Goal: Task Accomplishment & Management: Manage account settings

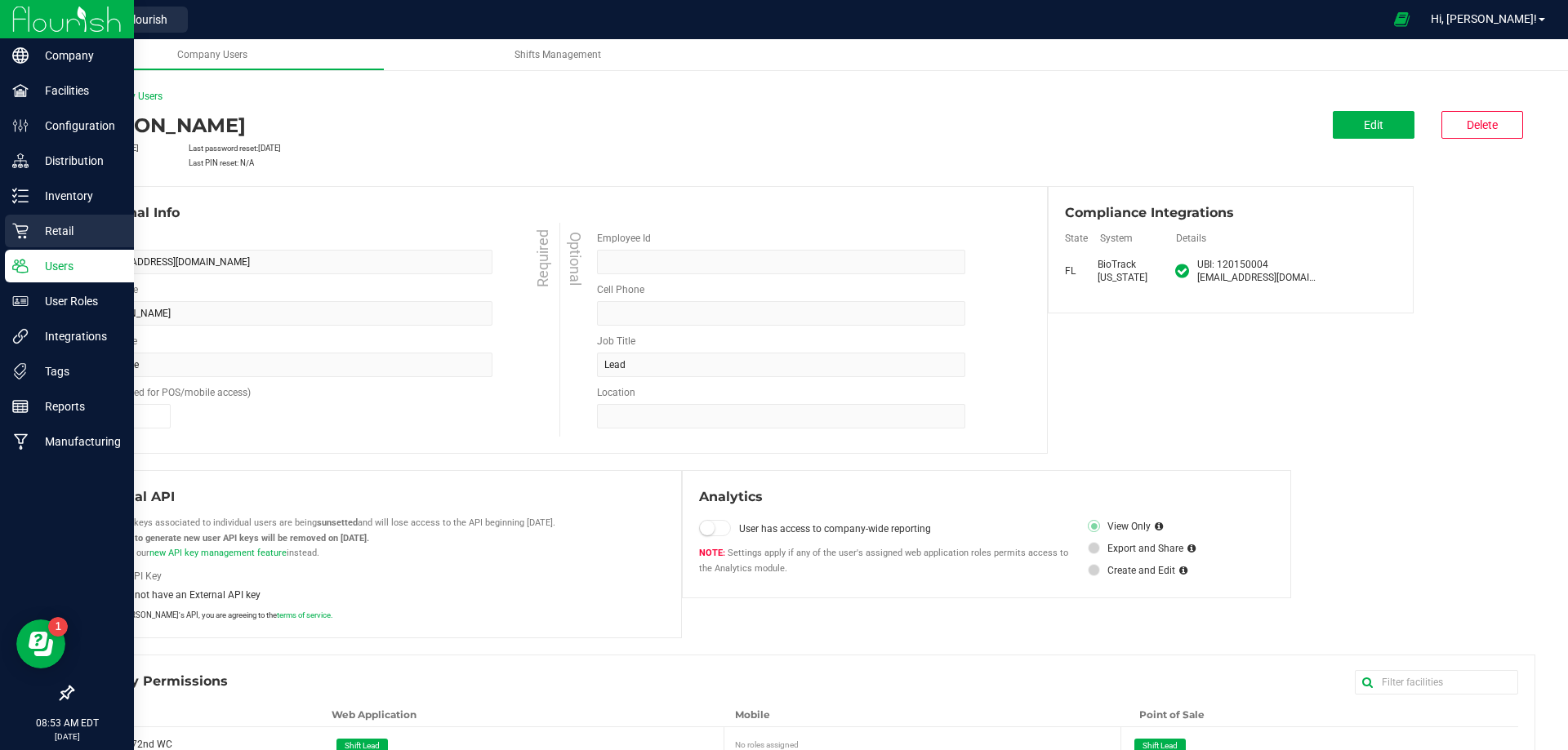
click at [48, 225] on p "Retail" at bounding box center [77, 231] width 98 height 20
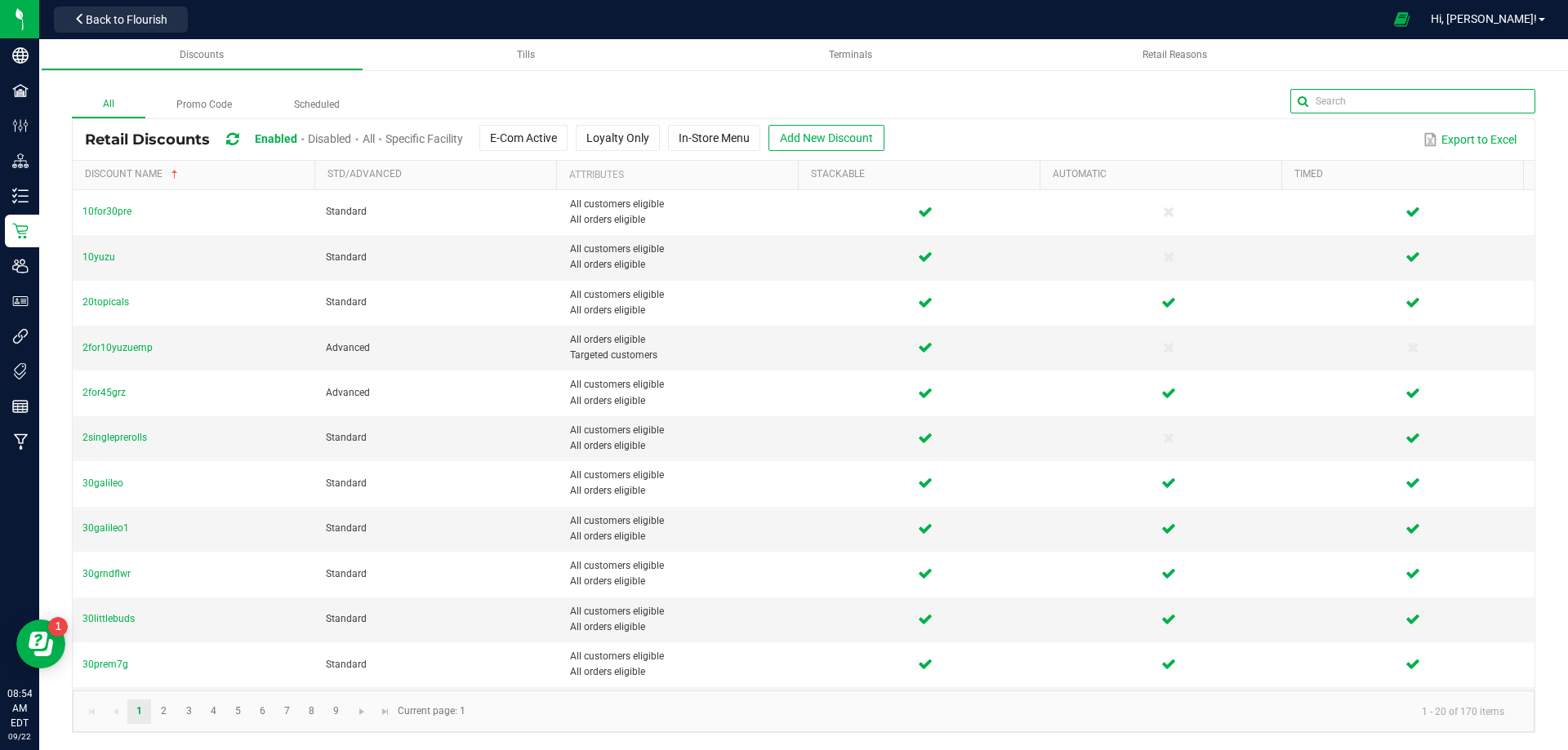
click at [1495, 102] on input "text" at bounding box center [1413, 101] width 245 height 25
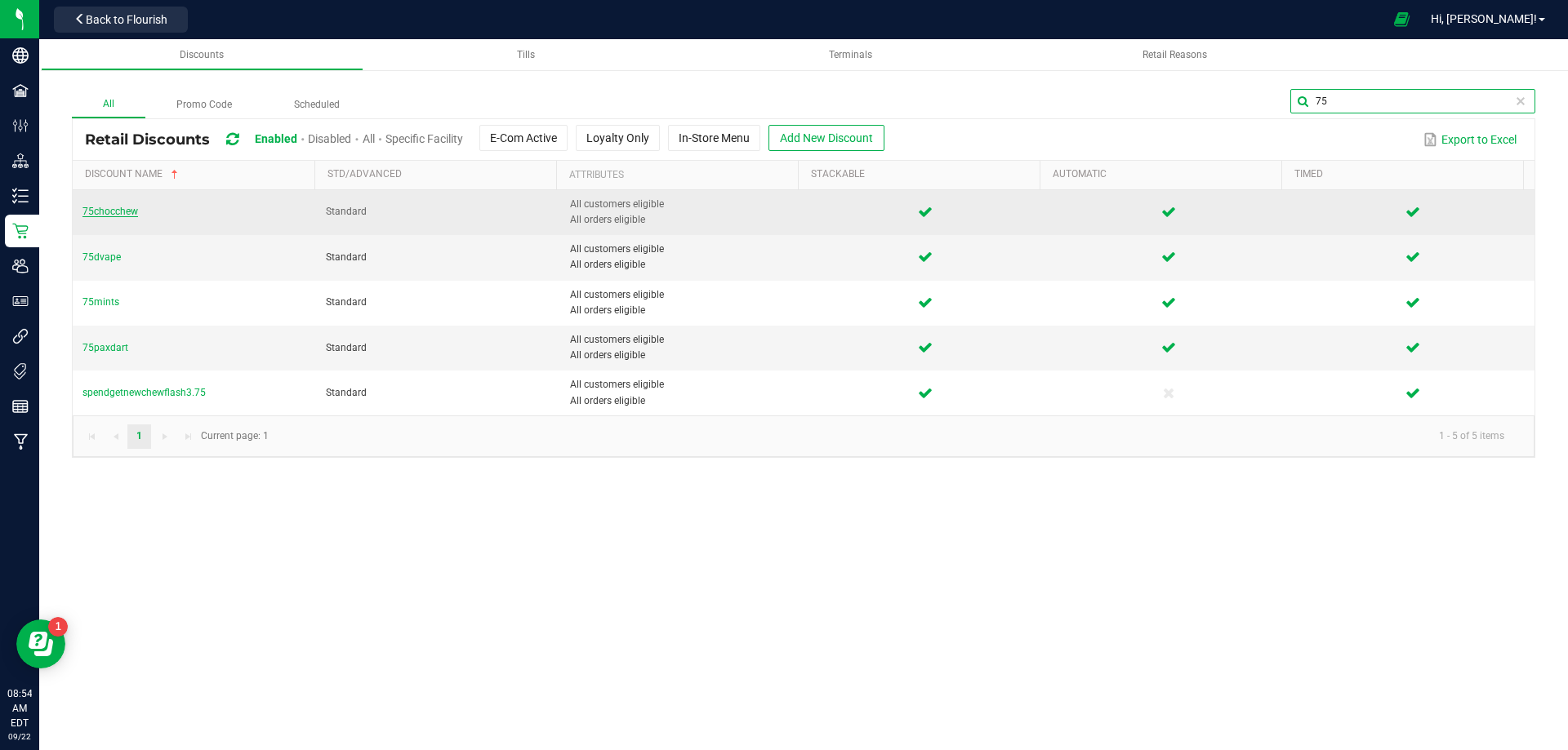
type input "75"
click at [113, 208] on span "75chocchew" at bounding box center [110, 212] width 56 height 12
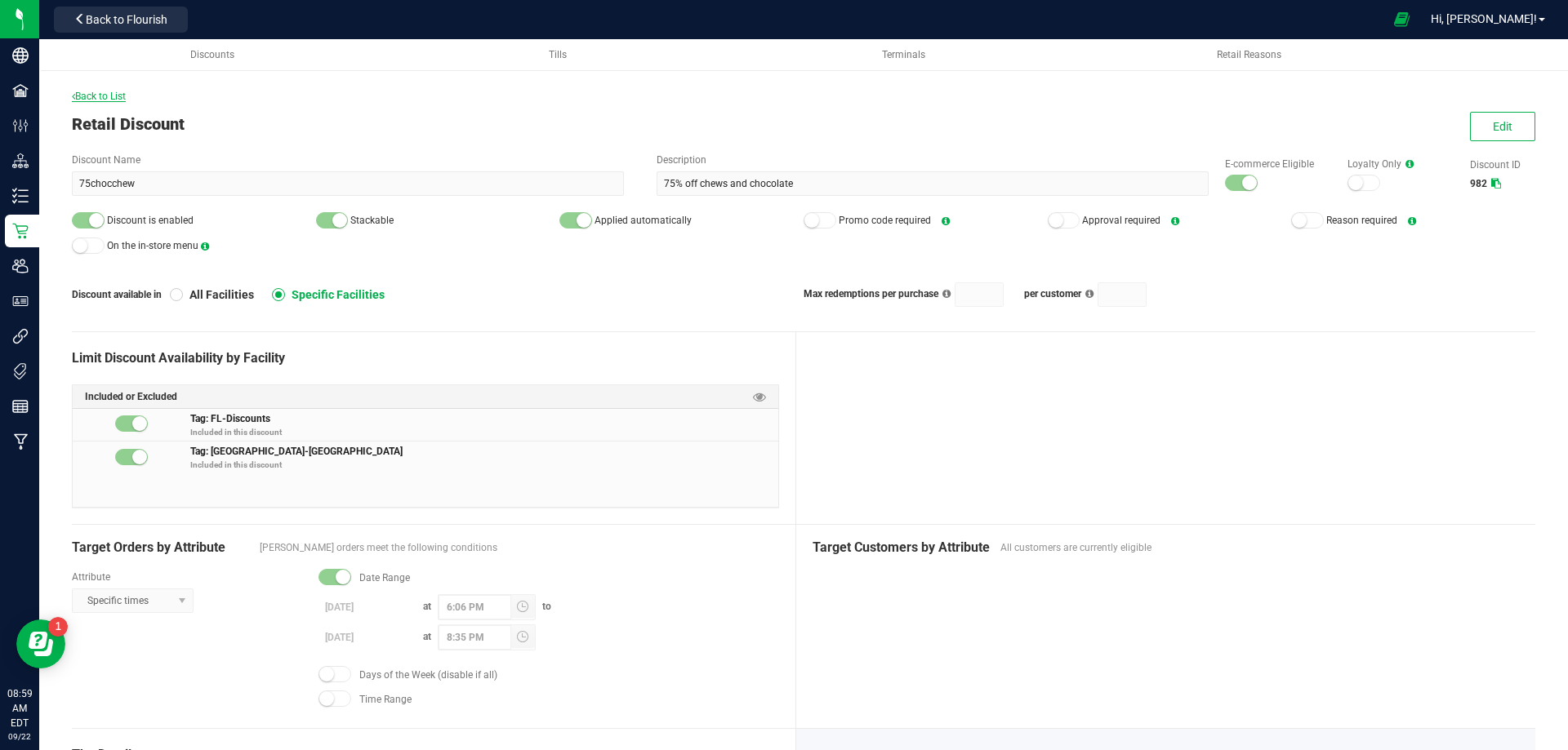
click at [90, 100] on span "Back to List" at bounding box center [98, 96] width 54 height 12
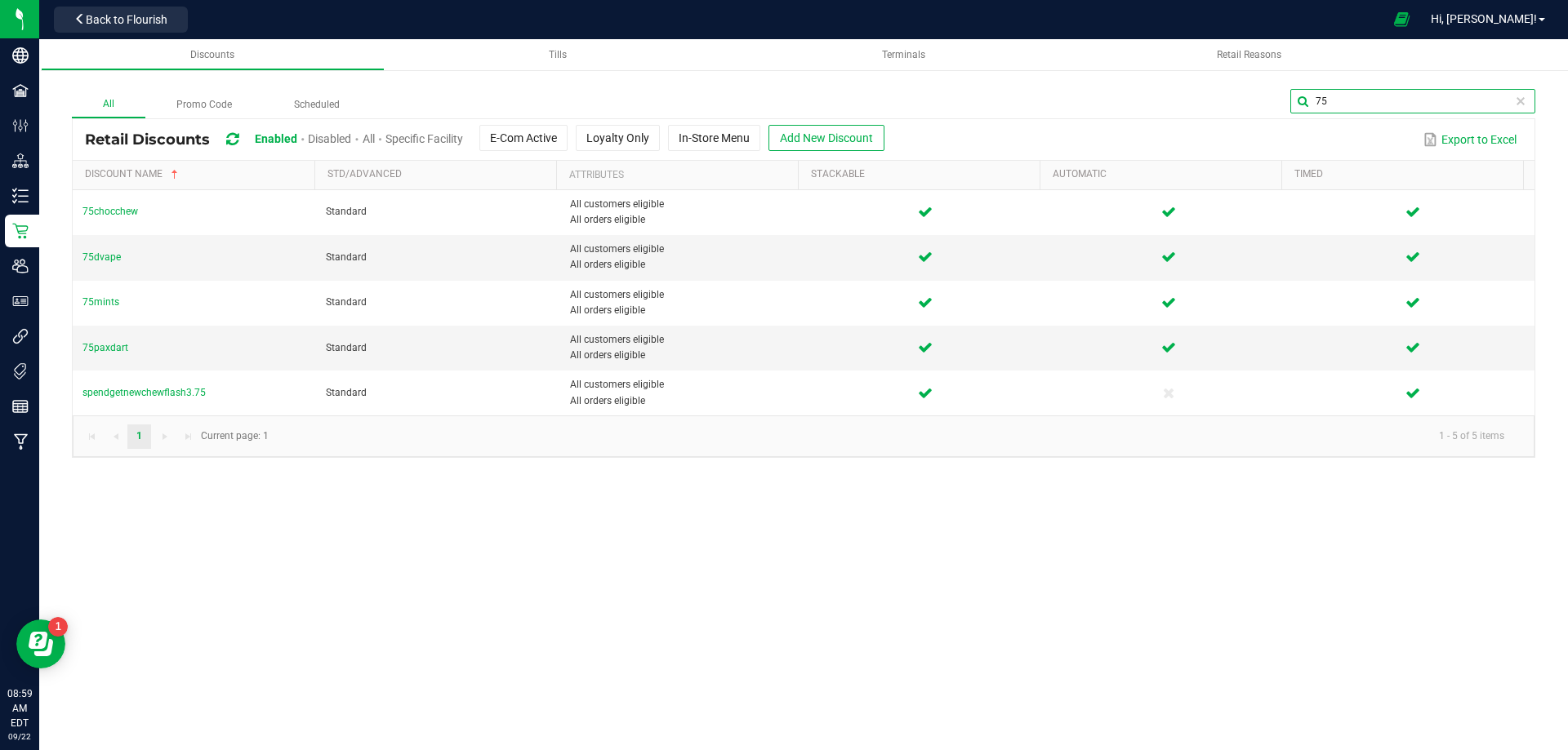
drag, startPoint x: 1433, startPoint y: 107, endPoint x: 1230, endPoint y: 120, distance: 203.4
click at [1231, 120] on div "All Promo Code Scheduled 75 Retail Discounts Enabled Disabled All Specific Faci…" at bounding box center [803, 274] width 1464 height 369
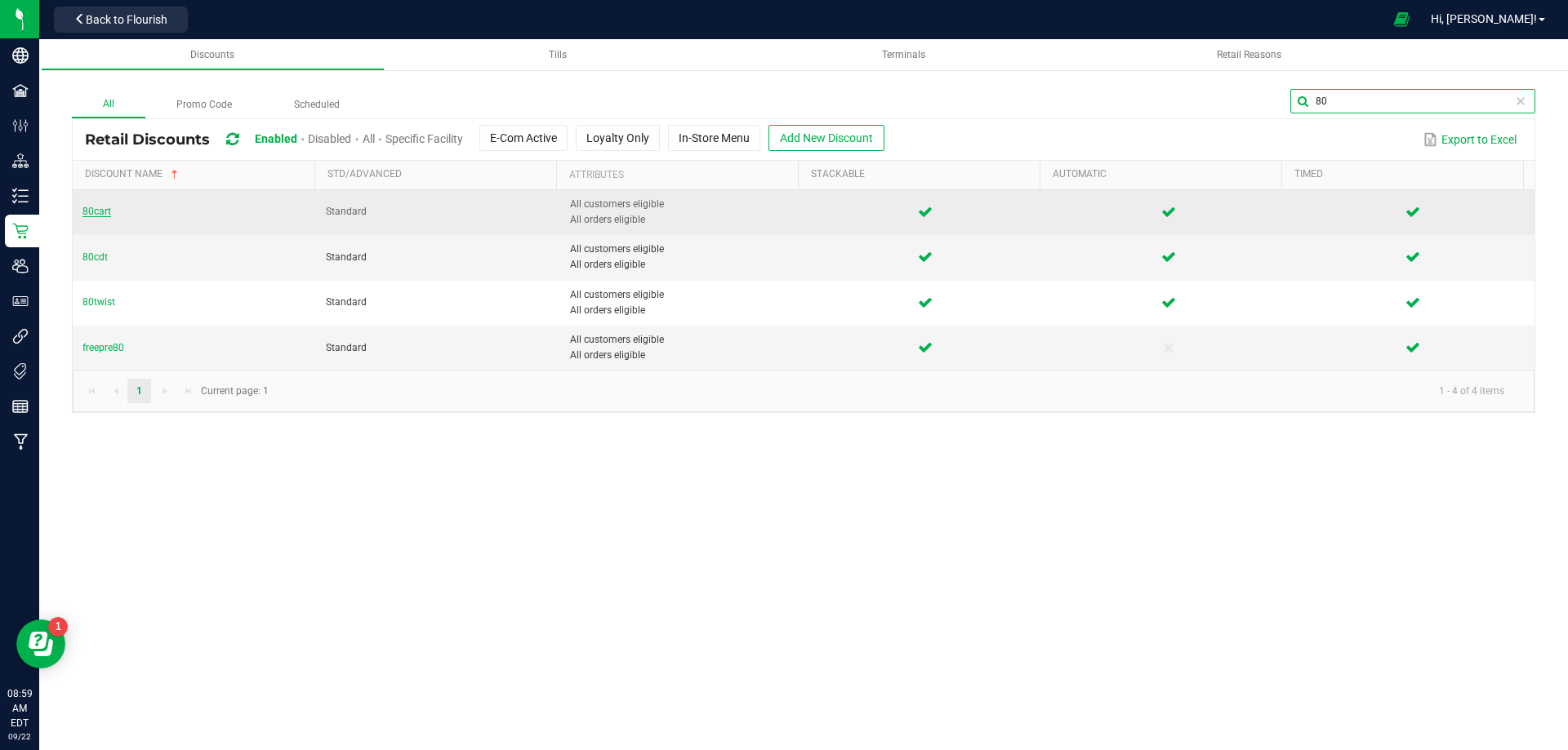
type input "80"
click at [96, 208] on span "80cart" at bounding box center [96, 212] width 28 height 12
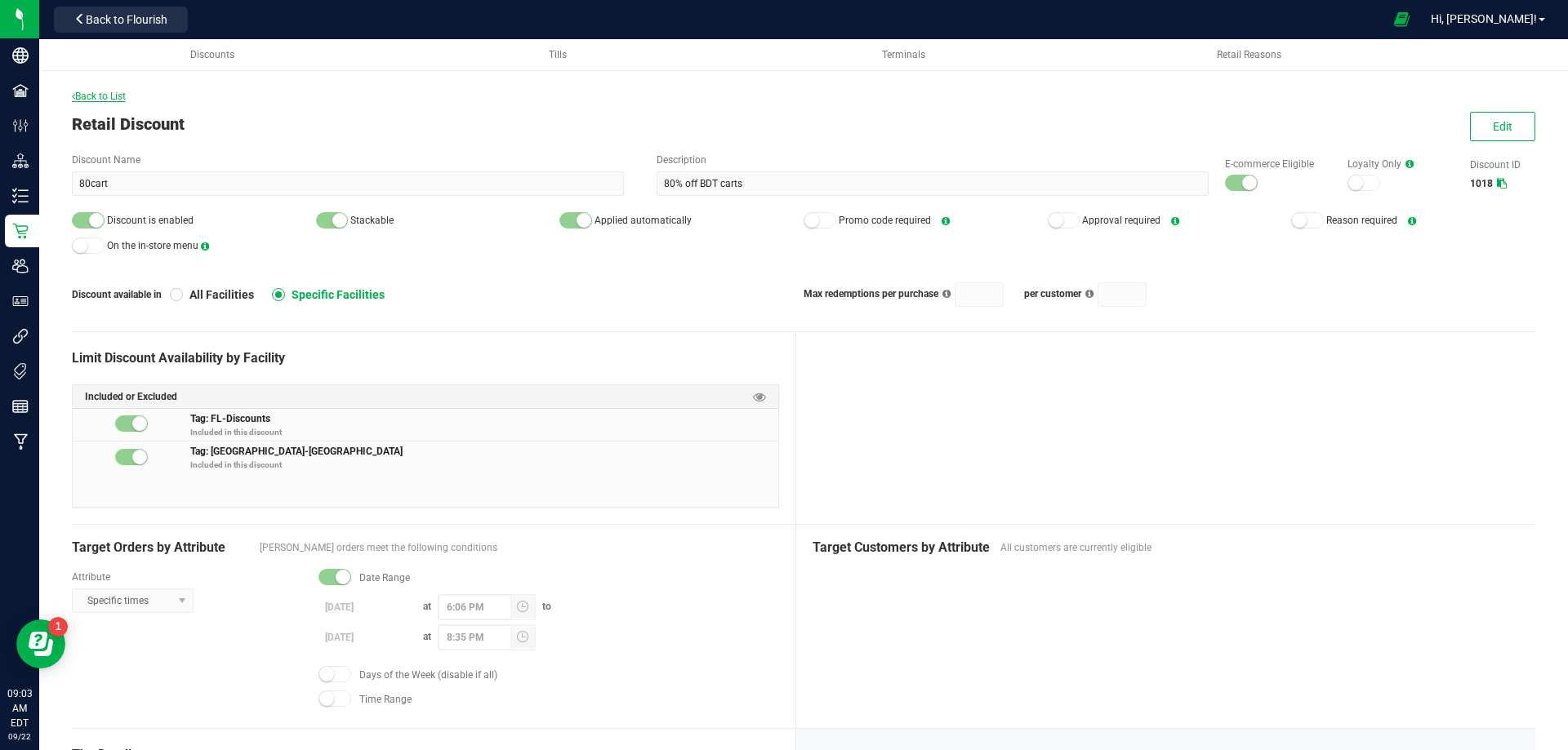
click at [103, 95] on span "Back to List" at bounding box center [98, 96] width 54 height 12
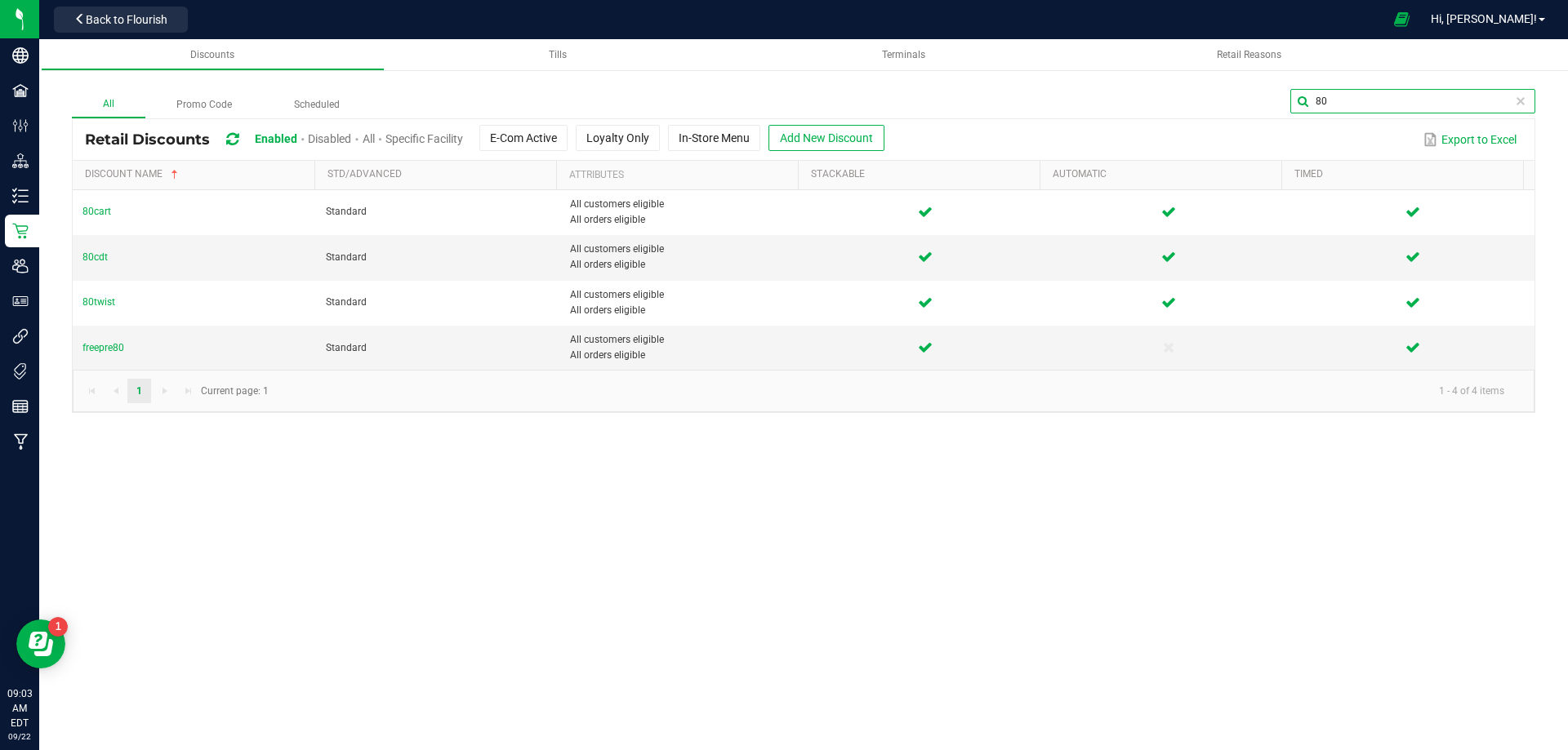
drag, startPoint x: 1492, startPoint y: 98, endPoint x: 1326, endPoint y: 97, distance: 166.0
click at [1333, 97] on input "80" at bounding box center [1413, 101] width 245 height 25
drag, startPoint x: 1326, startPoint y: 97, endPoint x: 1312, endPoint y: 97, distance: 14.0
click at [1322, 97] on input "80" at bounding box center [1413, 101] width 245 height 25
click at [1312, 97] on input "80" at bounding box center [1413, 101] width 245 height 25
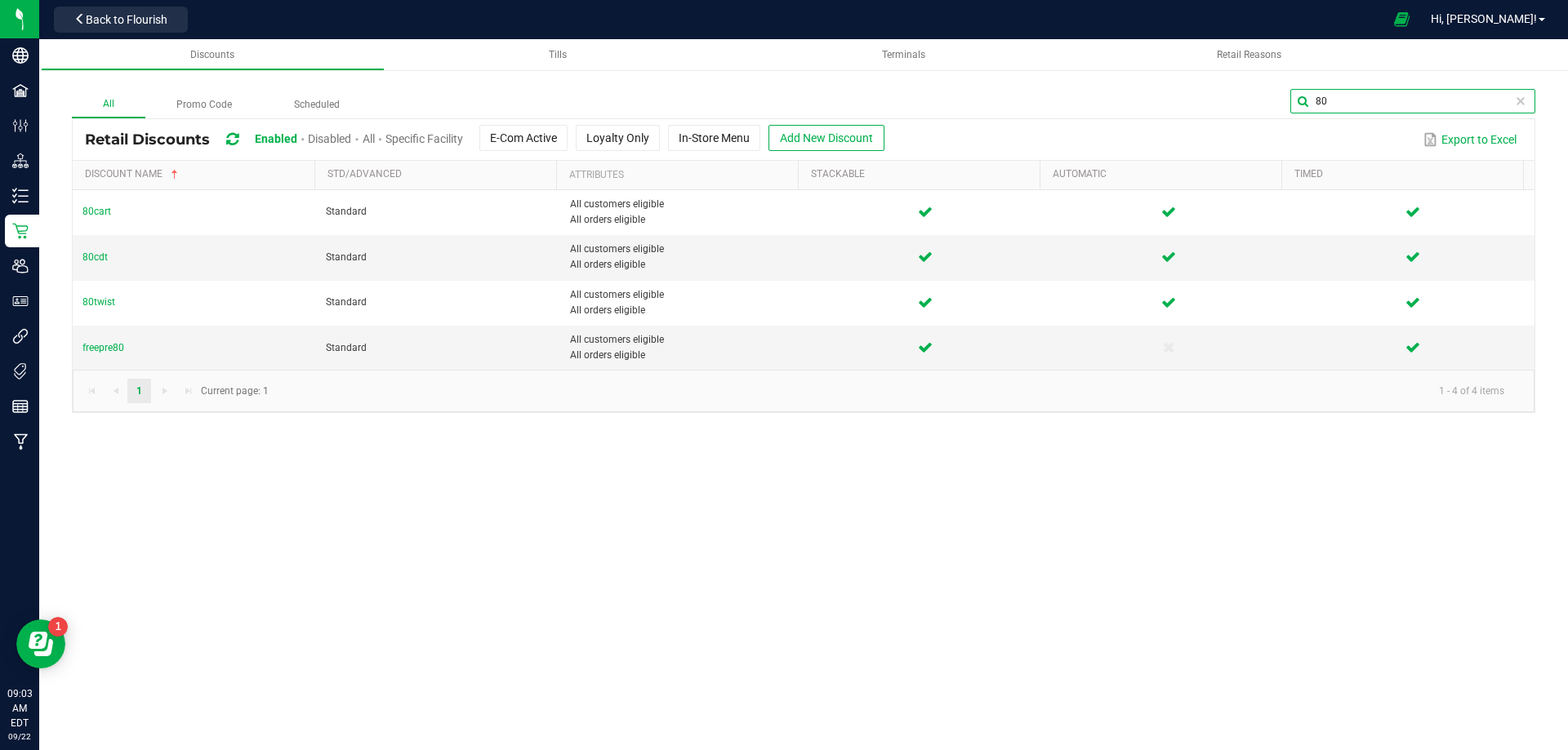
click at [1326, 105] on input "80" at bounding box center [1413, 101] width 245 height 25
drag, startPoint x: 1326, startPoint y: 105, endPoint x: 1298, endPoint y: 103, distance: 28.1
click at [1298, 103] on input "80" at bounding box center [1413, 101] width 245 height 25
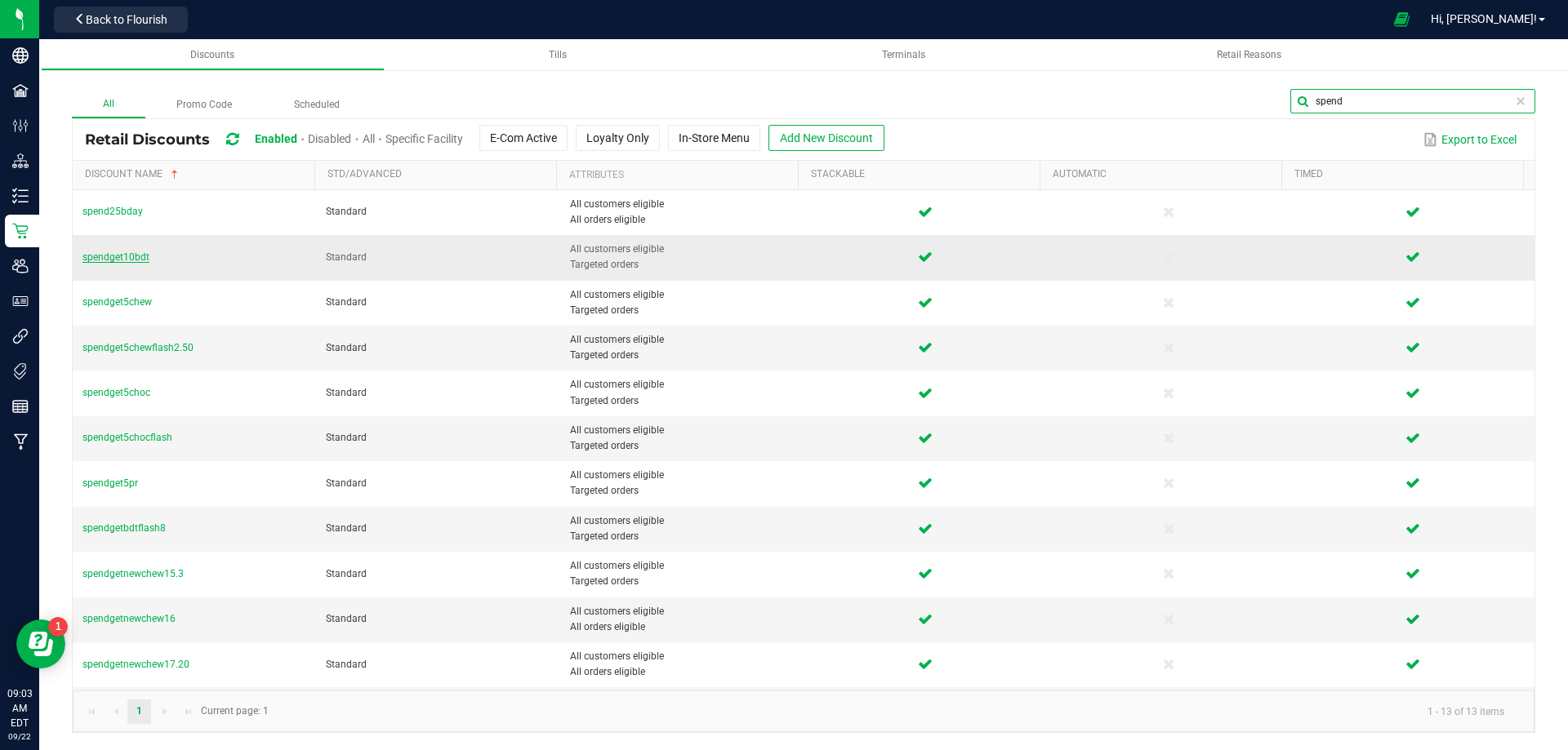
type input "spend"
click at [126, 255] on span "spendget10bdt" at bounding box center [116, 258] width 67 height 12
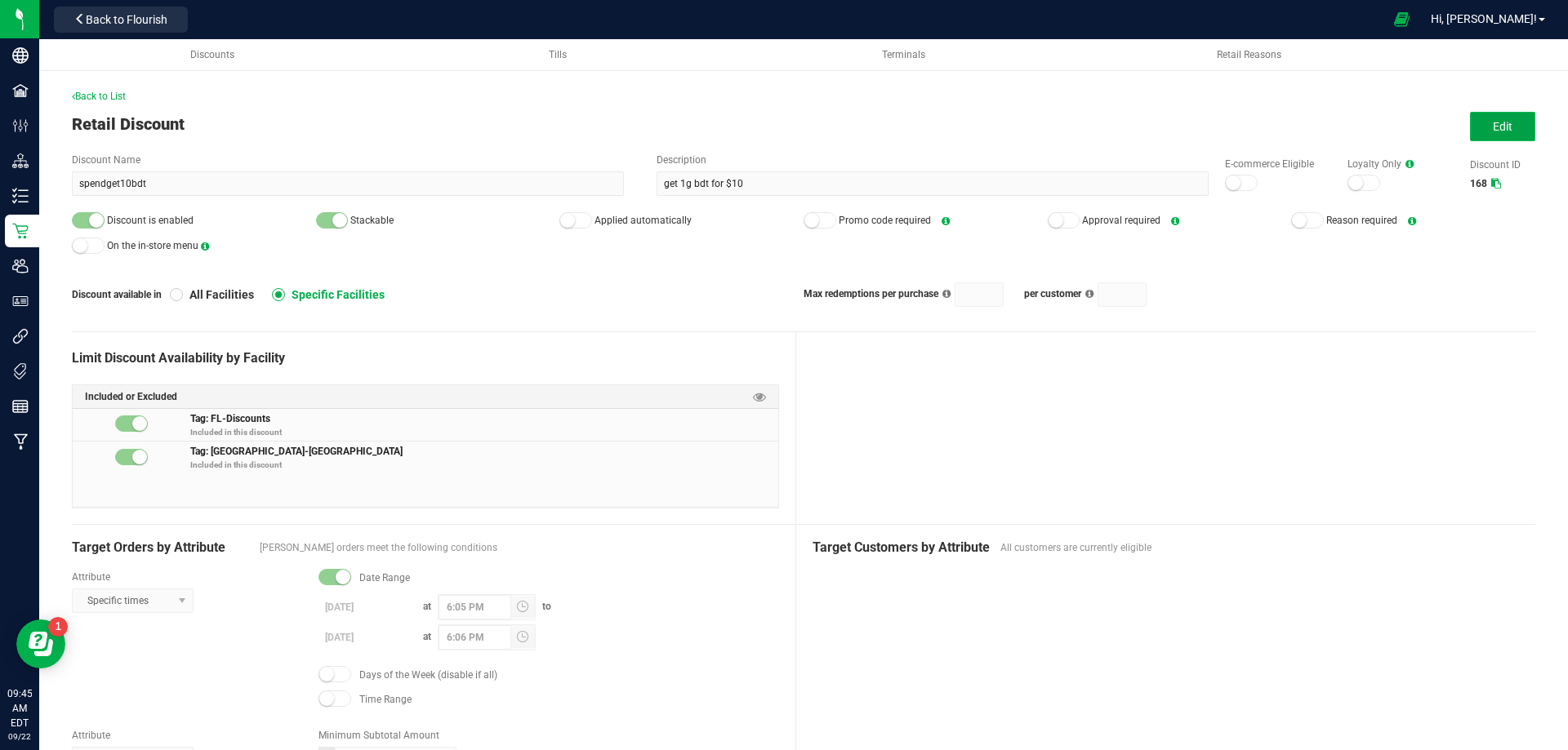
click at [1510, 129] on button "Edit" at bounding box center [1502, 126] width 66 height 29
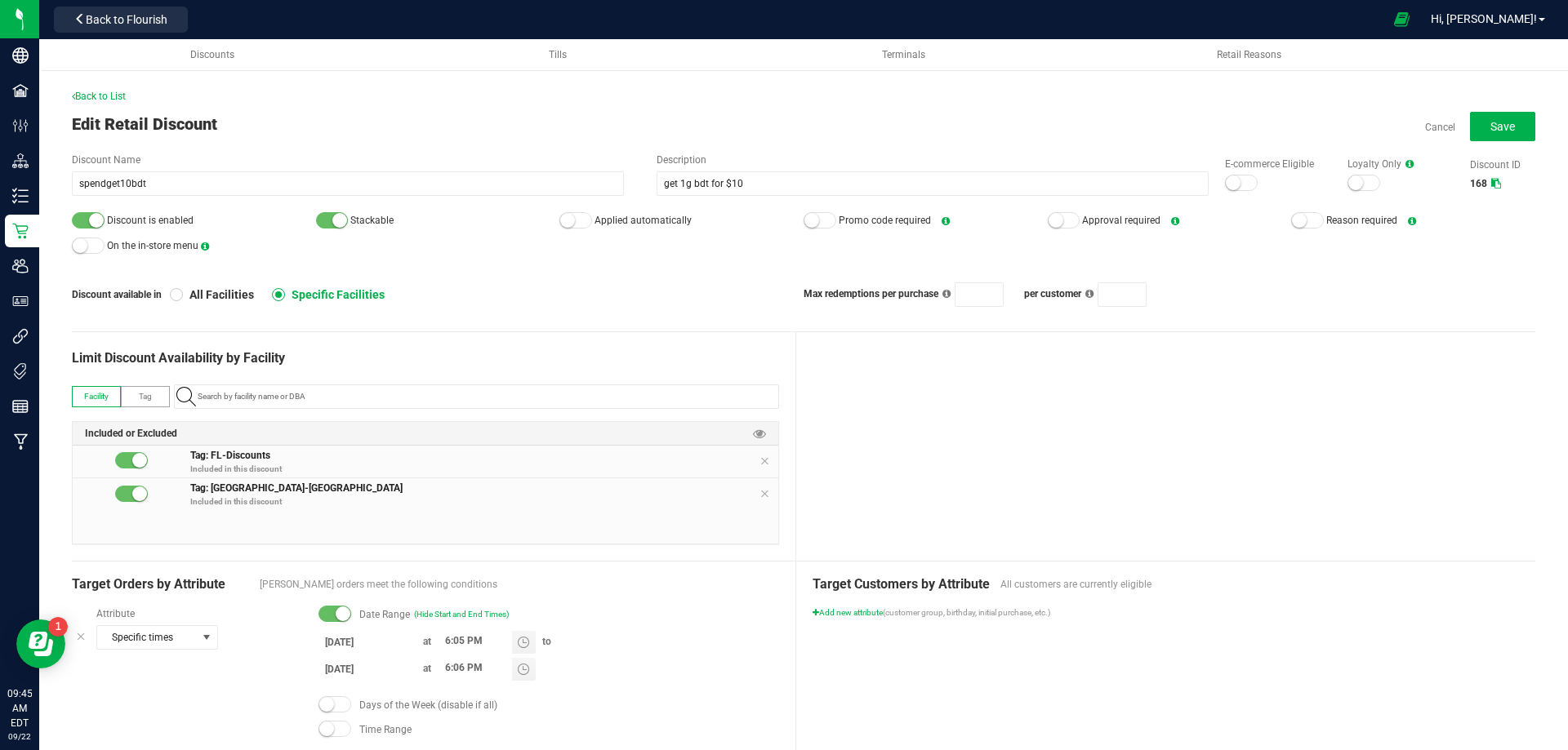
click at [332, 639] on input "[DATE]" at bounding box center [368, 642] width 98 height 21
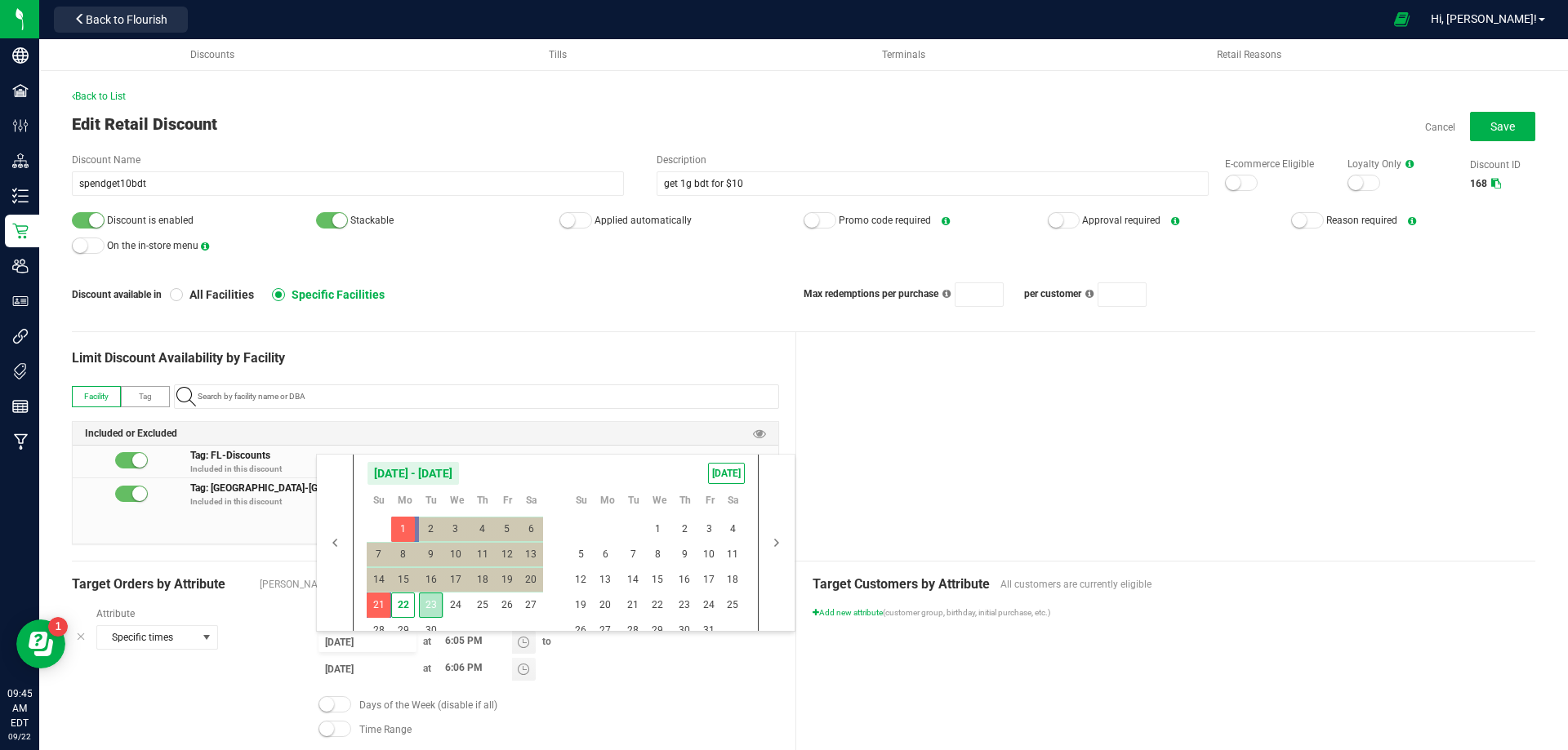
click at [437, 599] on span "23" at bounding box center [430, 606] width 24 height 25
type input "[DATE]"
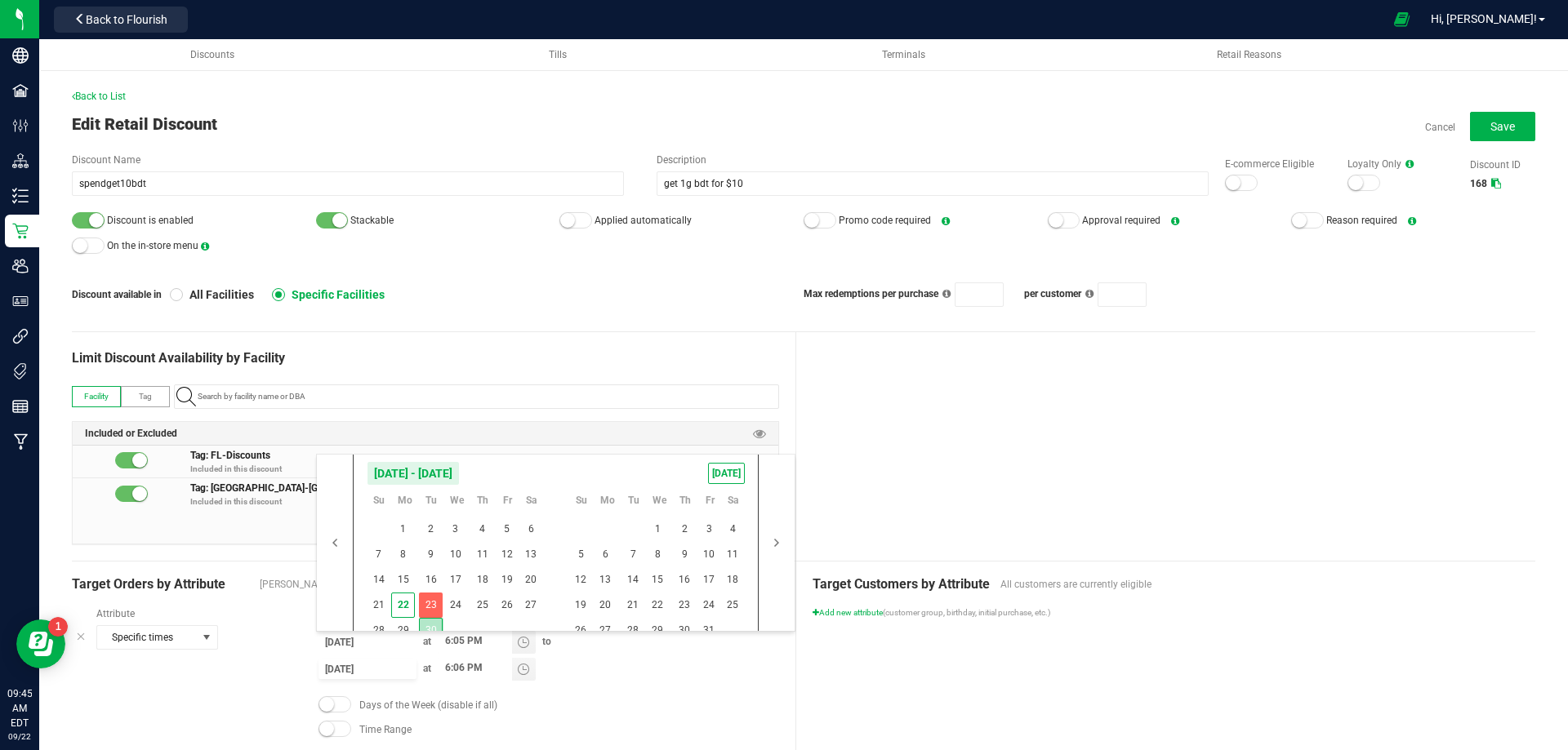
click at [432, 623] on span "30" at bounding box center [430, 631] width 24 height 25
type input "[DATE]"
click at [848, 407] on div at bounding box center [1166, 446] width 740 height 228
click at [447, 643] on input "6:05 PM" at bounding box center [475, 641] width 75 height 21
type input "8:36 PM"
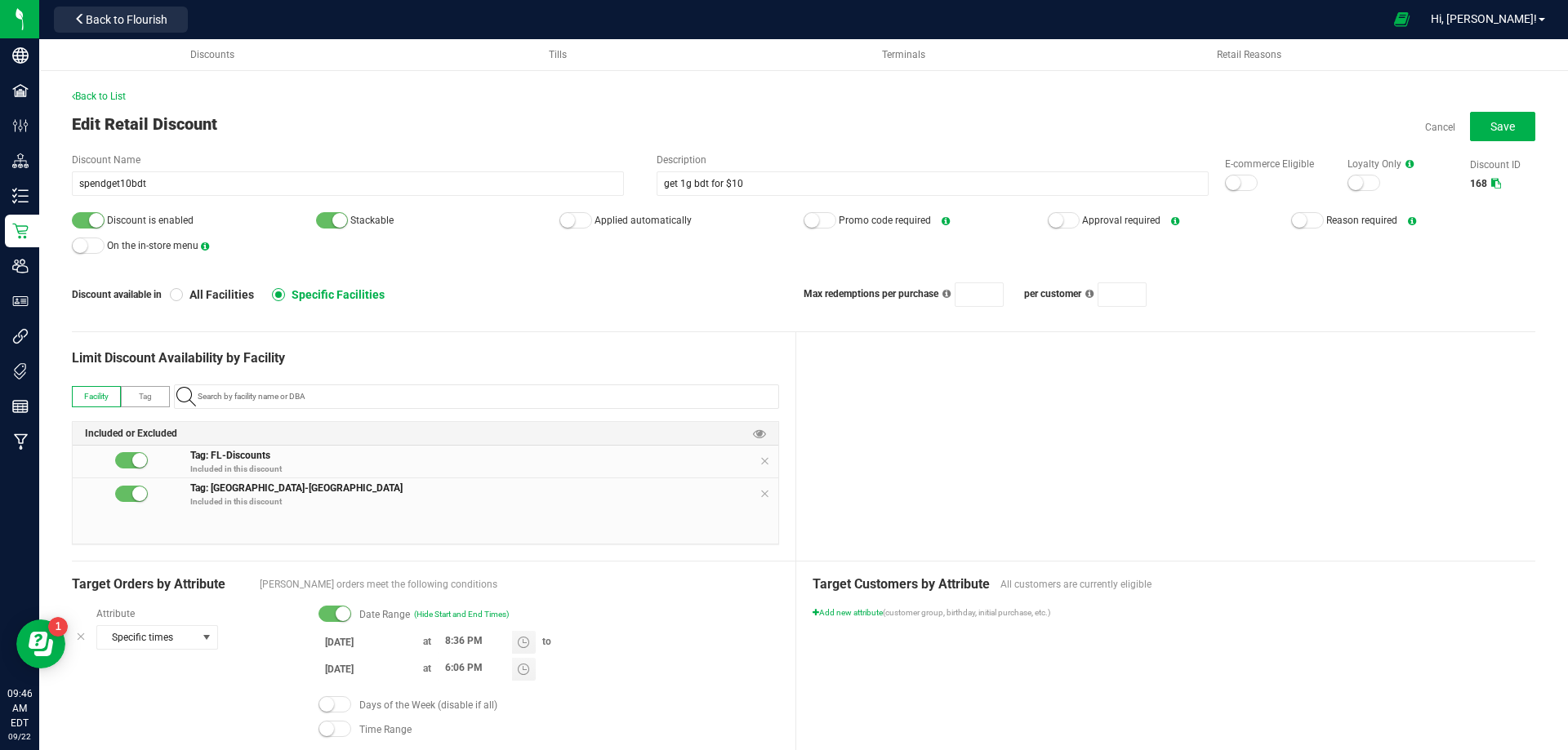
click at [897, 428] on div at bounding box center [1166, 446] width 740 height 228
click at [447, 665] on input "6:06 PM" at bounding box center [475, 668] width 75 height 21
type input "8:35 PM"
click at [1046, 440] on div at bounding box center [1166, 446] width 740 height 228
click at [1494, 131] on span "Save" at bounding box center [1502, 125] width 25 height 13
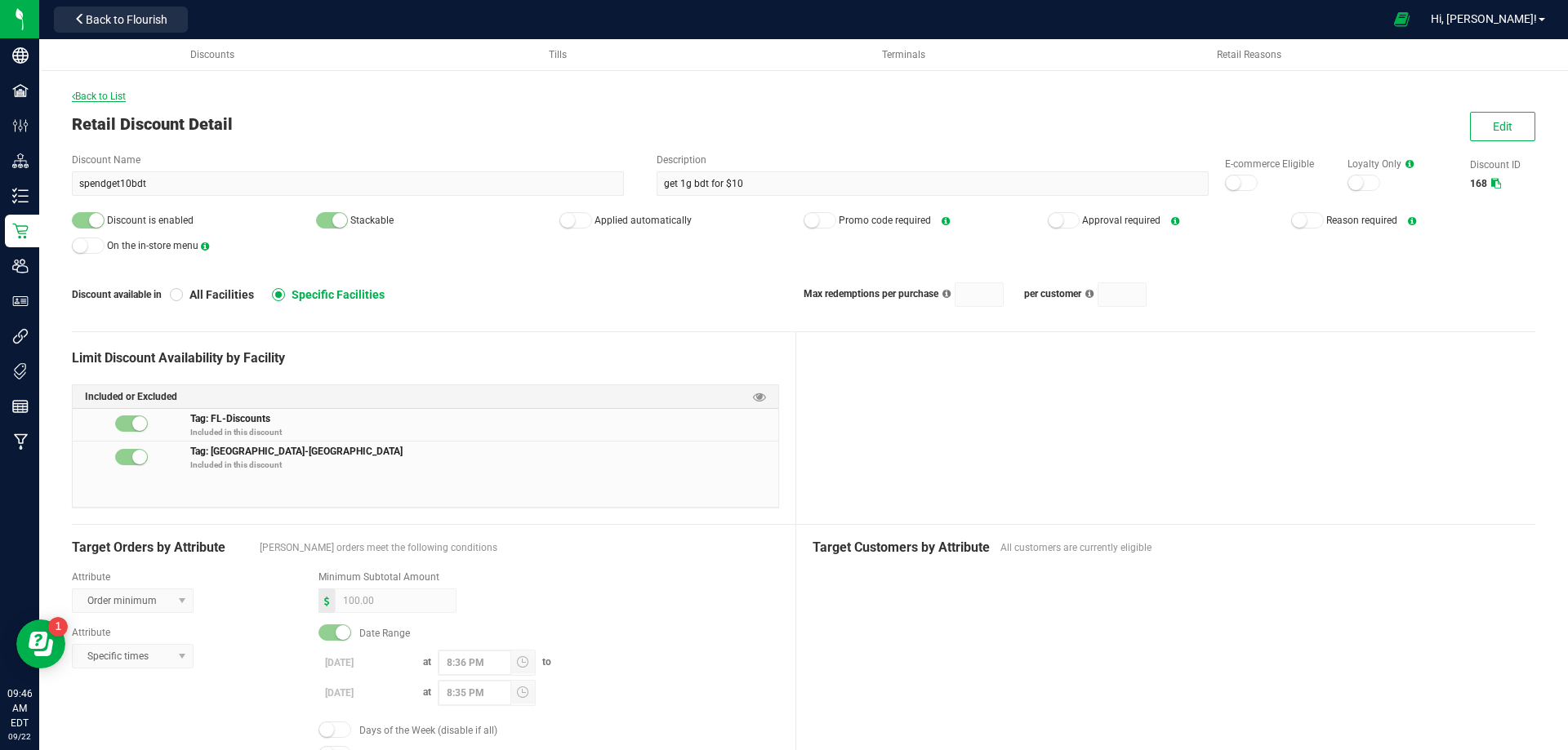
click at [94, 93] on span "Back to List" at bounding box center [98, 96] width 54 height 12
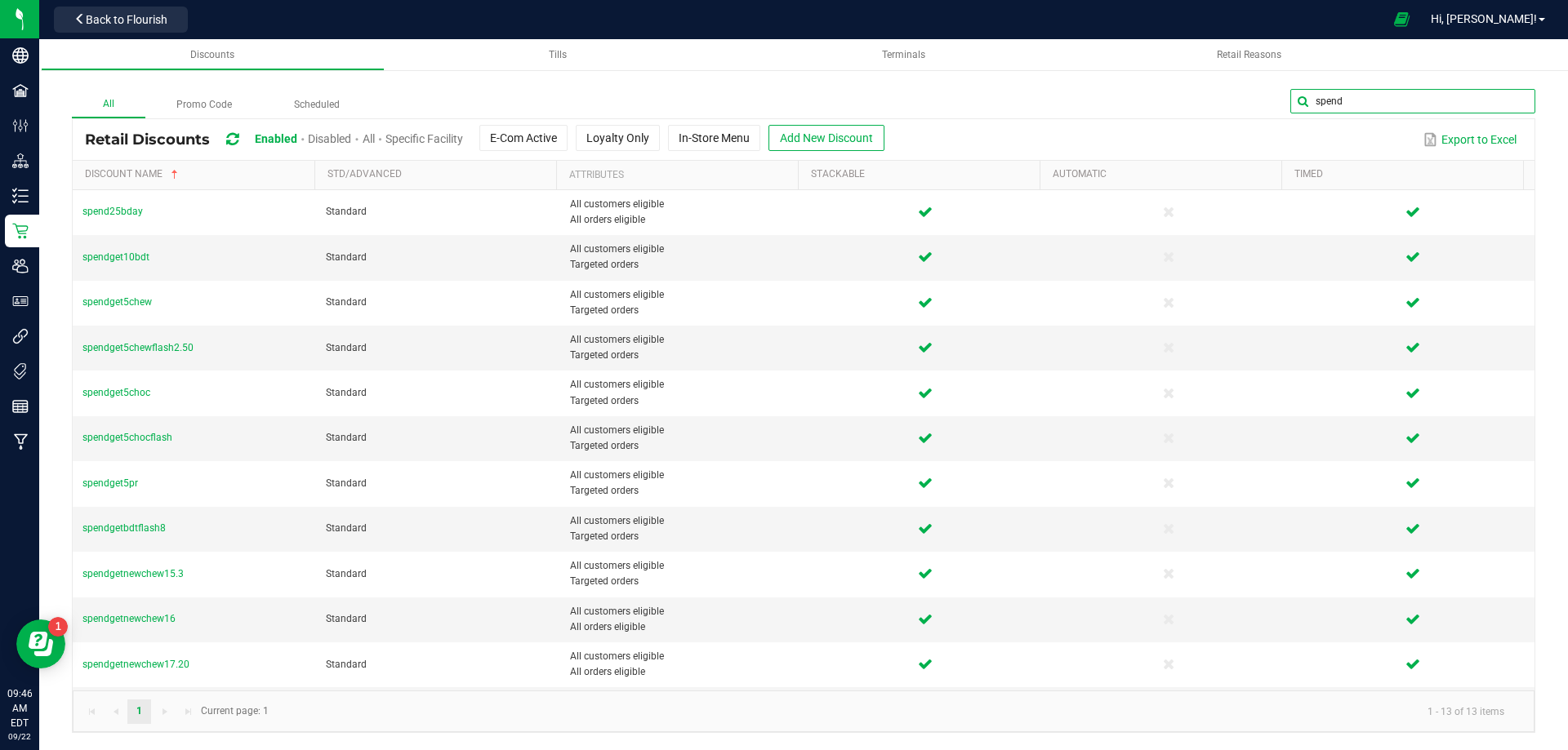
click at [1508, 106] on input "spend" at bounding box center [1413, 101] width 245 height 25
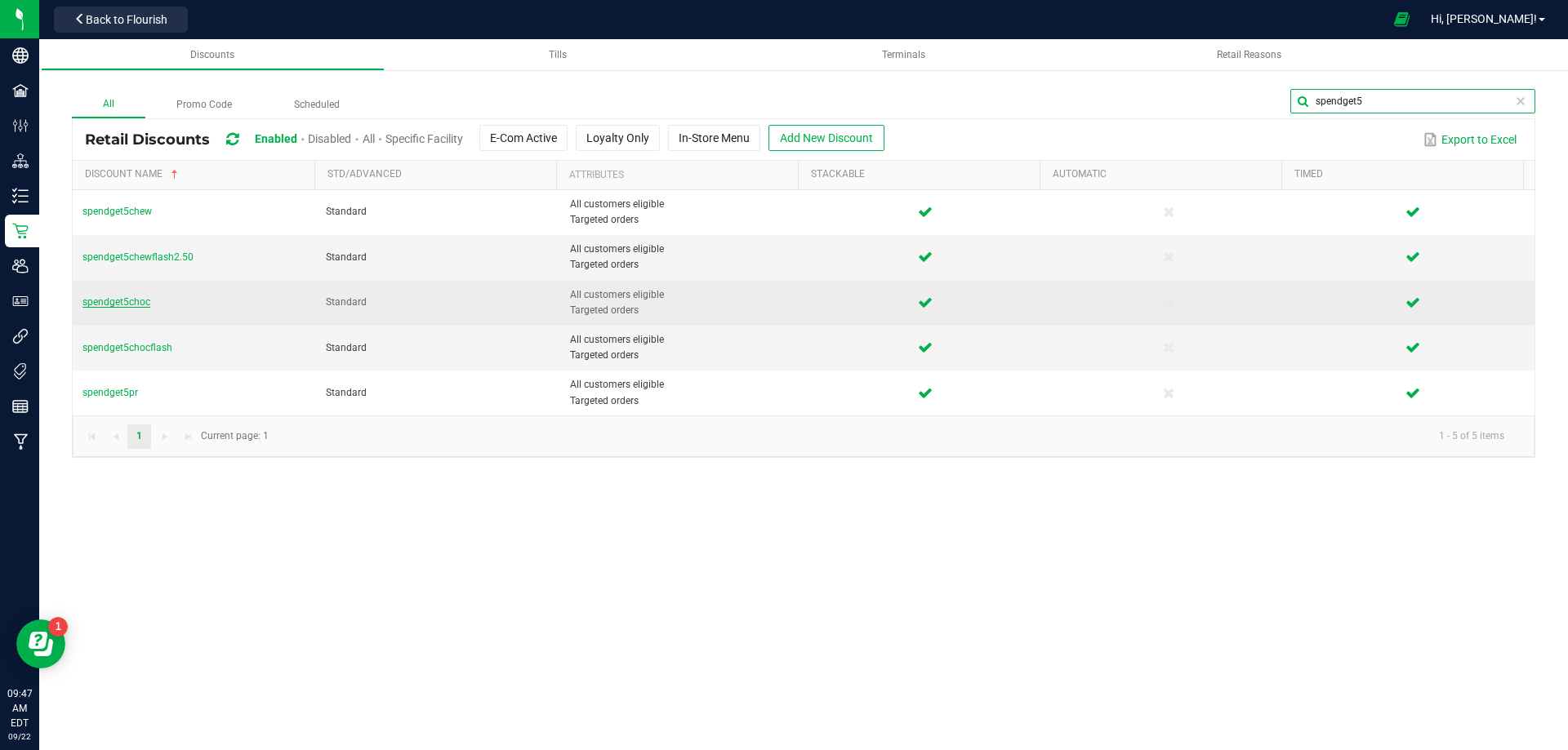
type input "spendget5"
click at [123, 304] on span "spendget5choc" at bounding box center [116, 302] width 68 height 12
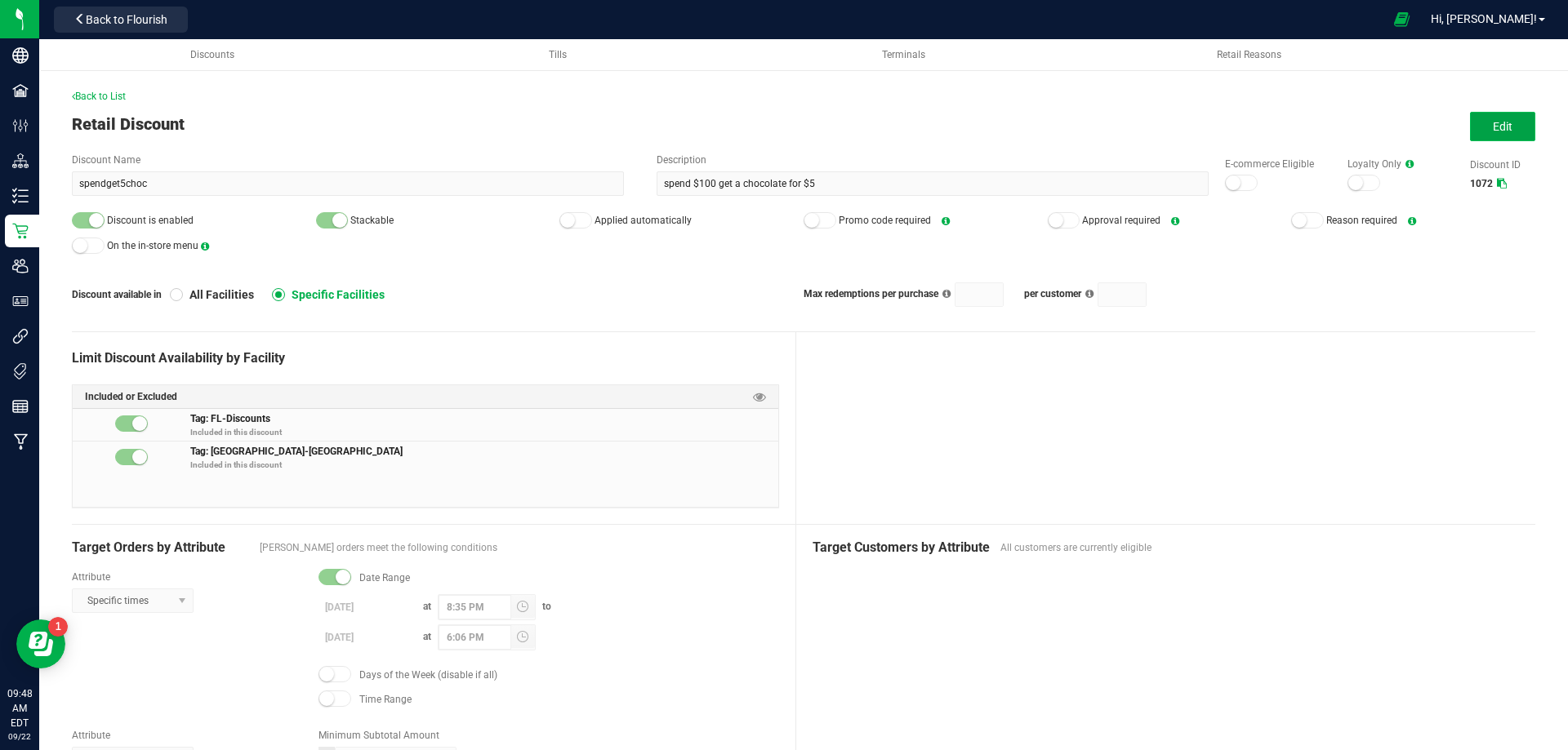
click at [1493, 120] on span "Edit" at bounding box center [1503, 125] width 20 height 13
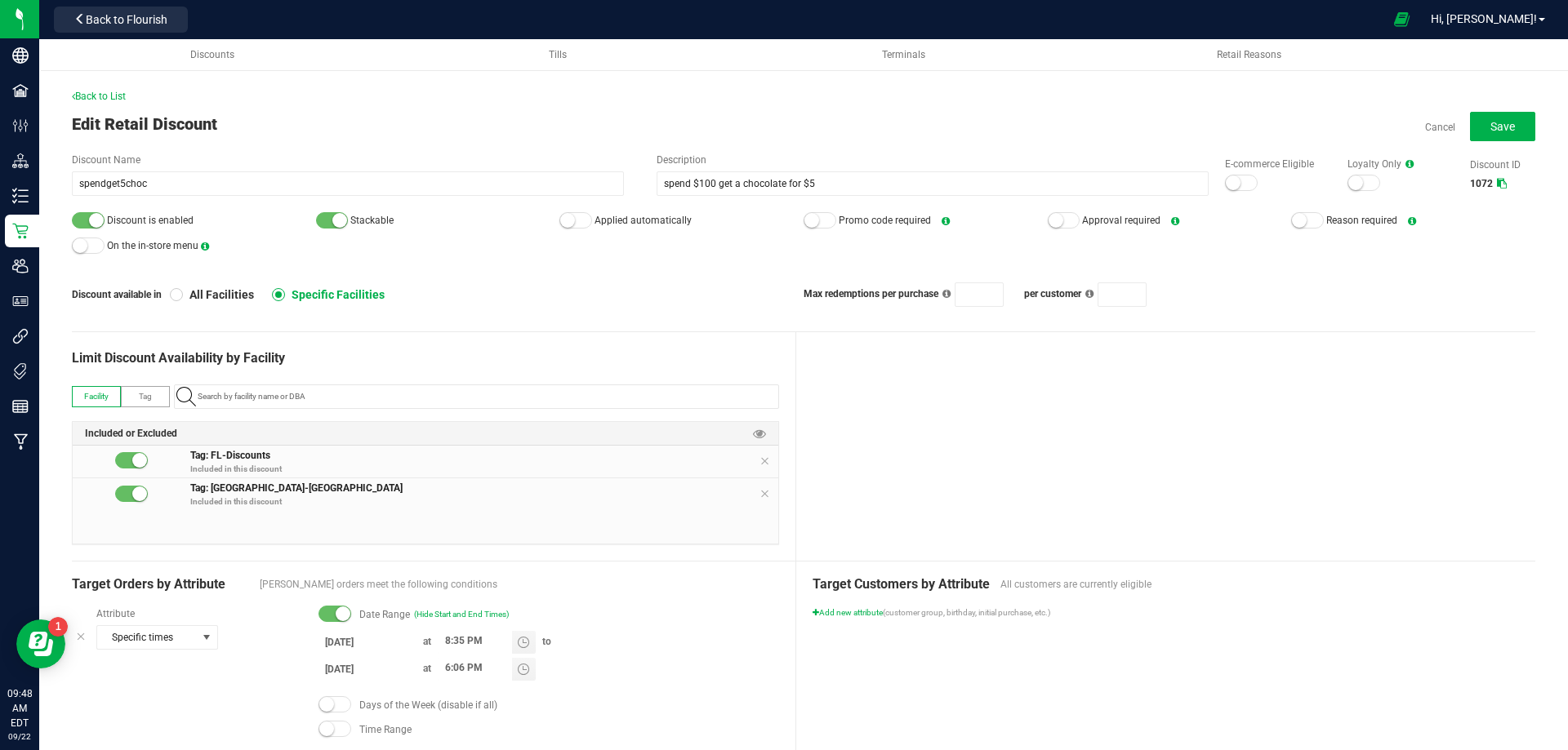
click at [333, 642] on input "[DATE]" at bounding box center [368, 642] width 98 height 21
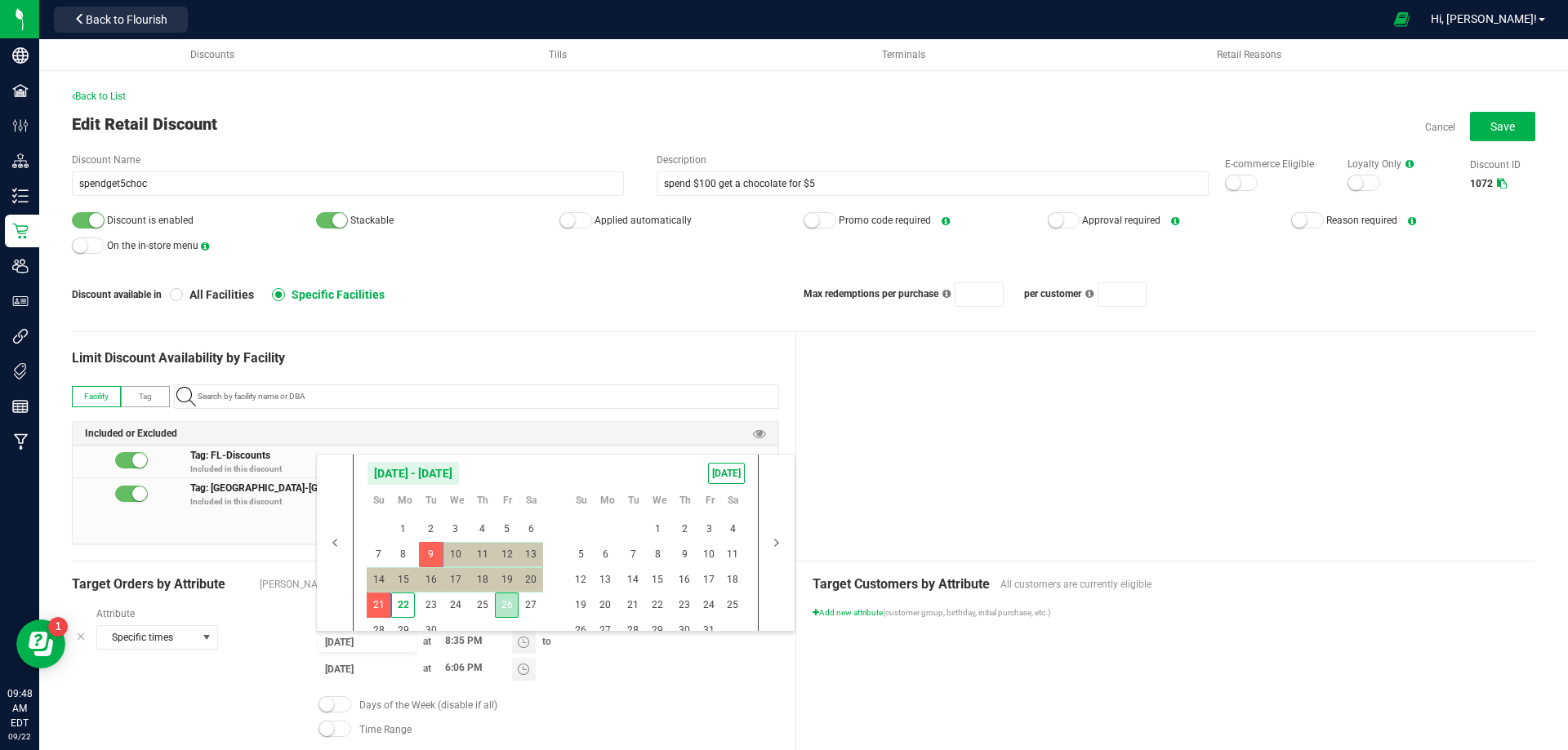
click at [508, 604] on span "26" at bounding box center [507, 606] width 24 height 25
type input "[DATE]"
click at [508, 604] on span "26" at bounding box center [507, 606] width 24 height 25
click at [430, 627] on span "30" at bounding box center [430, 631] width 24 height 25
type input "[DATE]"
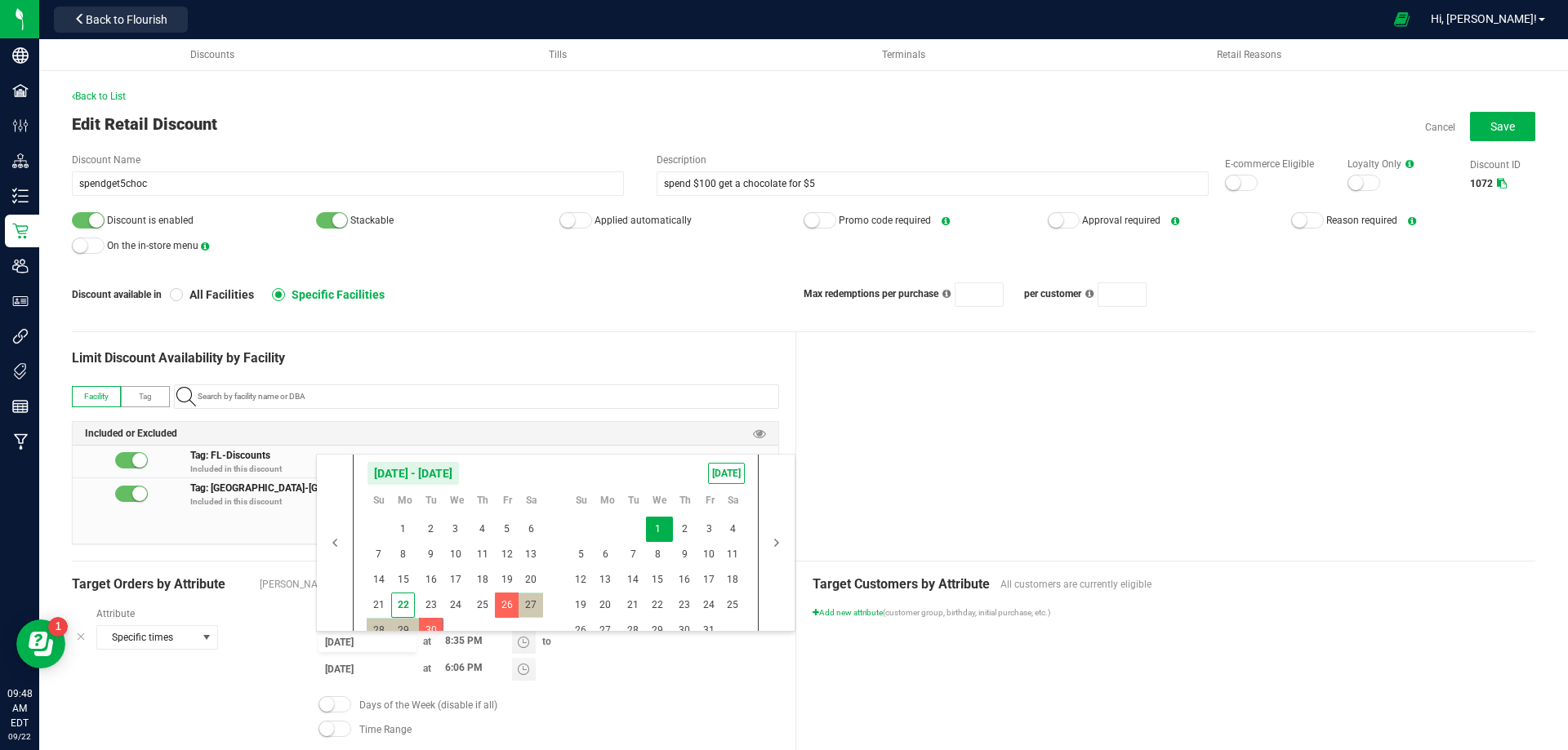
click at [901, 435] on div at bounding box center [1166, 446] width 740 height 228
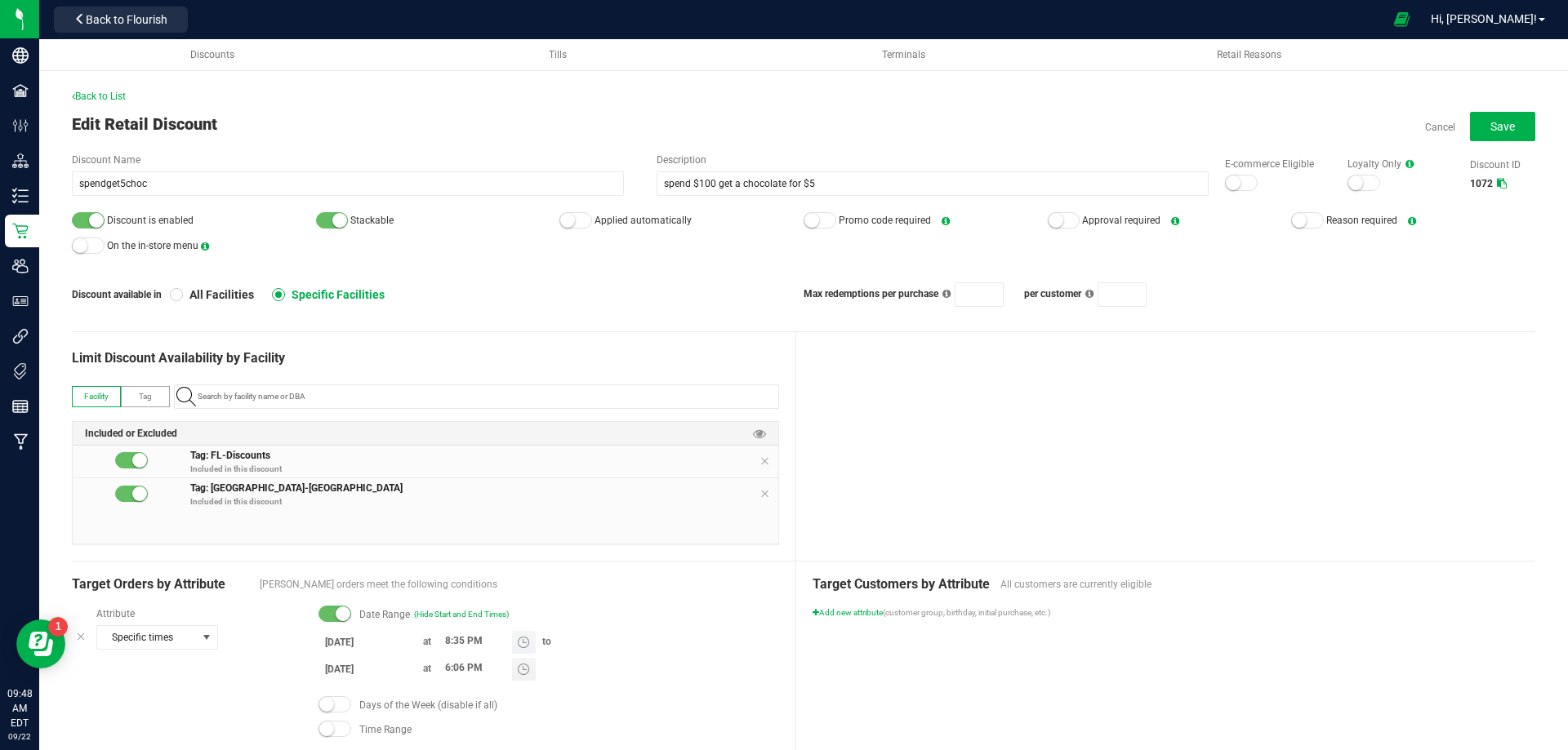
click at [447, 633] on input "8:35 PM" at bounding box center [475, 641] width 75 height 21
type input "8:36 PM"
click at [930, 451] on div at bounding box center [1166, 446] width 740 height 228
click at [444, 671] on input "6:06 PM" at bounding box center [475, 668] width 75 height 21
type input "8:35 PM"
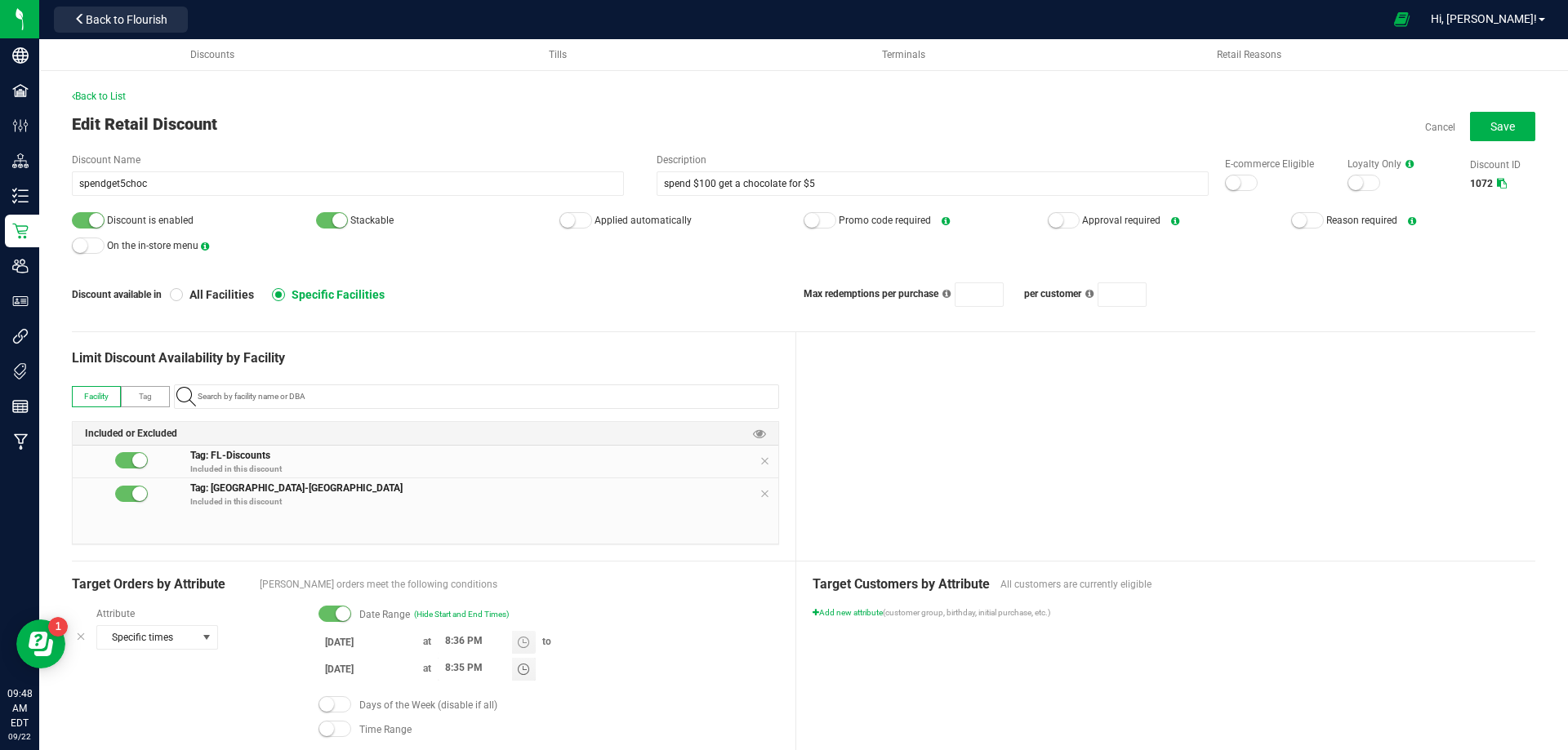
click at [1075, 393] on div at bounding box center [1166, 446] width 740 height 228
click at [1513, 126] on button "Save" at bounding box center [1502, 126] width 66 height 29
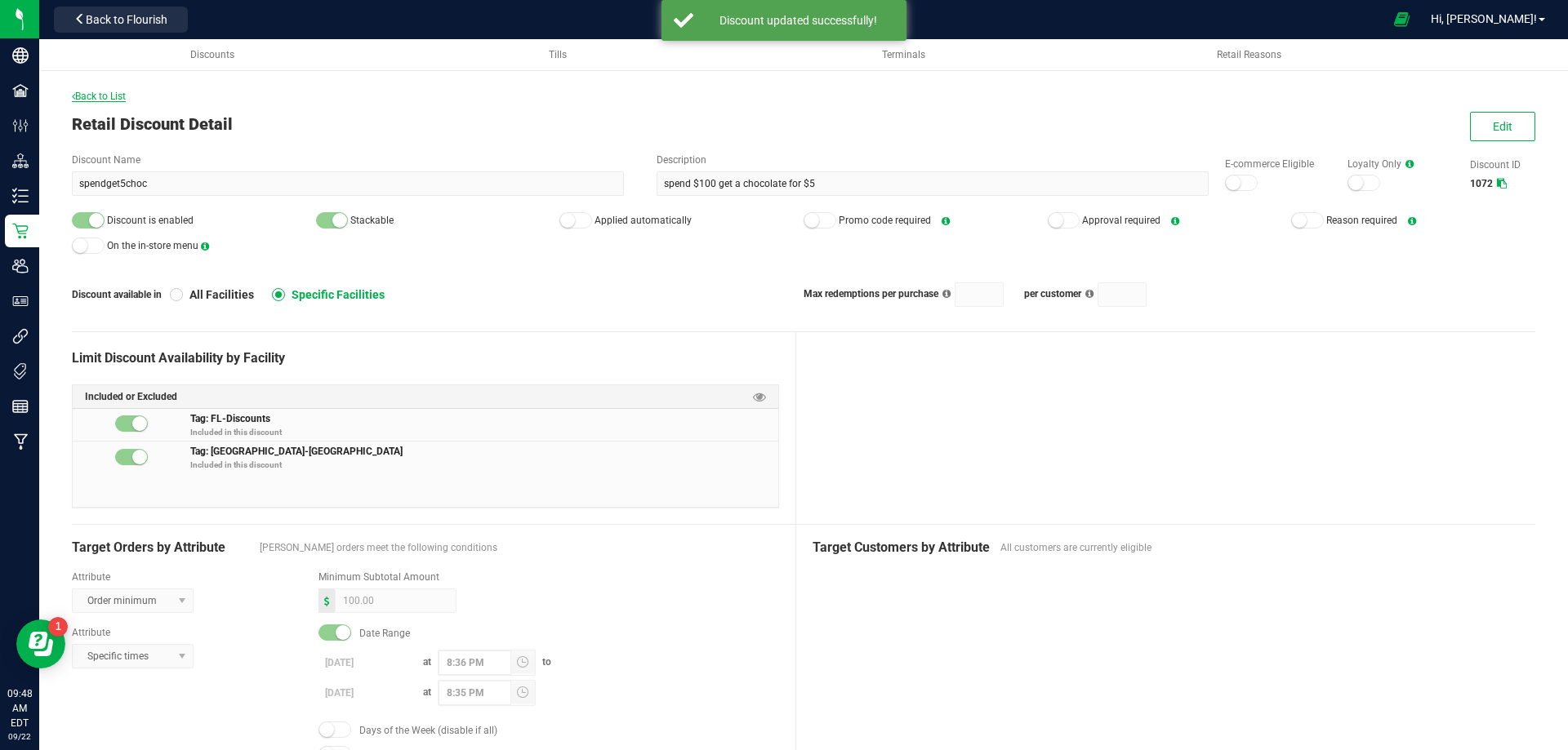
click at [103, 94] on span "Back to List" at bounding box center [98, 96] width 54 height 12
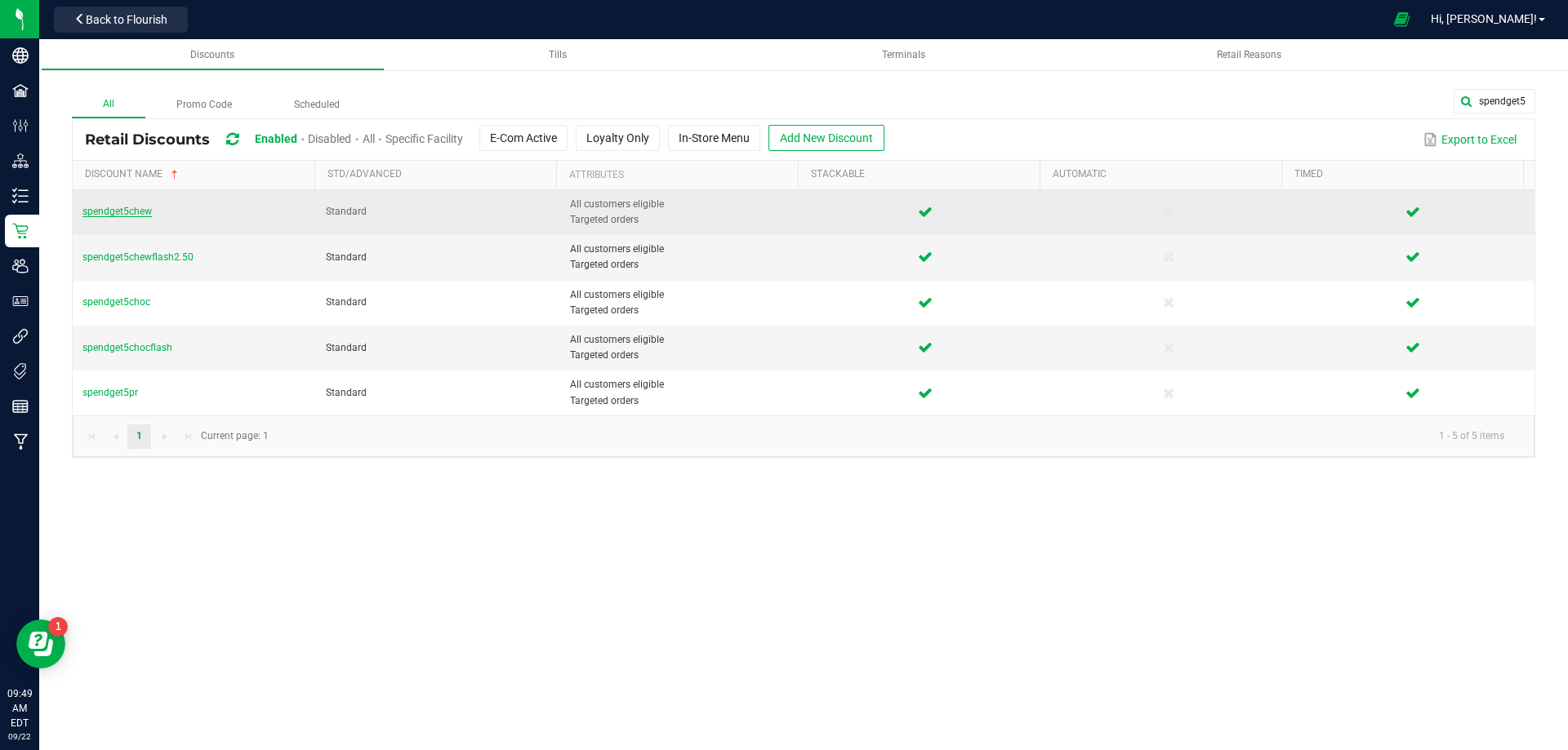
click at [131, 208] on span "spendget5chew" at bounding box center [117, 212] width 70 height 12
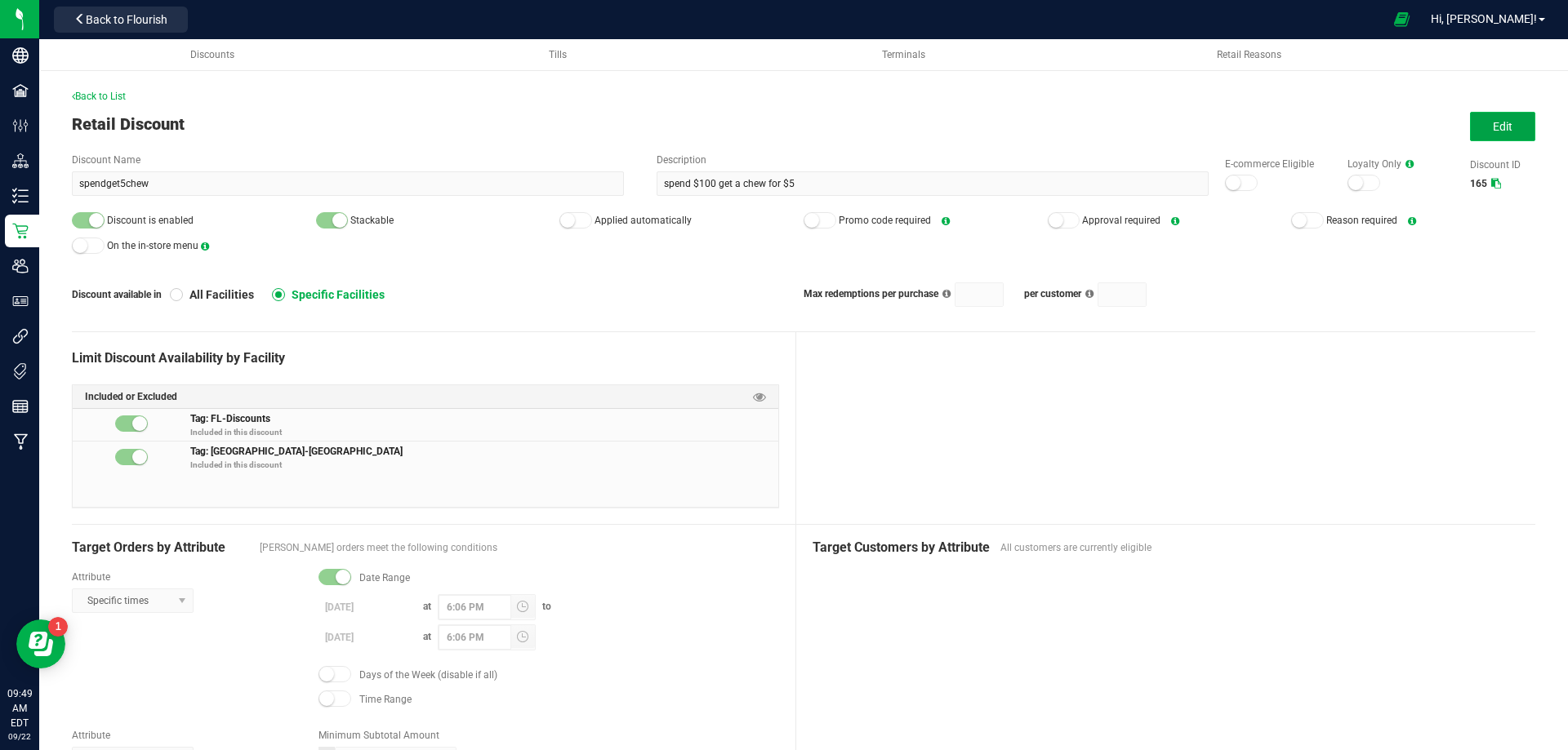
click at [1501, 124] on button "Edit" at bounding box center [1502, 126] width 66 height 29
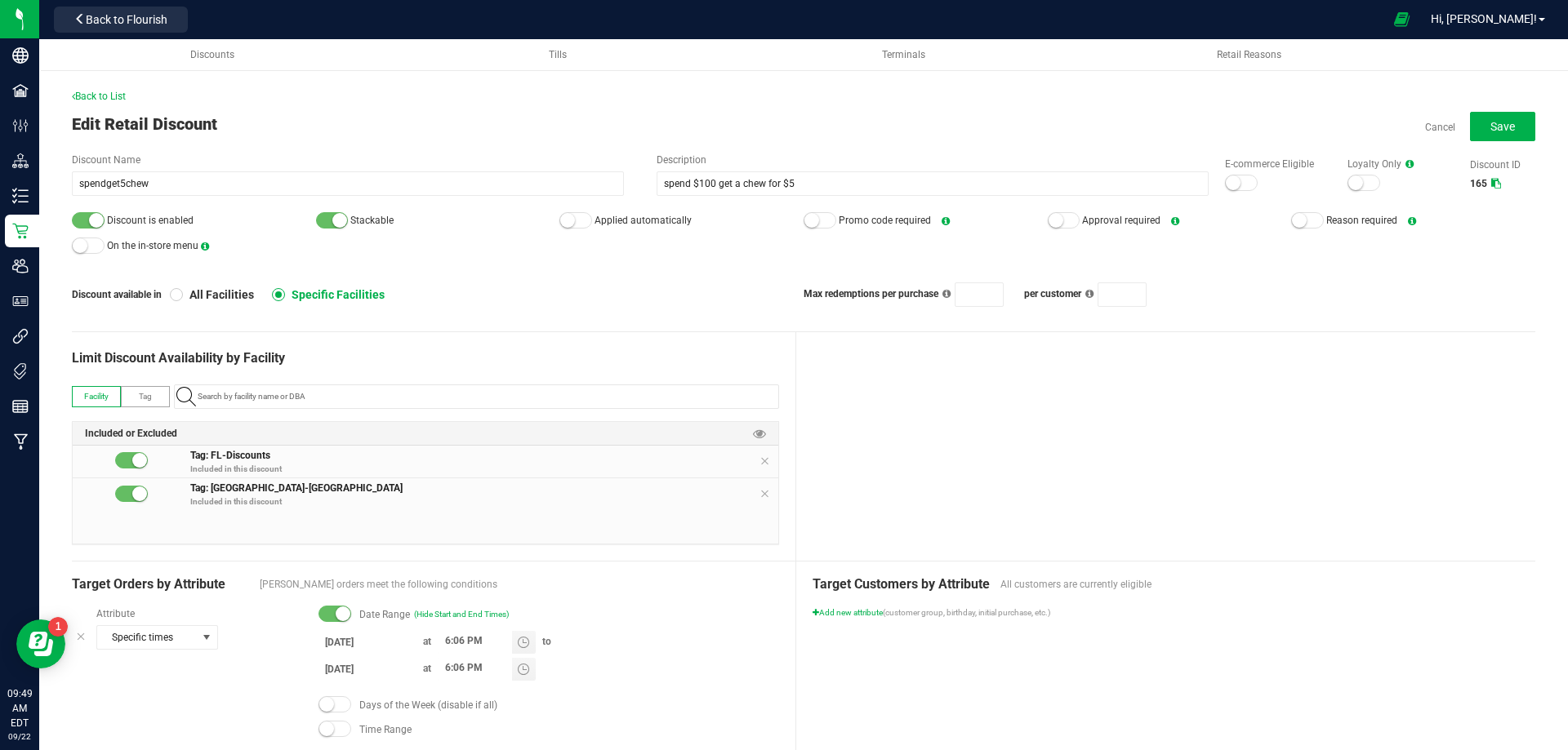
click at [332, 638] on input "[DATE]" at bounding box center [368, 642] width 98 height 21
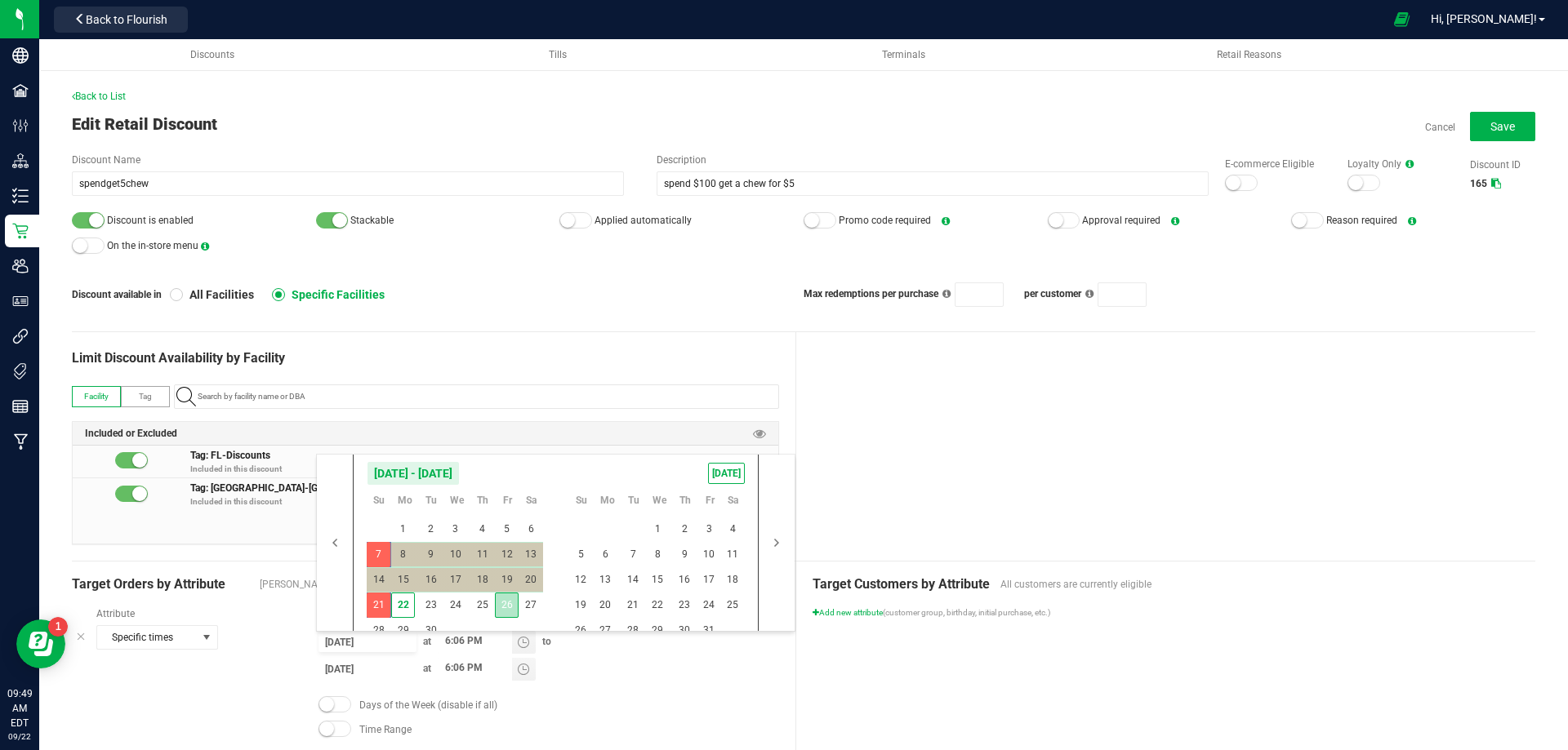
click at [496, 602] on span "26" at bounding box center [507, 606] width 24 height 25
type input "[DATE]"
click at [428, 625] on span "30" at bounding box center [430, 631] width 24 height 25
type input "[DATE]"
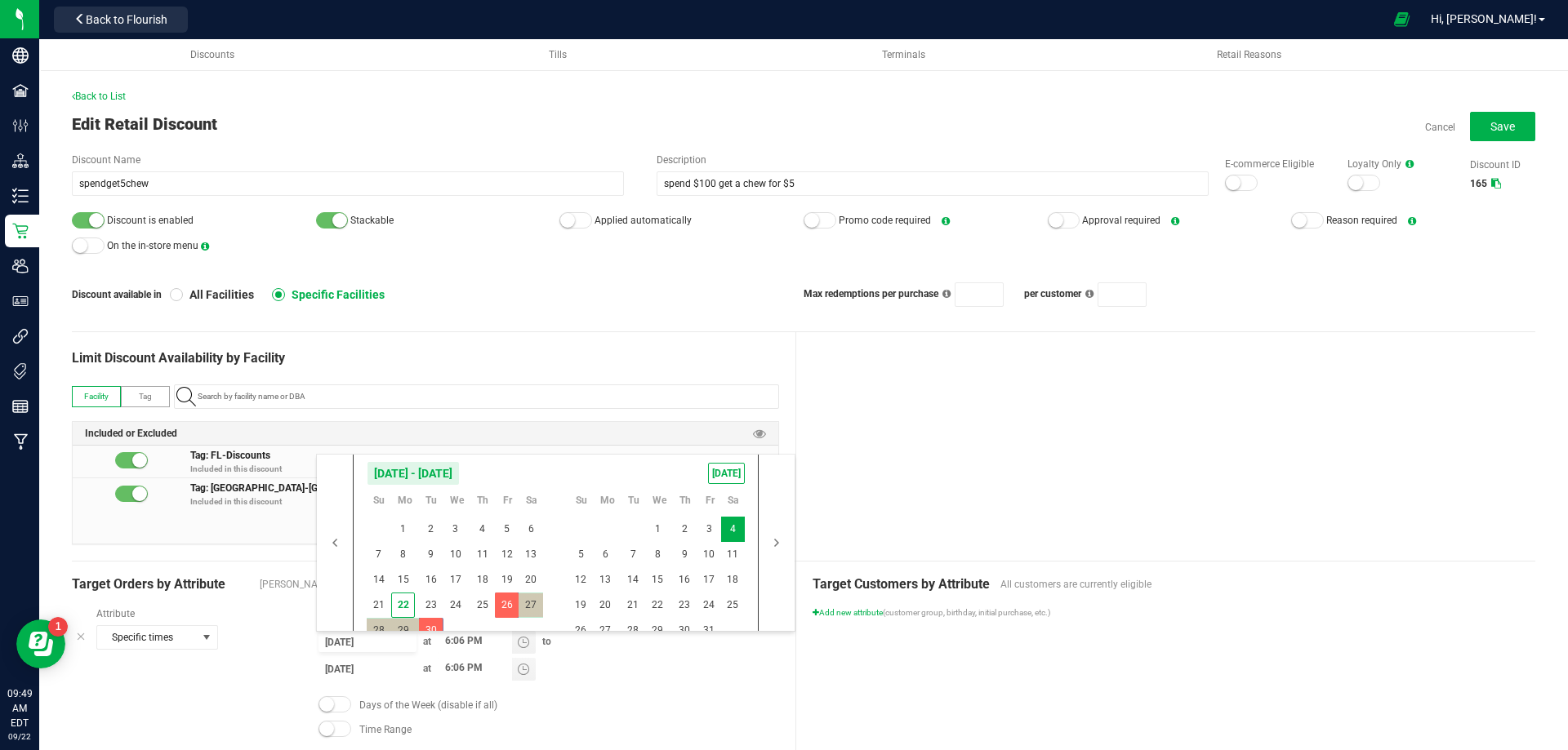
click at [936, 453] on div at bounding box center [1166, 446] width 740 height 228
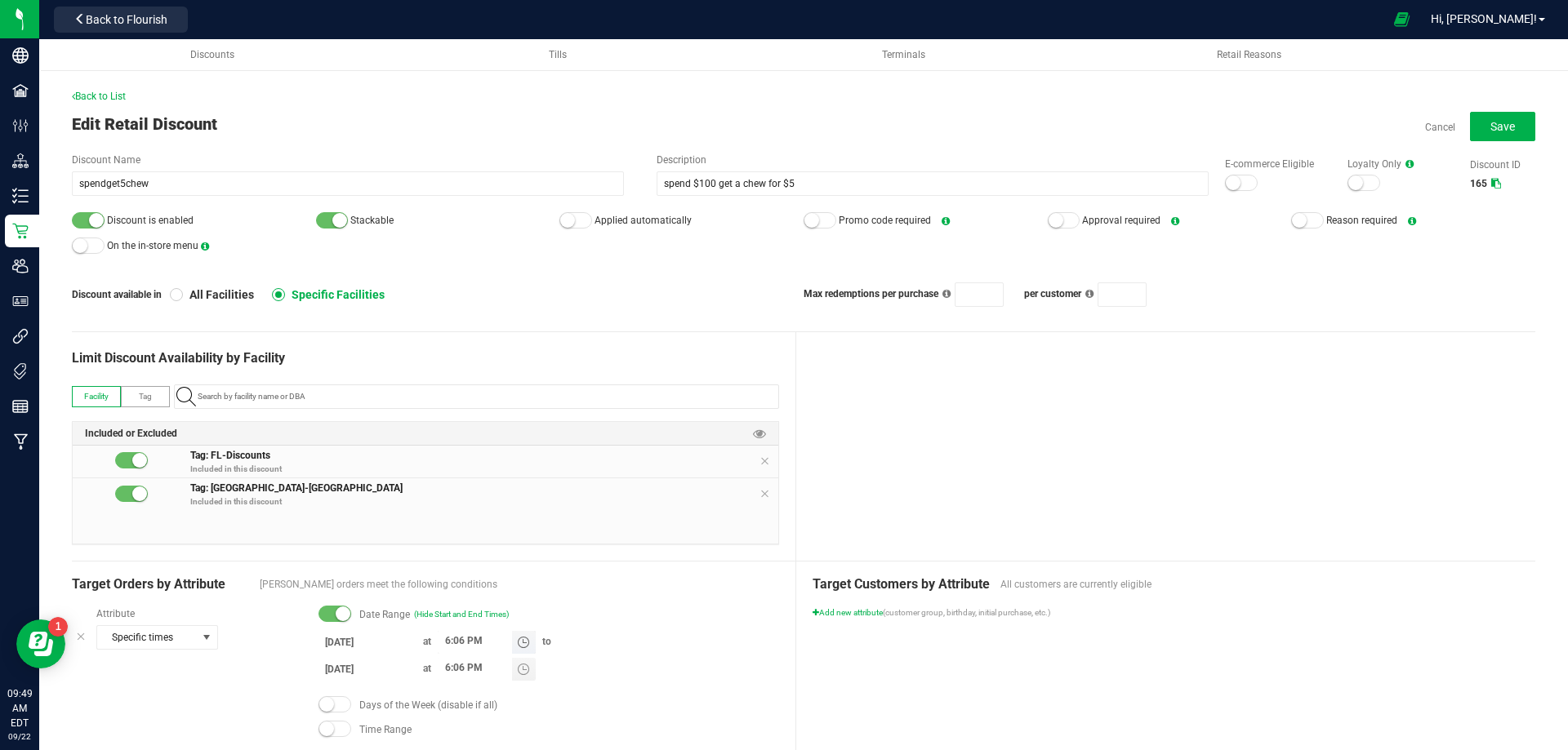
click at [448, 639] on input "6:06 PM" at bounding box center [475, 641] width 75 height 21
type input "8:36 PM"
click at [867, 498] on div at bounding box center [1166, 446] width 740 height 228
click at [446, 663] on input "6:06 PM" at bounding box center [475, 668] width 75 height 21
type input "8:35 PM"
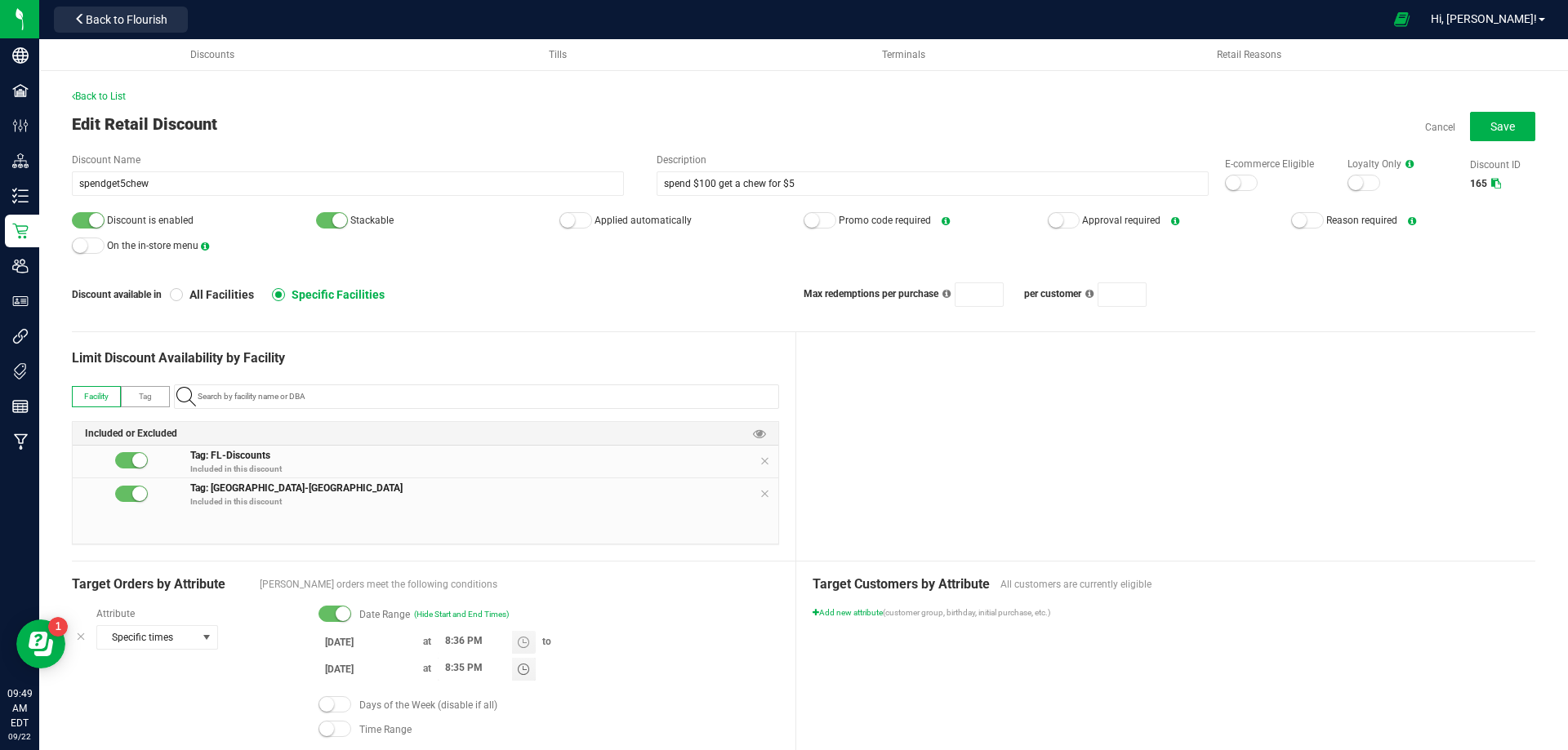
click at [1005, 454] on div at bounding box center [1166, 446] width 740 height 228
click at [1491, 128] on span "Save" at bounding box center [1502, 125] width 25 height 13
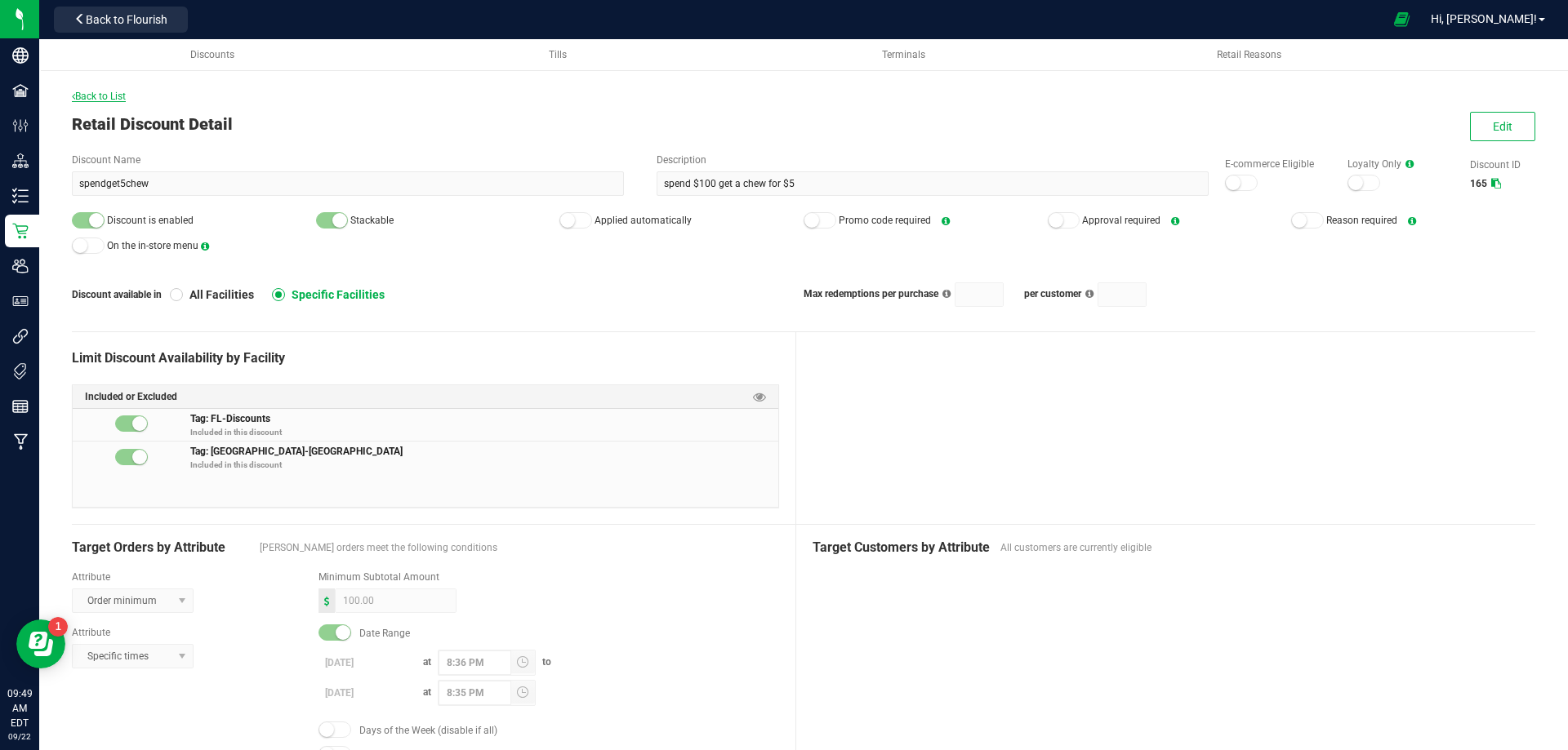
click at [85, 94] on span "Back to List" at bounding box center [98, 96] width 54 height 12
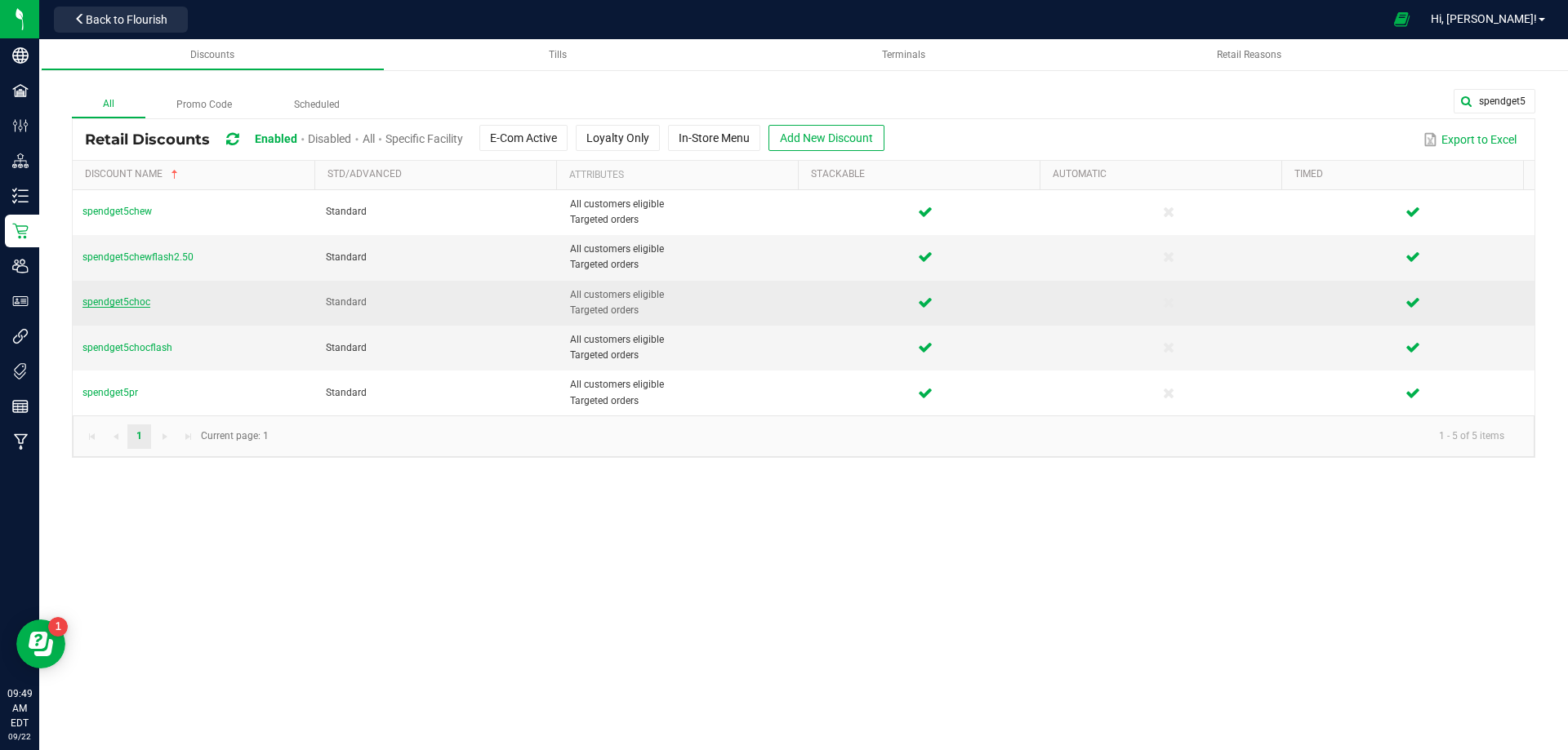
click at [139, 301] on span "spendget5choc" at bounding box center [116, 302] width 68 height 12
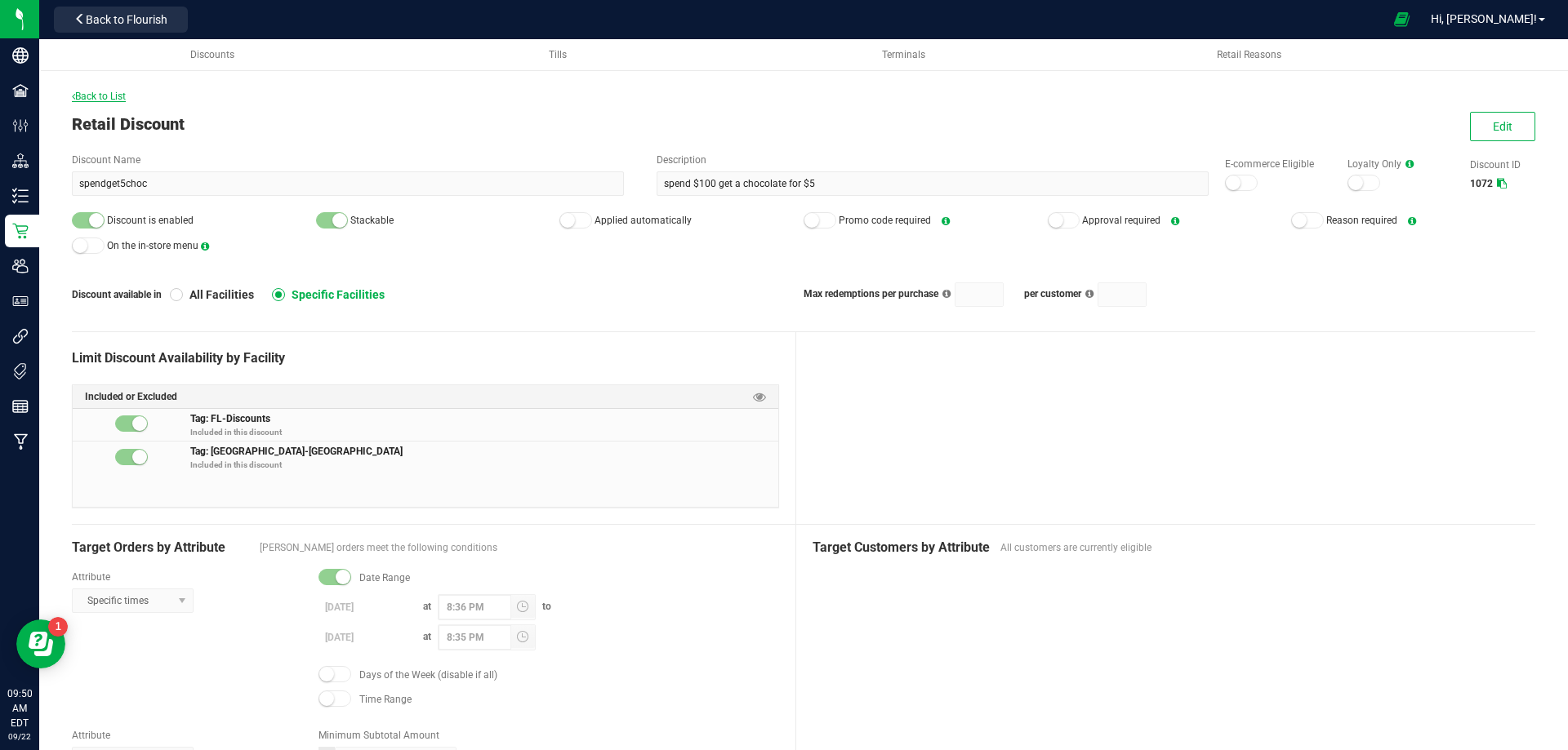
click at [101, 98] on span "Back to List" at bounding box center [98, 96] width 54 height 12
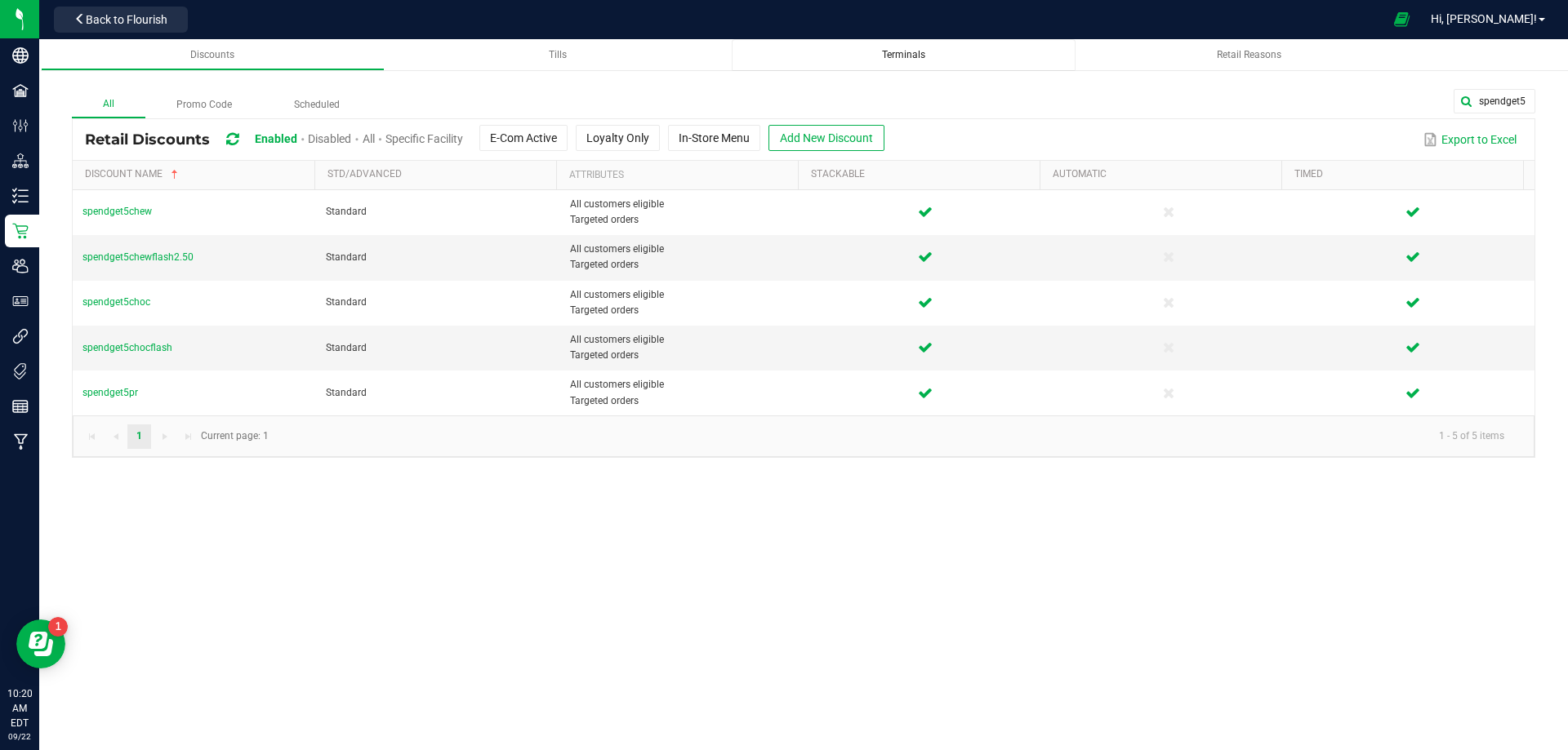
click at [859, 56] on div "Terminals" at bounding box center [904, 55] width 318 height 14
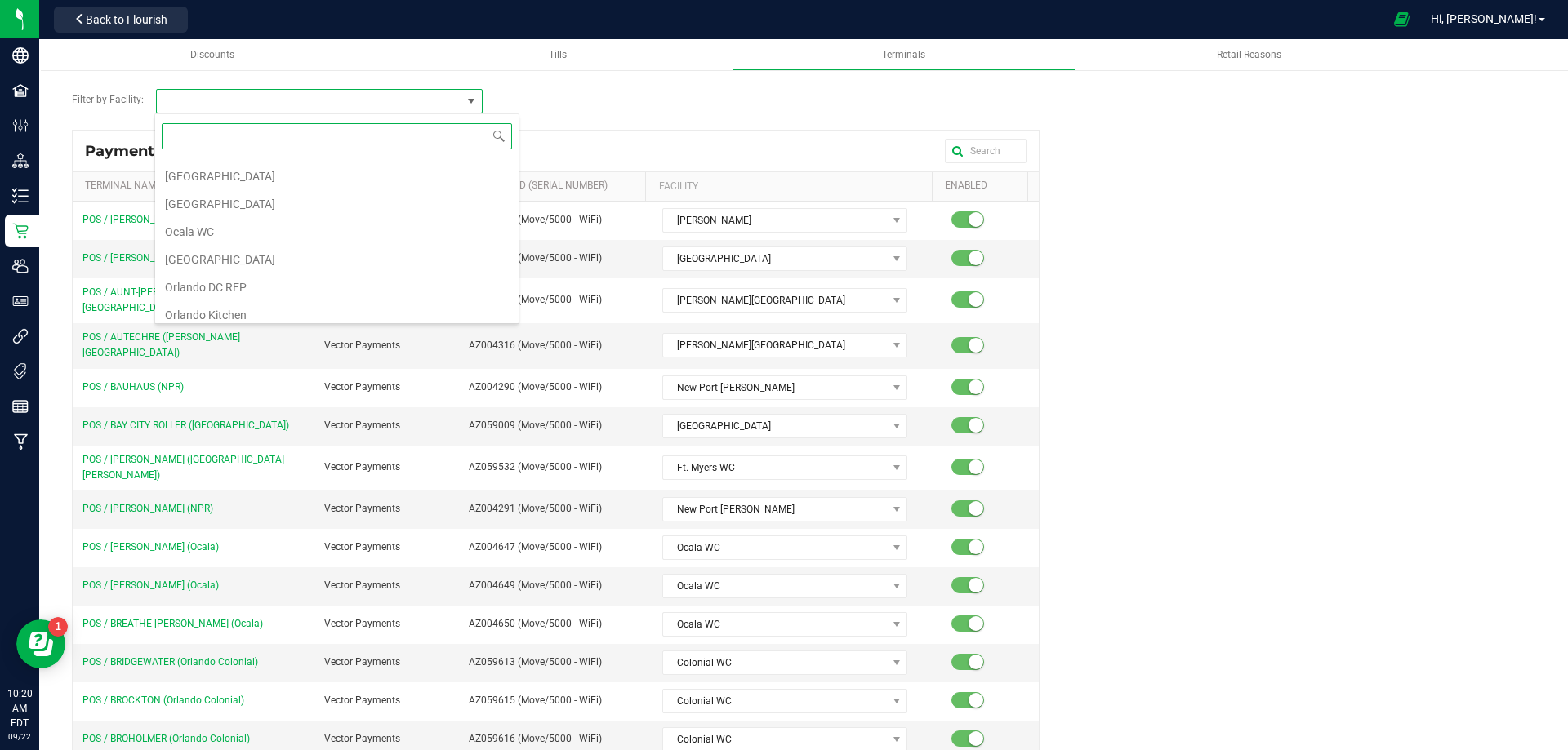
scroll to position [1062, 0]
click at [200, 299] on li "[GEOGRAPHIC_DATA]" at bounding box center [336, 304] width 364 height 27
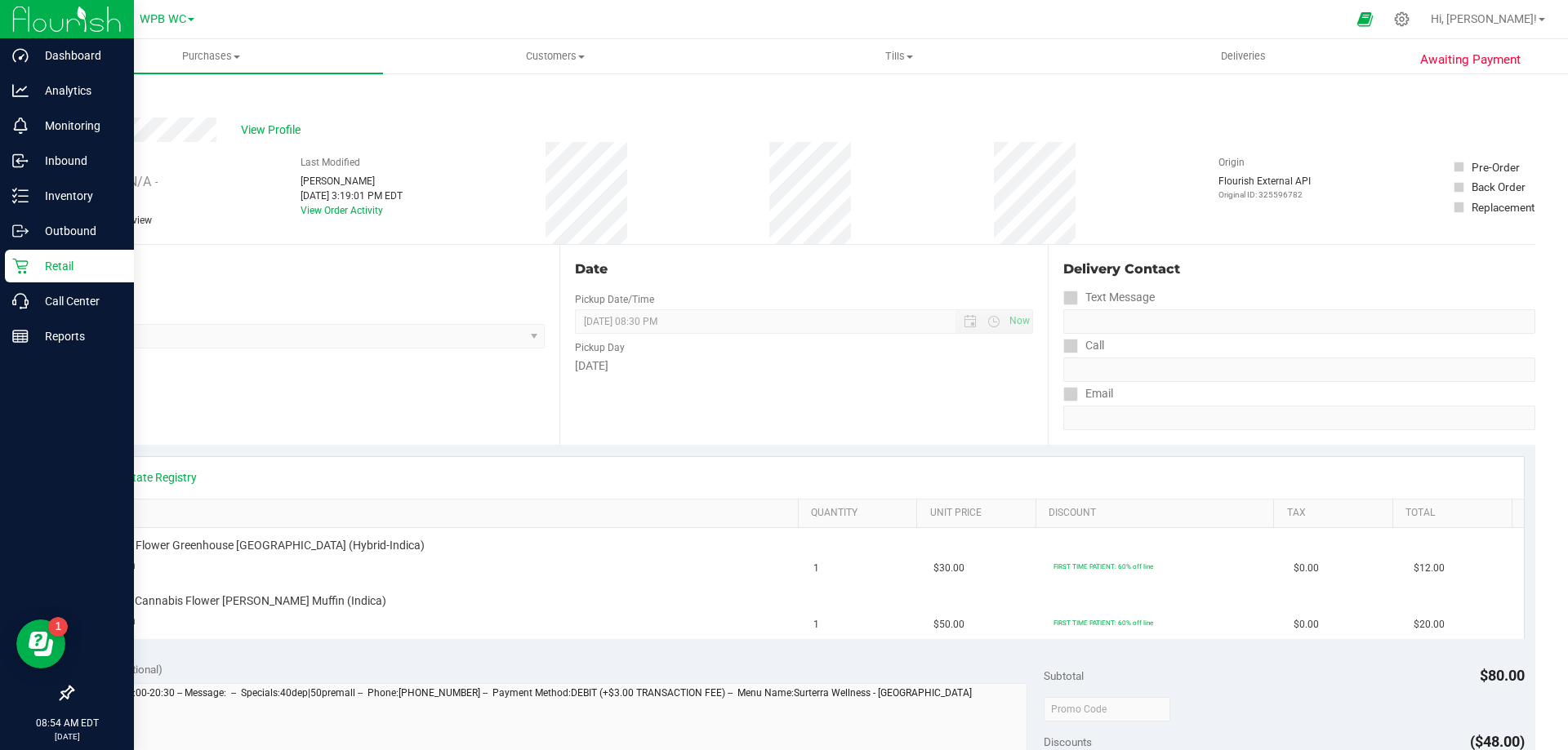
click at [26, 17] on img at bounding box center [67, 19] width 110 height 38
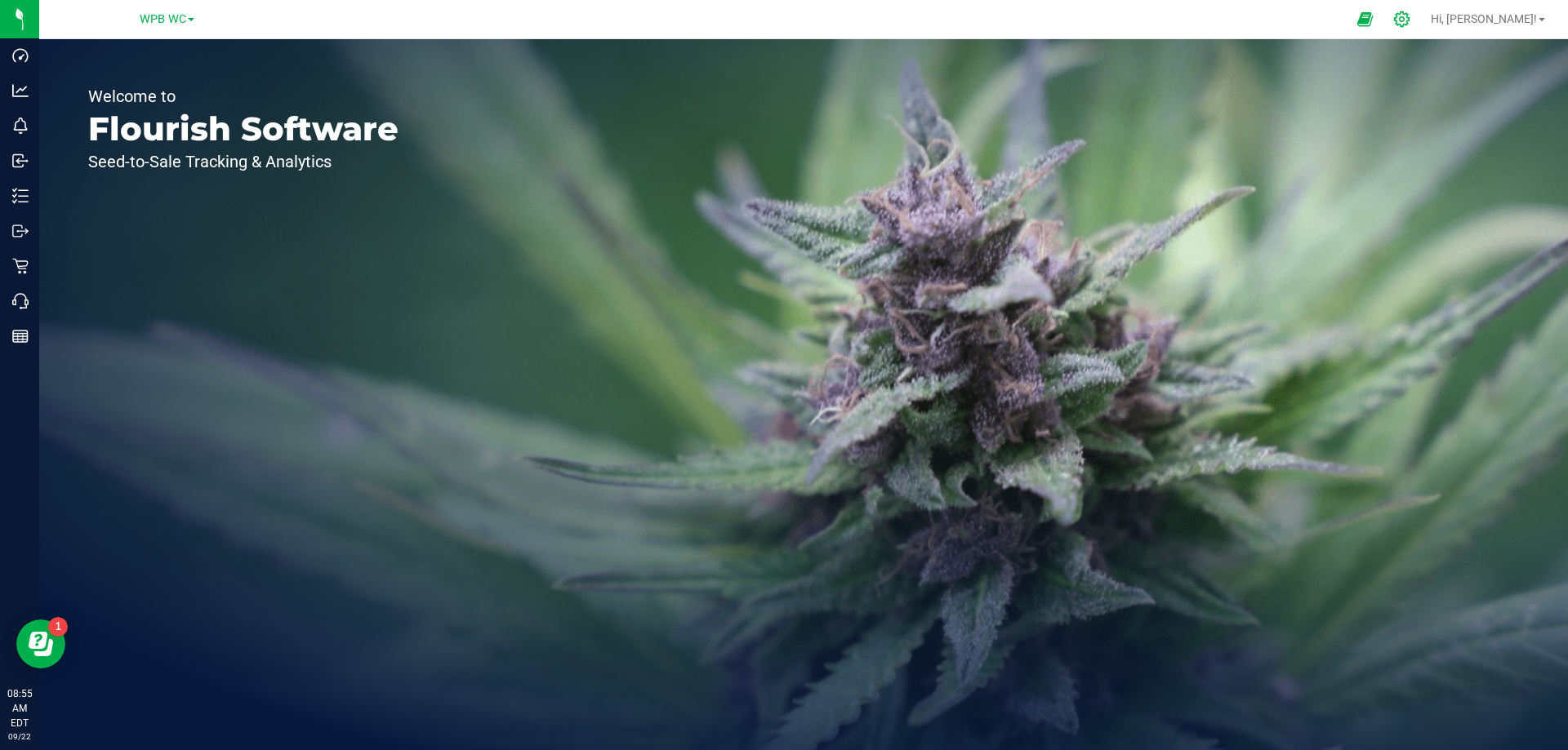
click at [1410, 23] on icon at bounding box center [1401, 19] width 17 height 17
click at [1410, 17] on icon at bounding box center [1401, 19] width 17 height 17
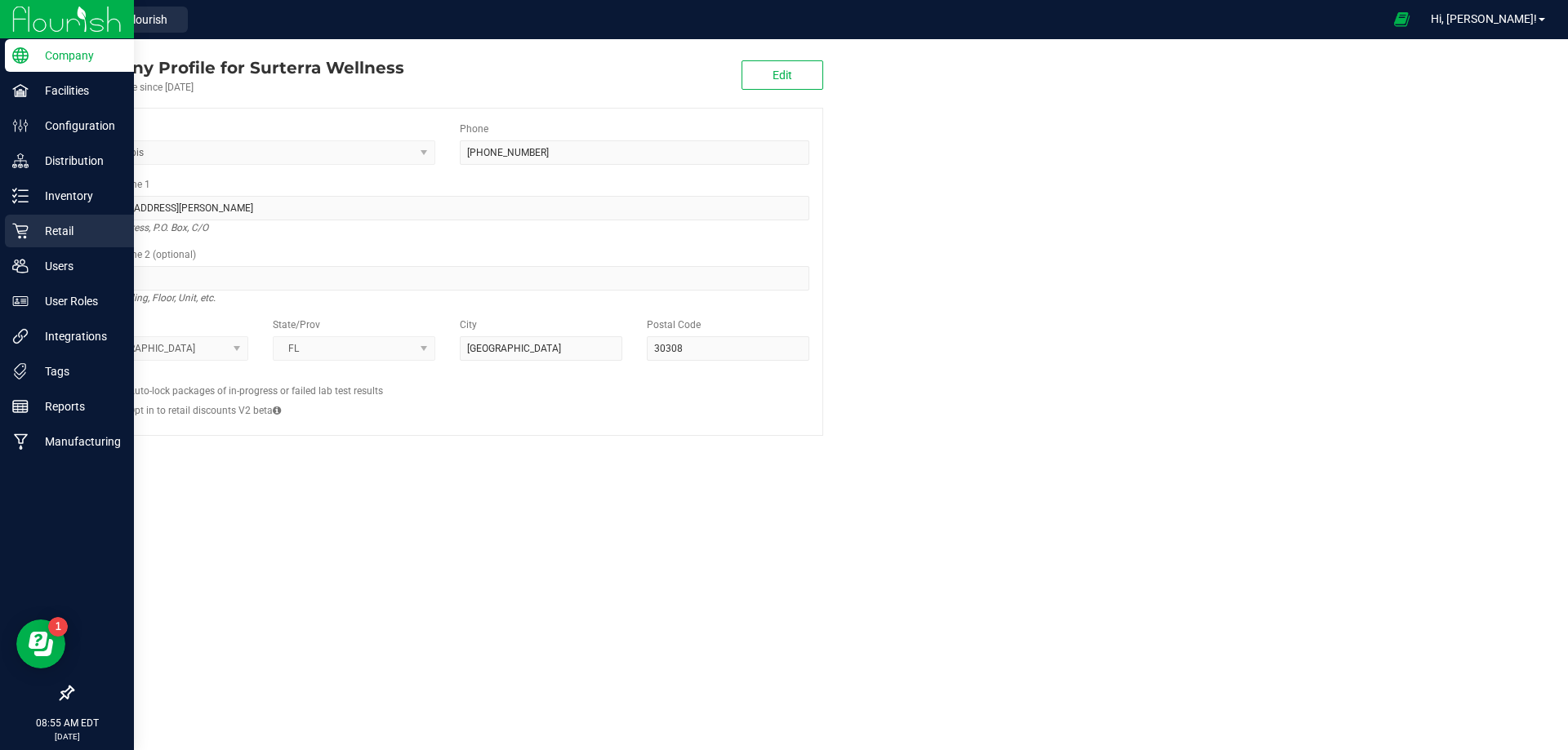
click at [67, 236] on p "Retail" at bounding box center [77, 231] width 98 height 20
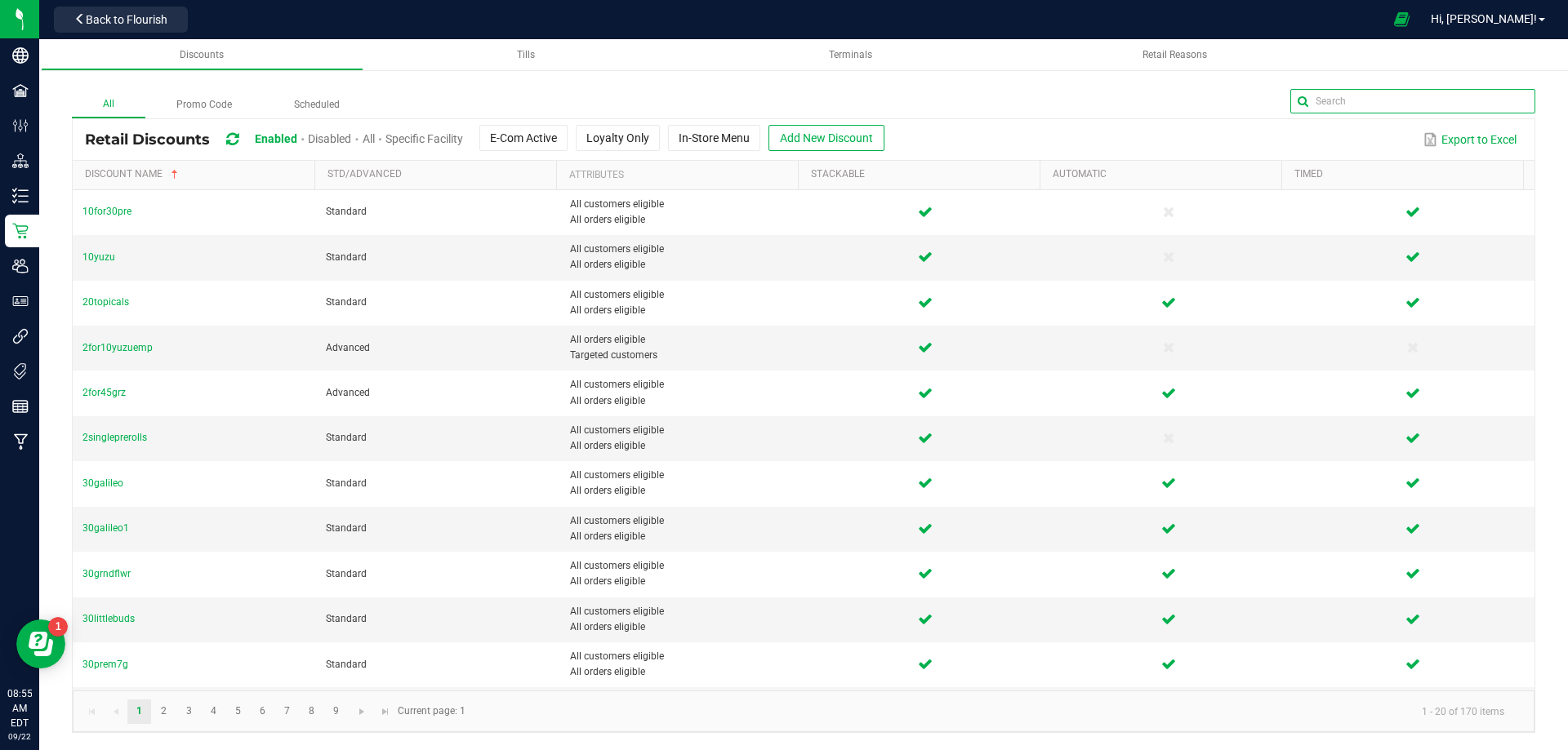
click at [1503, 105] on input "text" at bounding box center [1413, 101] width 245 height 25
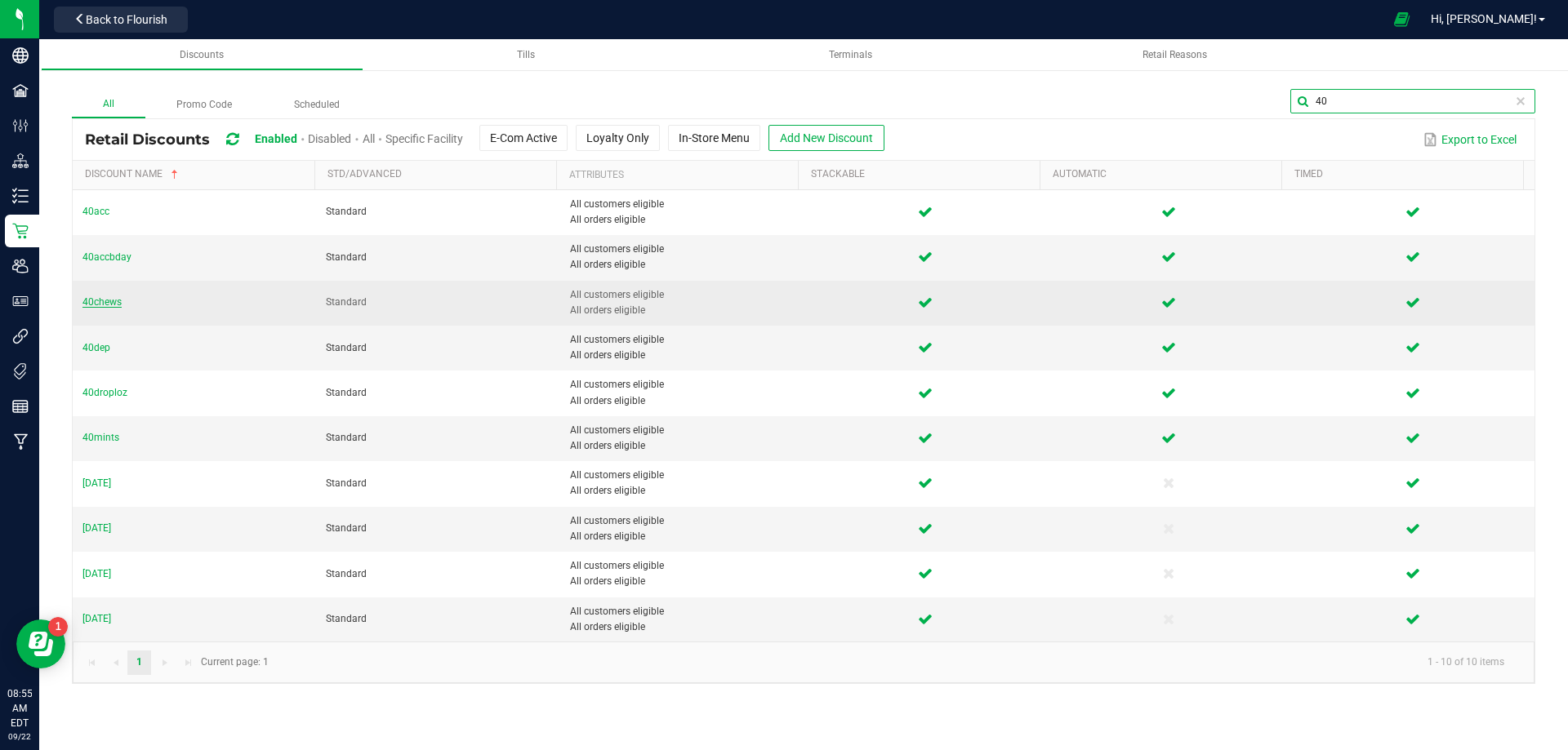
type input "40"
click at [83, 303] on span "40chews" at bounding box center [102, 302] width 39 height 12
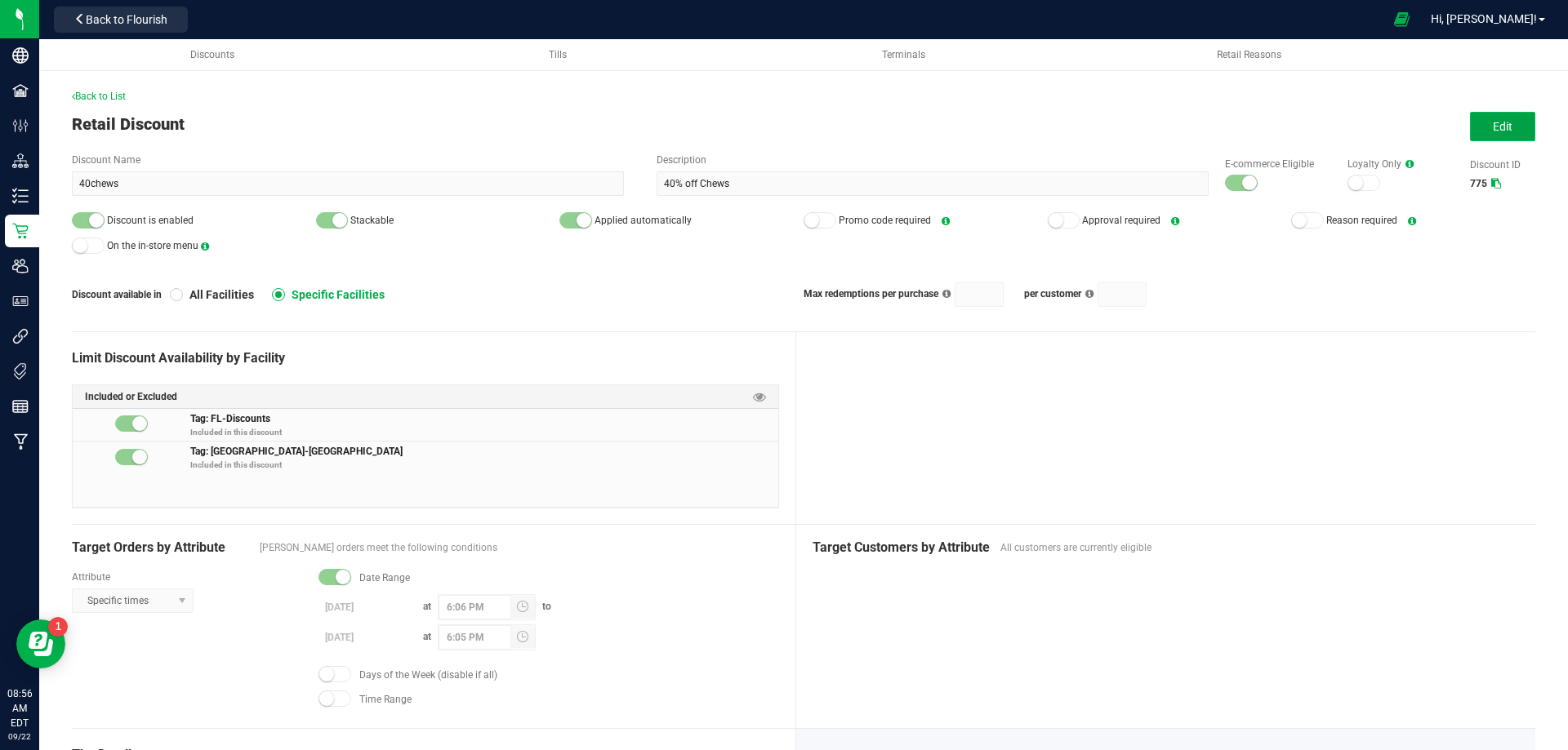
click at [1493, 129] on span "Edit" at bounding box center [1503, 125] width 20 height 13
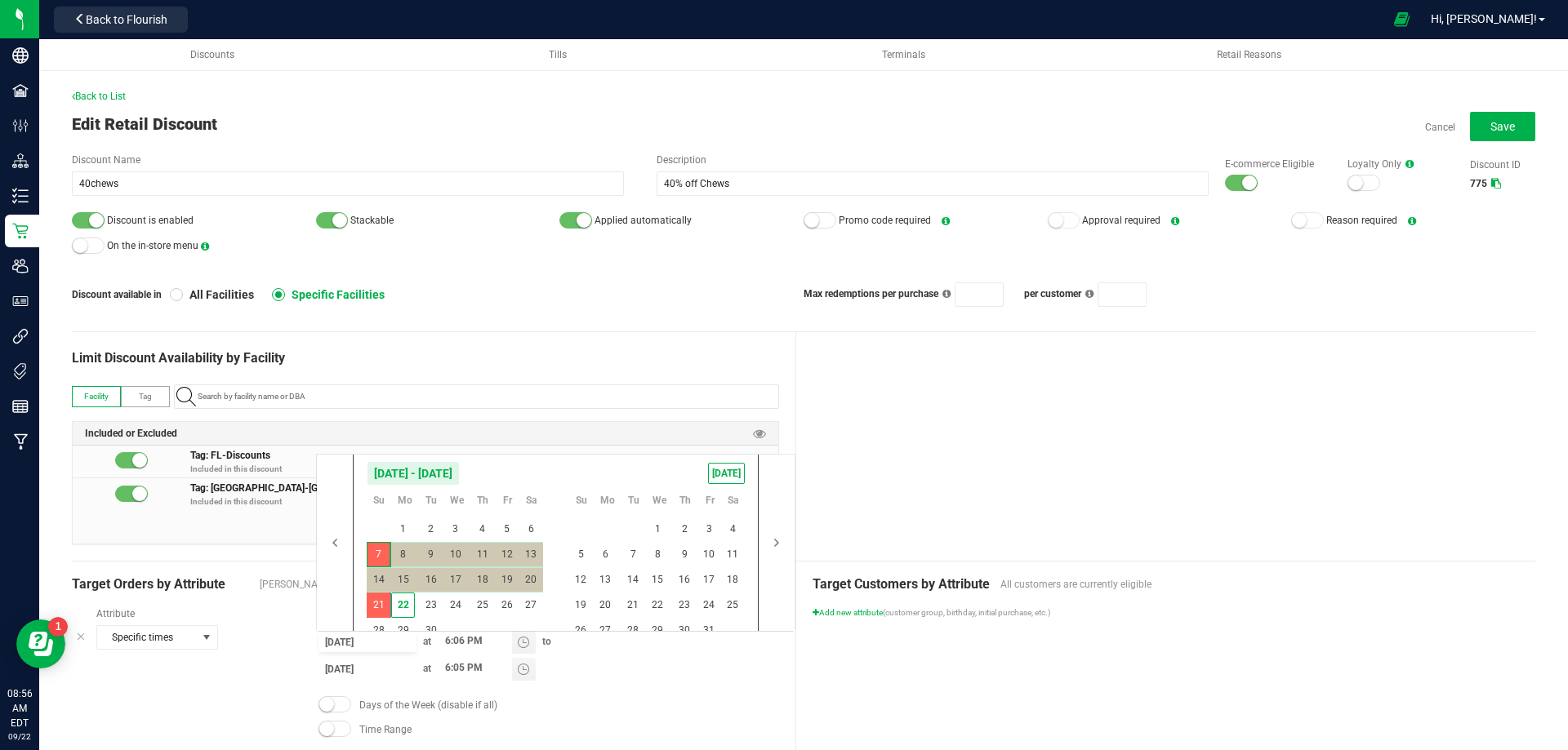
click at [343, 648] on input "[DATE]" at bounding box center [368, 642] width 98 height 21
click at [503, 603] on span "26" at bounding box center [507, 606] width 24 height 25
type input "[DATE]"
click at [432, 624] on span "30" at bounding box center [430, 631] width 24 height 25
type input "[DATE]"
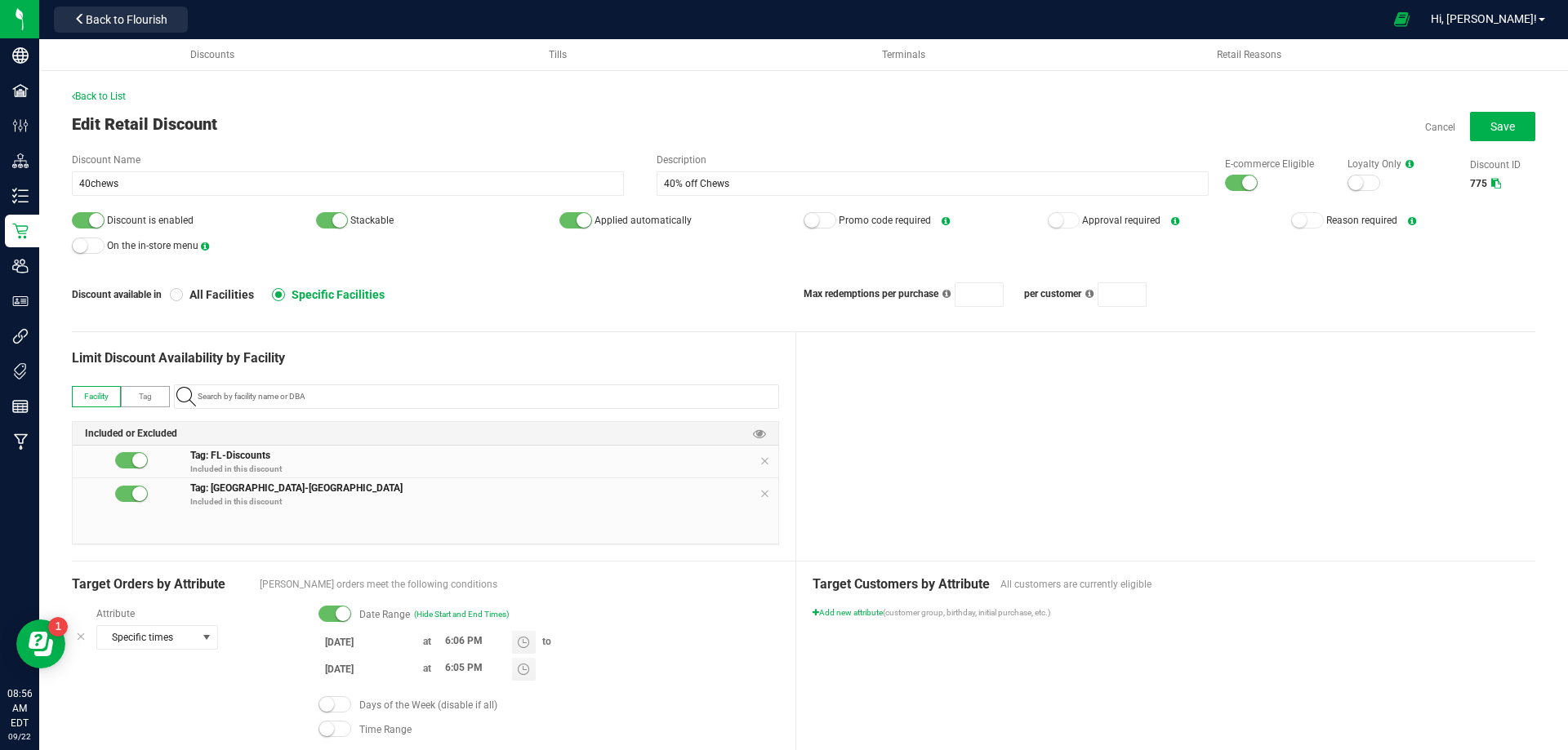
click at [848, 388] on div at bounding box center [1166, 446] width 740 height 228
click at [447, 664] on input "6:05 PM" at bounding box center [475, 668] width 75 height 21
type input "8:35 PM"
click at [968, 438] on div at bounding box center [1166, 446] width 740 height 228
click at [449, 641] on input "6:06 PM" at bounding box center [475, 641] width 75 height 21
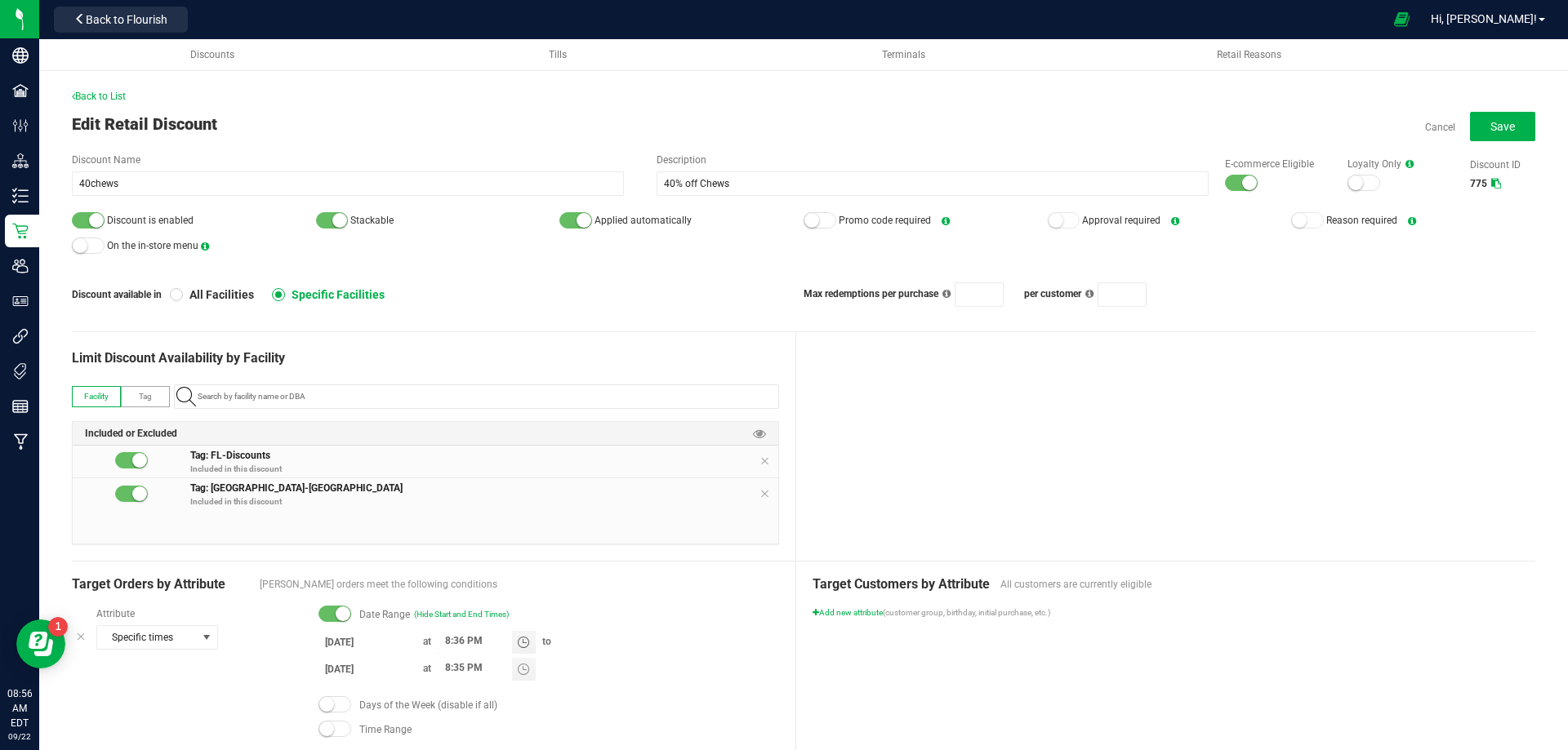
type input "8:36 PM"
click at [924, 368] on div at bounding box center [1166, 446] width 740 height 228
click at [1470, 129] on button "Save" at bounding box center [1502, 126] width 66 height 29
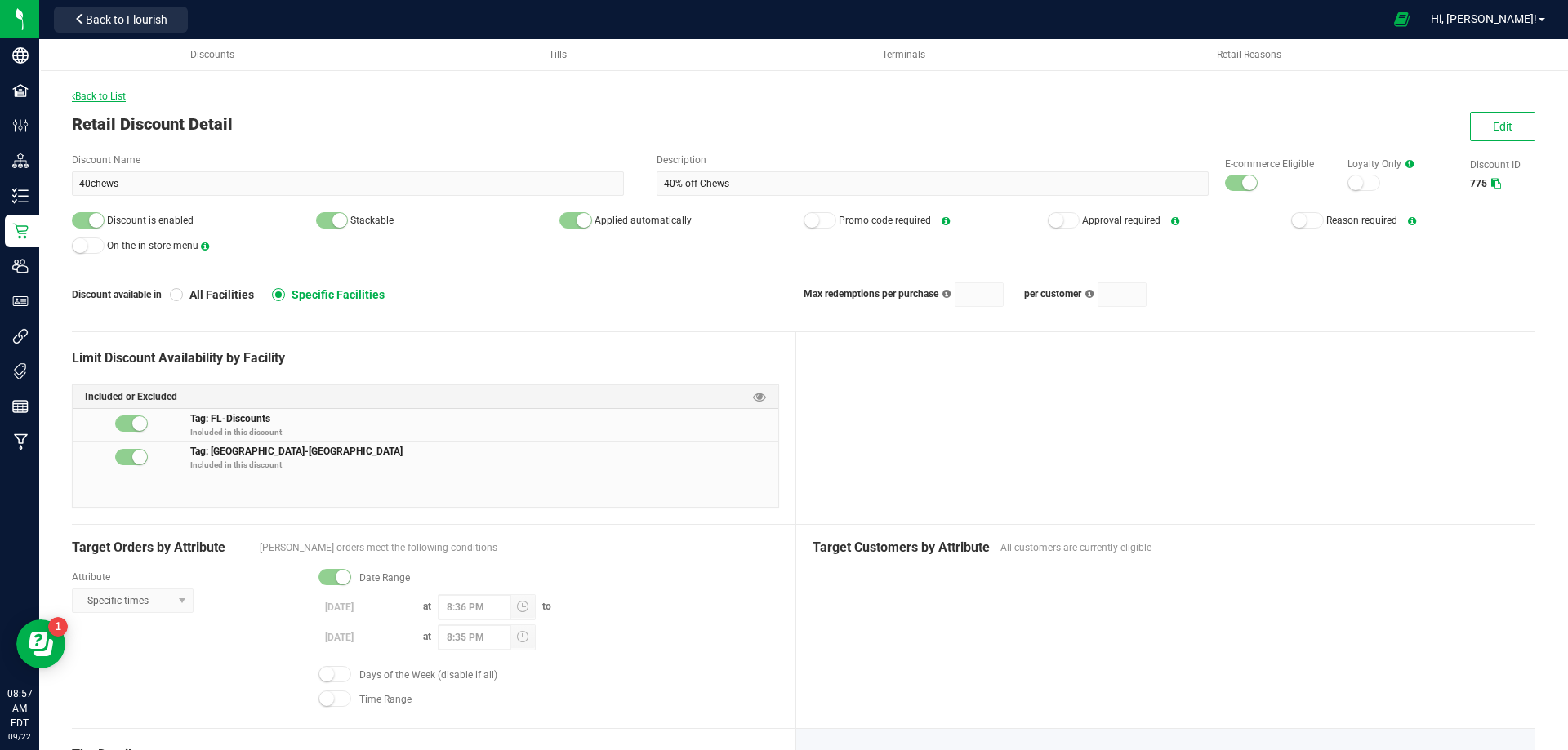
click at [103, 95] on span "Back to List" at bounding box center [98, 96] width 54 height 12
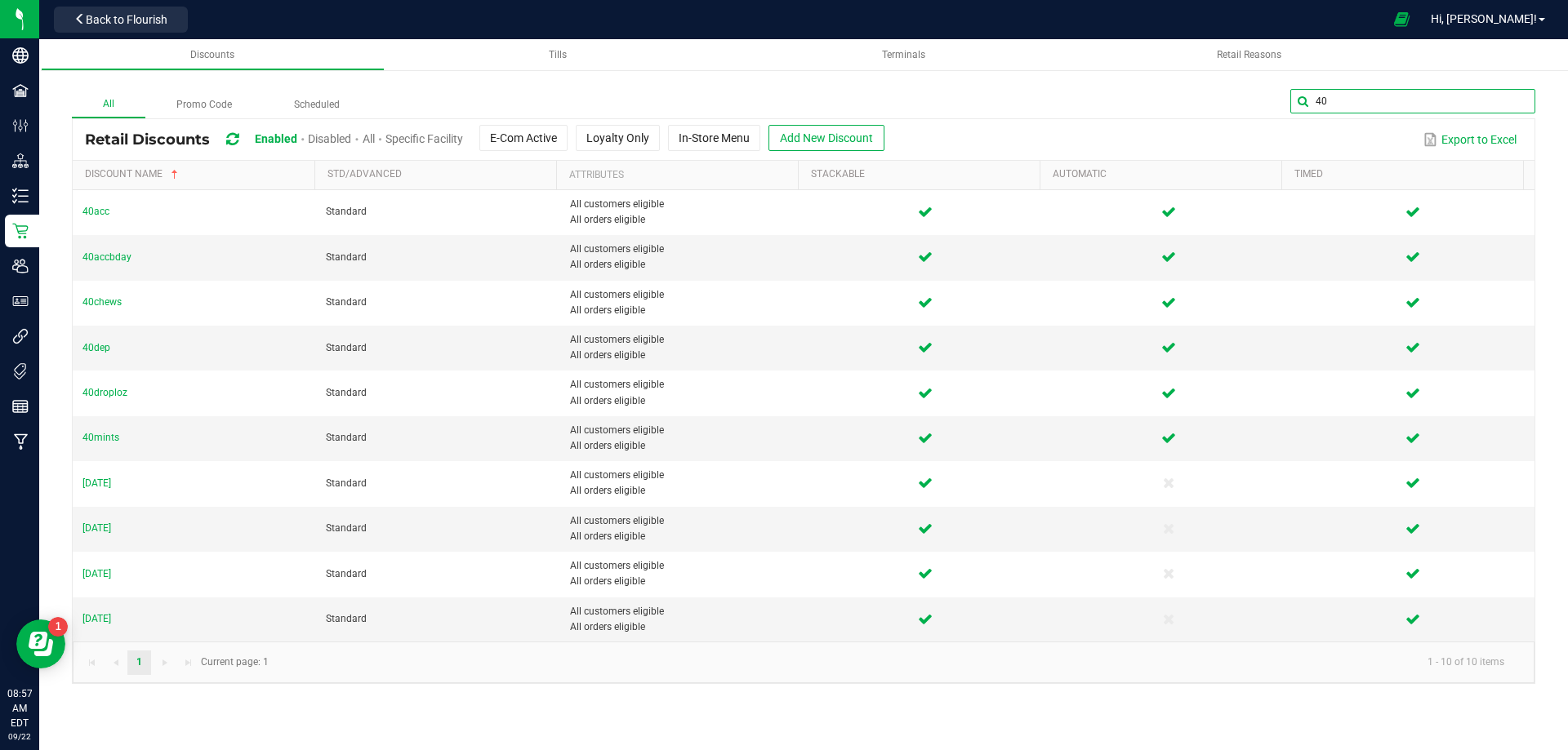
click at [1494, 105] on input "40" at bounding box center [1413, 101] width 245 height 25
click at [1492, 103] on input "40" at bounding box center [1413, 101] width 245 height 25
click at [1492, 102] on input "40" at bounding box center [1413, 101] width 245 height 25
drag, startPoint x: 1492, startPoint y: 102, endPoint x: 1484, endPoint y: 99, distance: 8.5
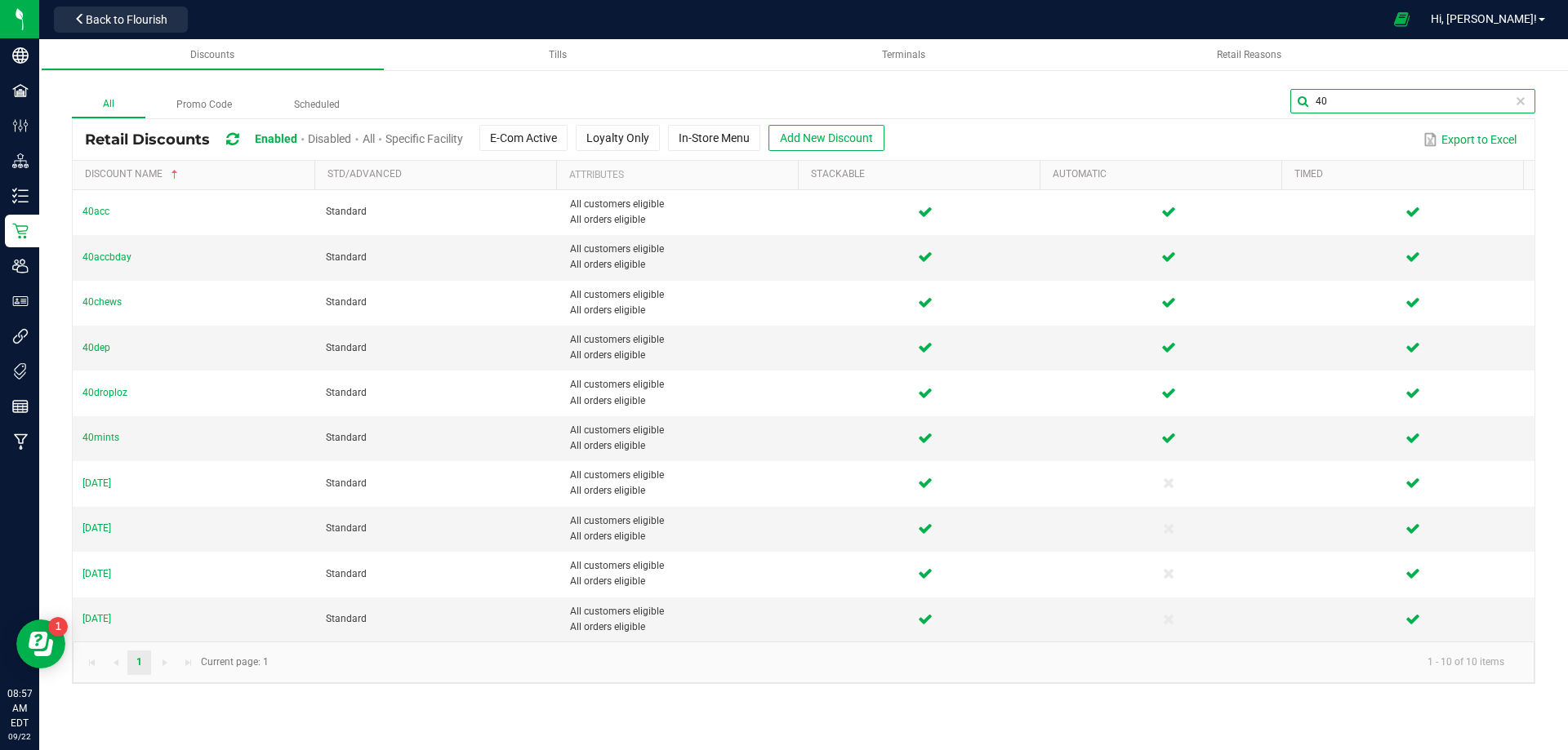
click at [1484, 99] on input "40" at bounding box center [1413, 101] width 245 height 25
click at [1215, 89] on div "40" at bounding box center [953, 104] width 1165 height 29
click at [99, 433] on span "40mints" at bounding box center [100, 438] width 36 height 12
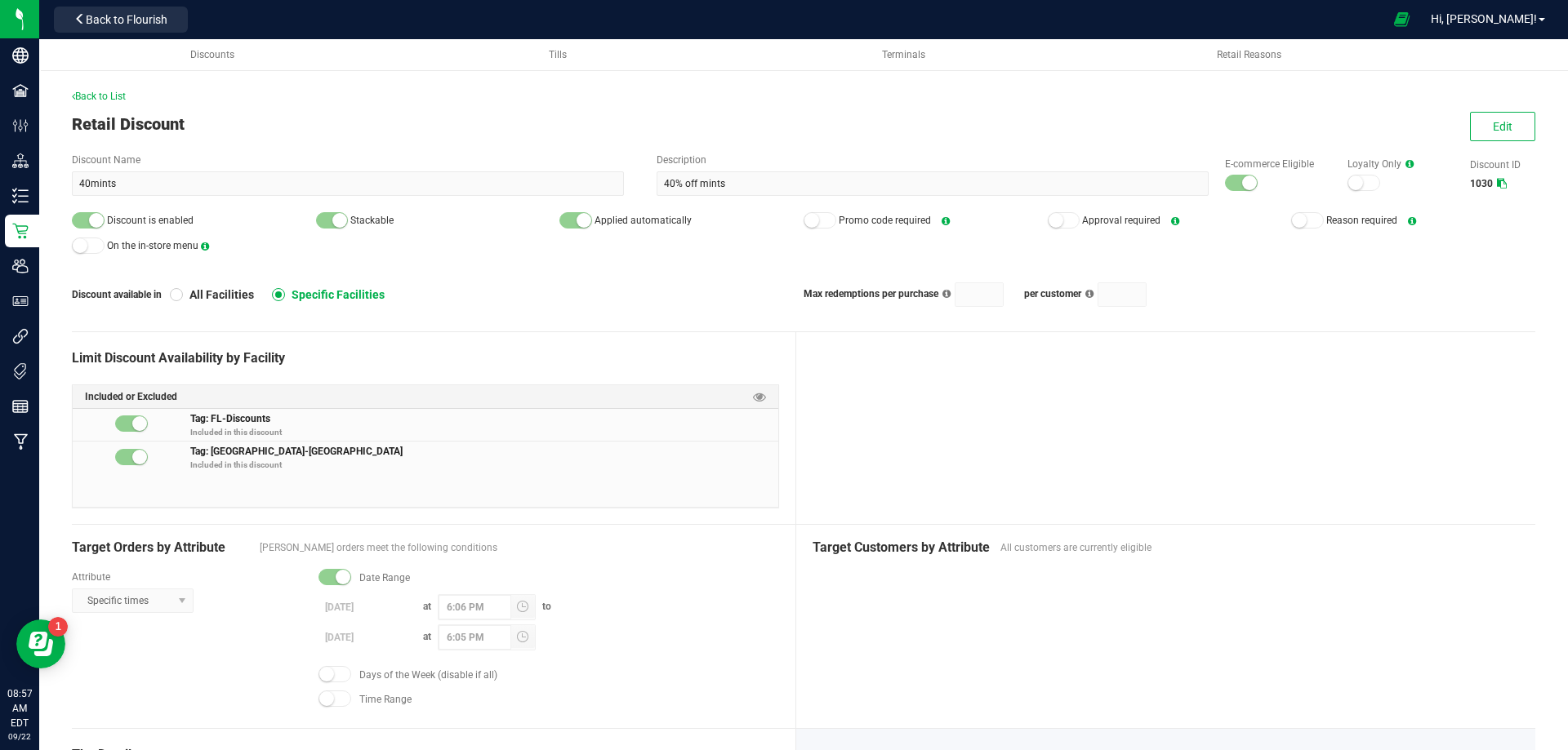
click at [1481, 142] on div "Back to List Retail Discount Edit Discount Name 40mints Description 40% off min…" at bounding box center [803, 575] width 1464 height 971
click at [1493, 131] on span "Edit" at bounding box center [1503, 125] width 20 height 13
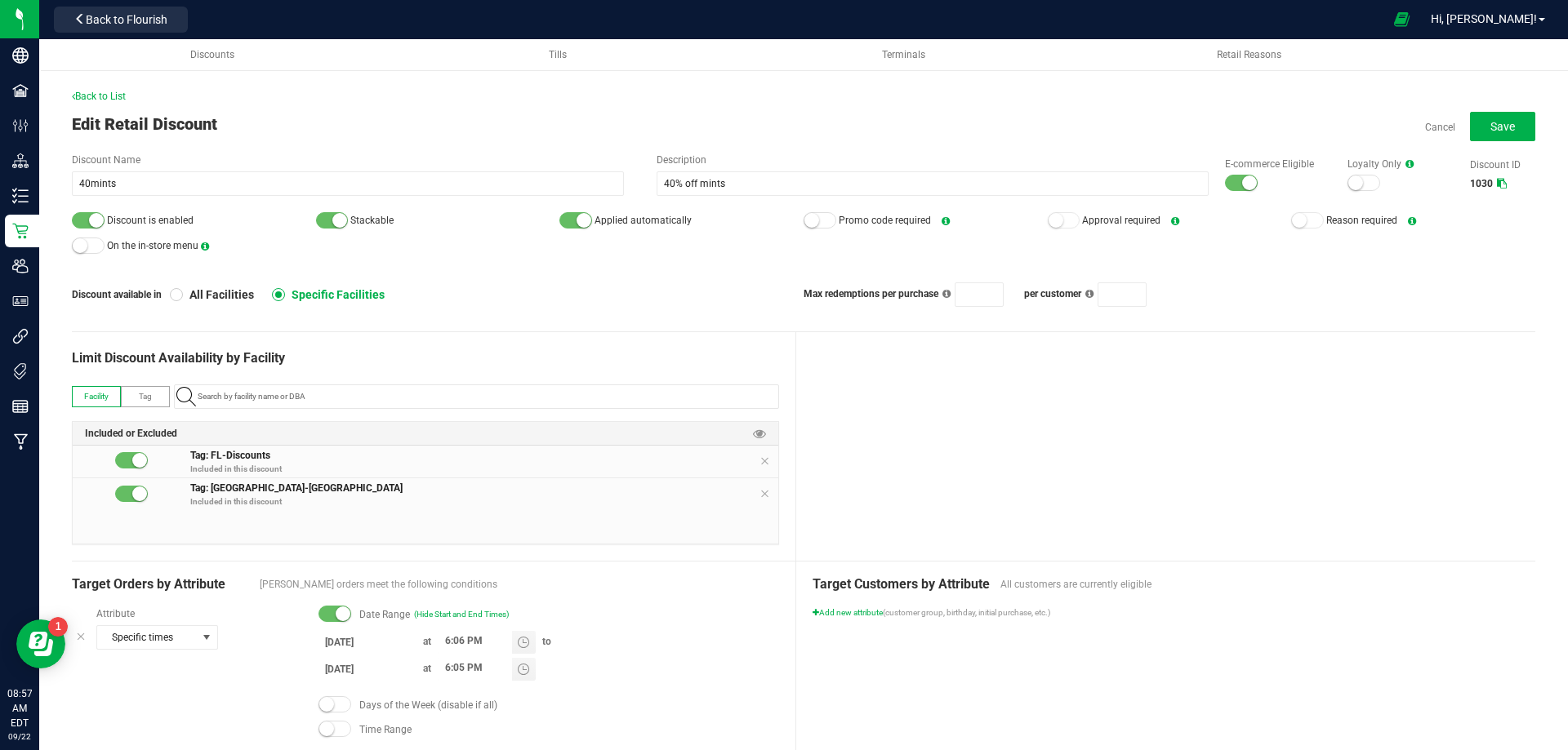
click at [328, 639] on input "[DATE]" at bounding box center [368, 642] width 98 height 21
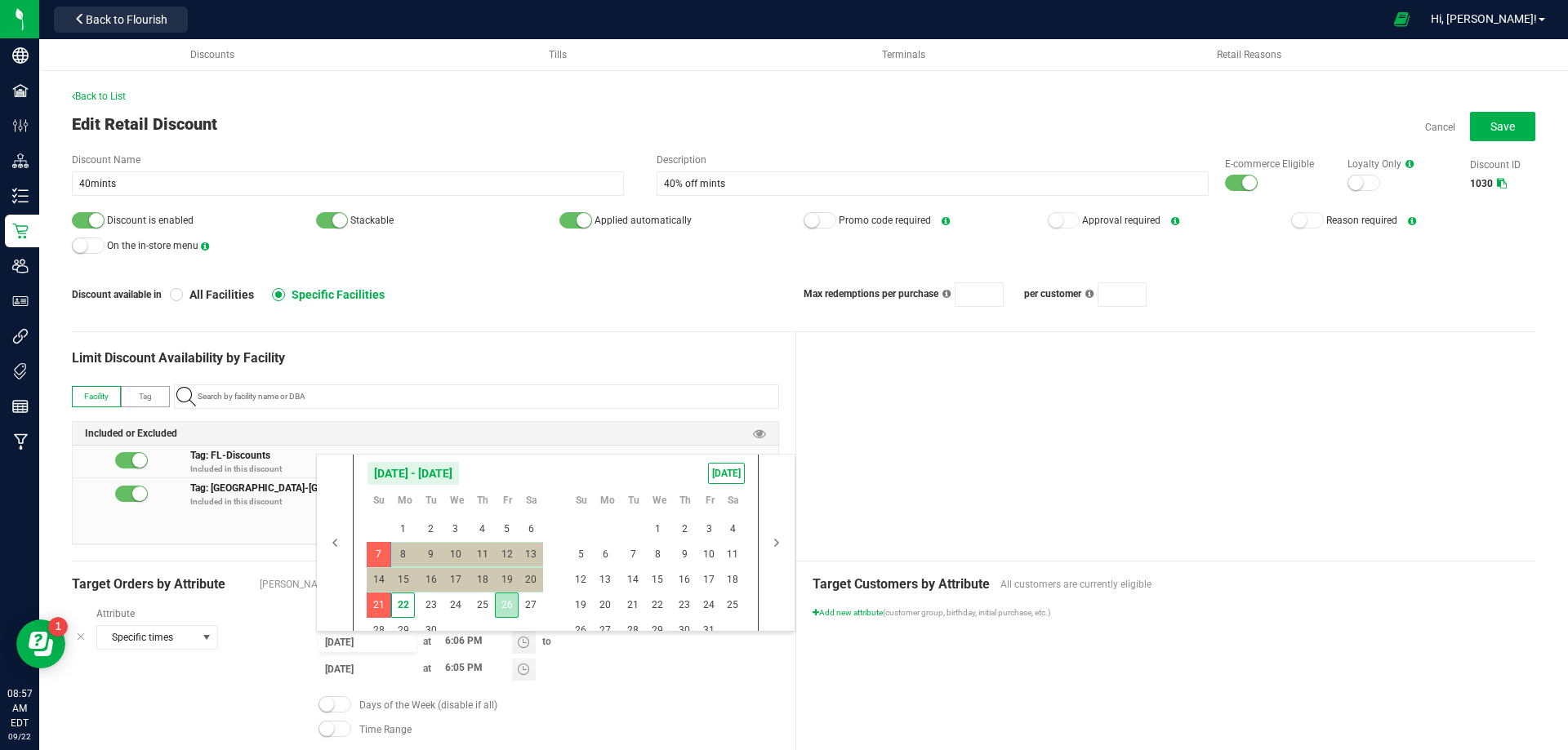
click at [505, 601] on span "26" at bounding box center [507, 606] width 24 height 25
type input "[DATE]"
click at [428, 622] on span "30" at bounding box center [430, 631] width 24 height 25
type input "[DATE]"
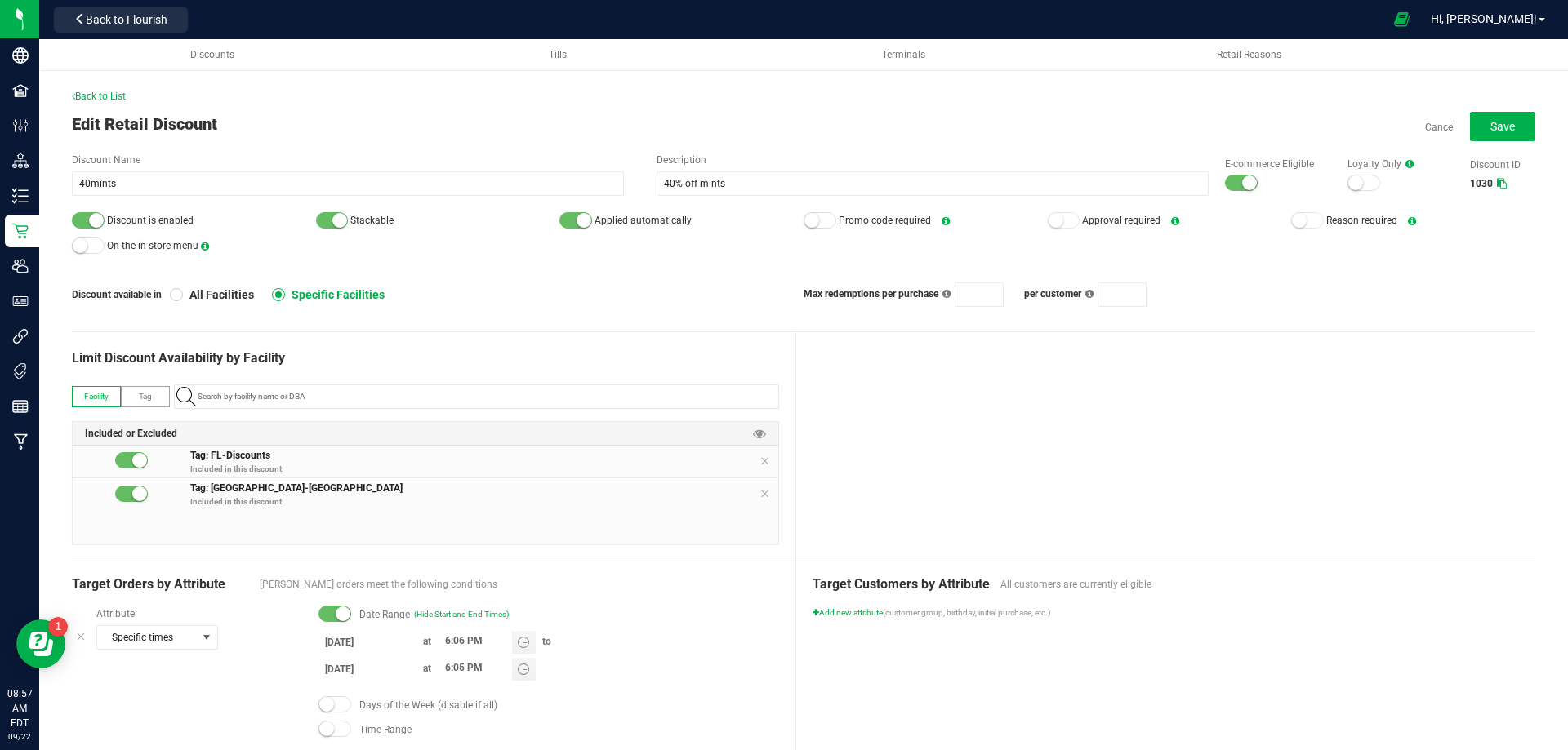
click at [835, 476] on div at bounding box center [1166, 446] width 740 height 228
click at [447, 638] on input "6:06 PM" at bounding box center [475, 641] width 75 height 21
type input "8:36 PM"
click at [852, 440] on div at bounding box center [1166, 446] width 740 height 228
click at [447, 668] on input "6:05 PM" at bounding box center [475, 668] width 75 height 21
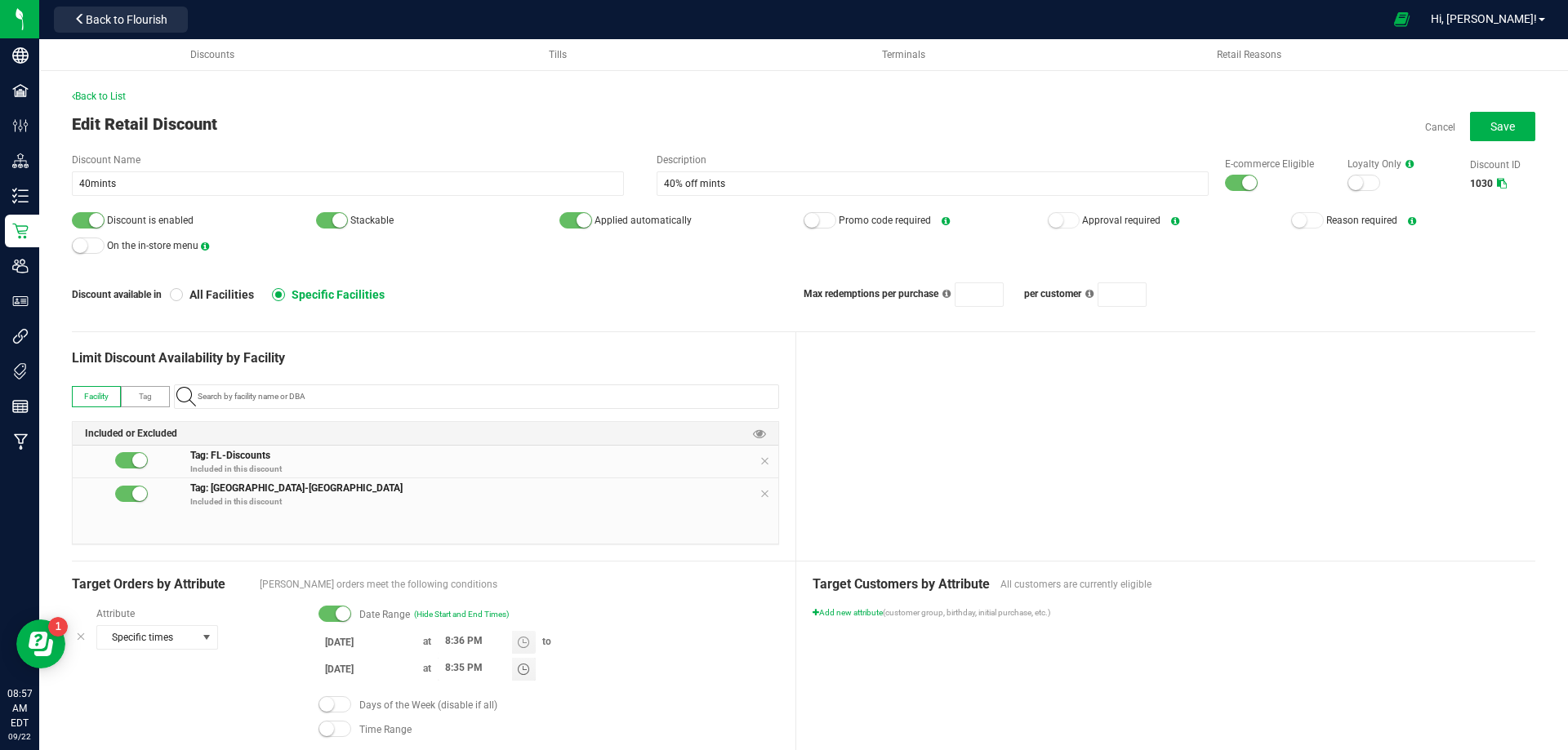
type input "8:35 PM"
click at [1012, 481] on div at bounding box center [1166, 446] width 740 height 228
click at [1498, 122] on span "Save" at bounding box center [1502, 125] width 25 height 13
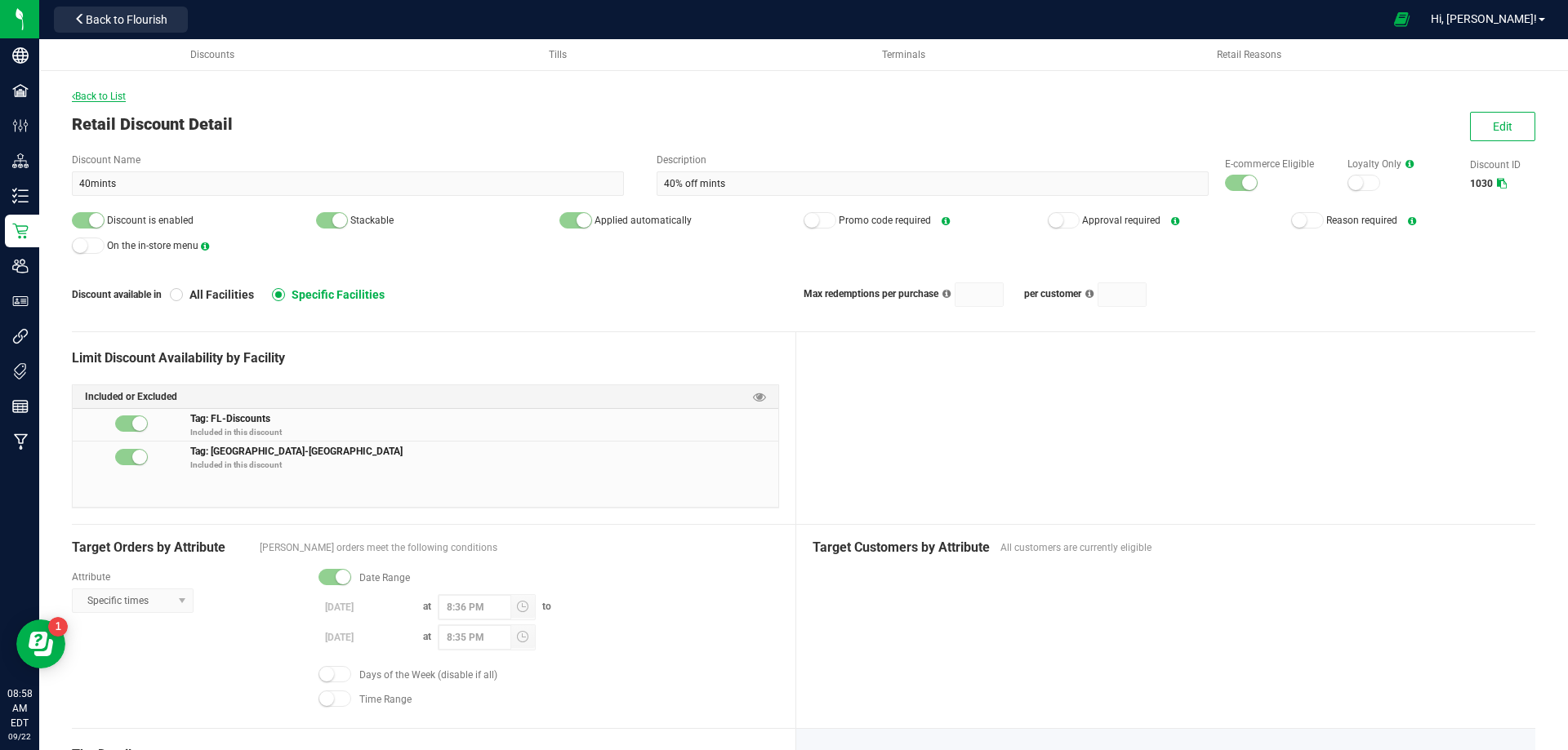
click at [93, 93] on span "Back to List" at bounding box center [98, 96] width 54 height 12
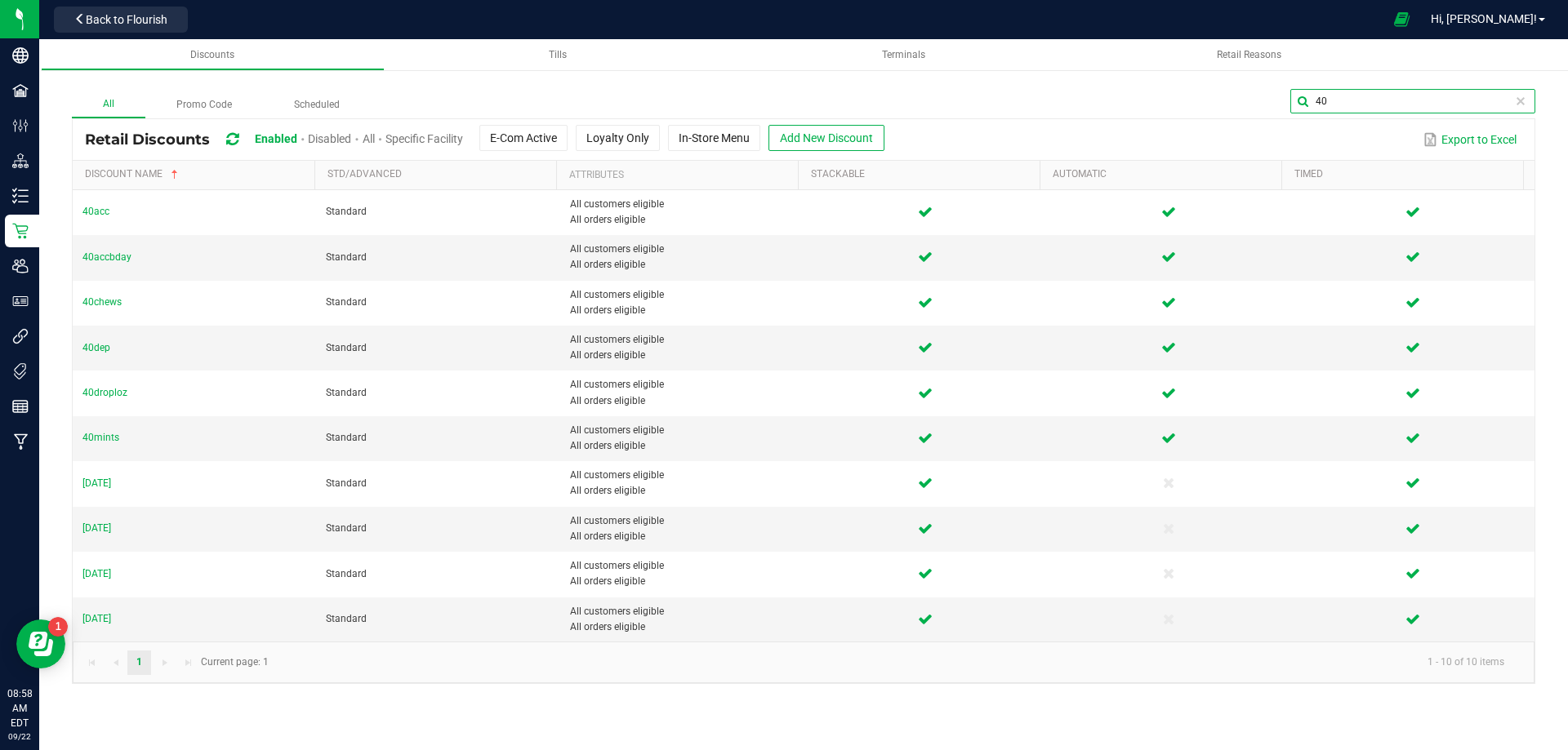
drag, startPoint x: 1502, startPoint y: 96, endPoint x: 1288, endPoint y: 106, distance: 214.2
click at [1288, 106] on div "40" at bounding box center [953, 104] width 1165 height 29
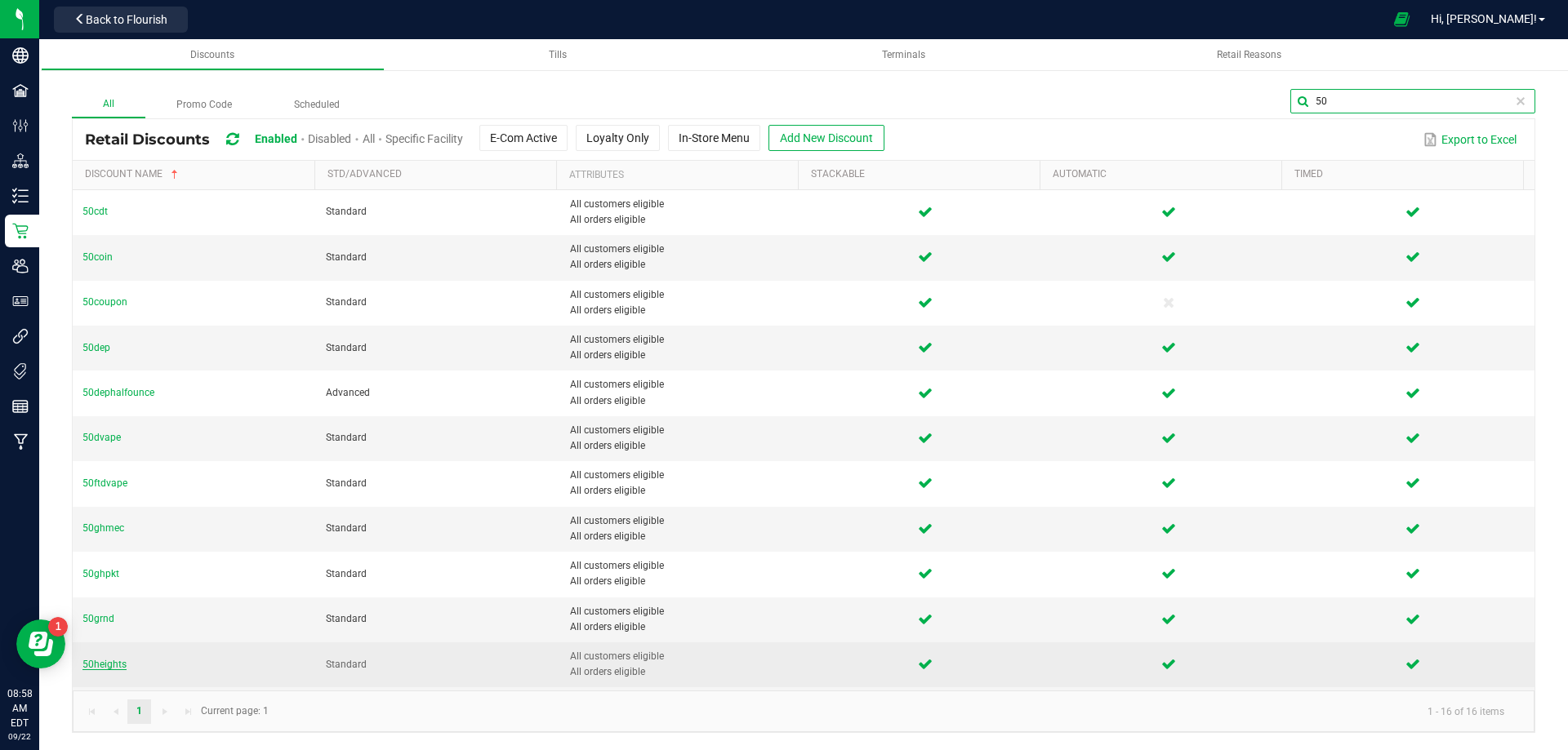
type input "50"
click at [114, 660] on span "50heights" at bounding box center [104, 665] width 44 height 12
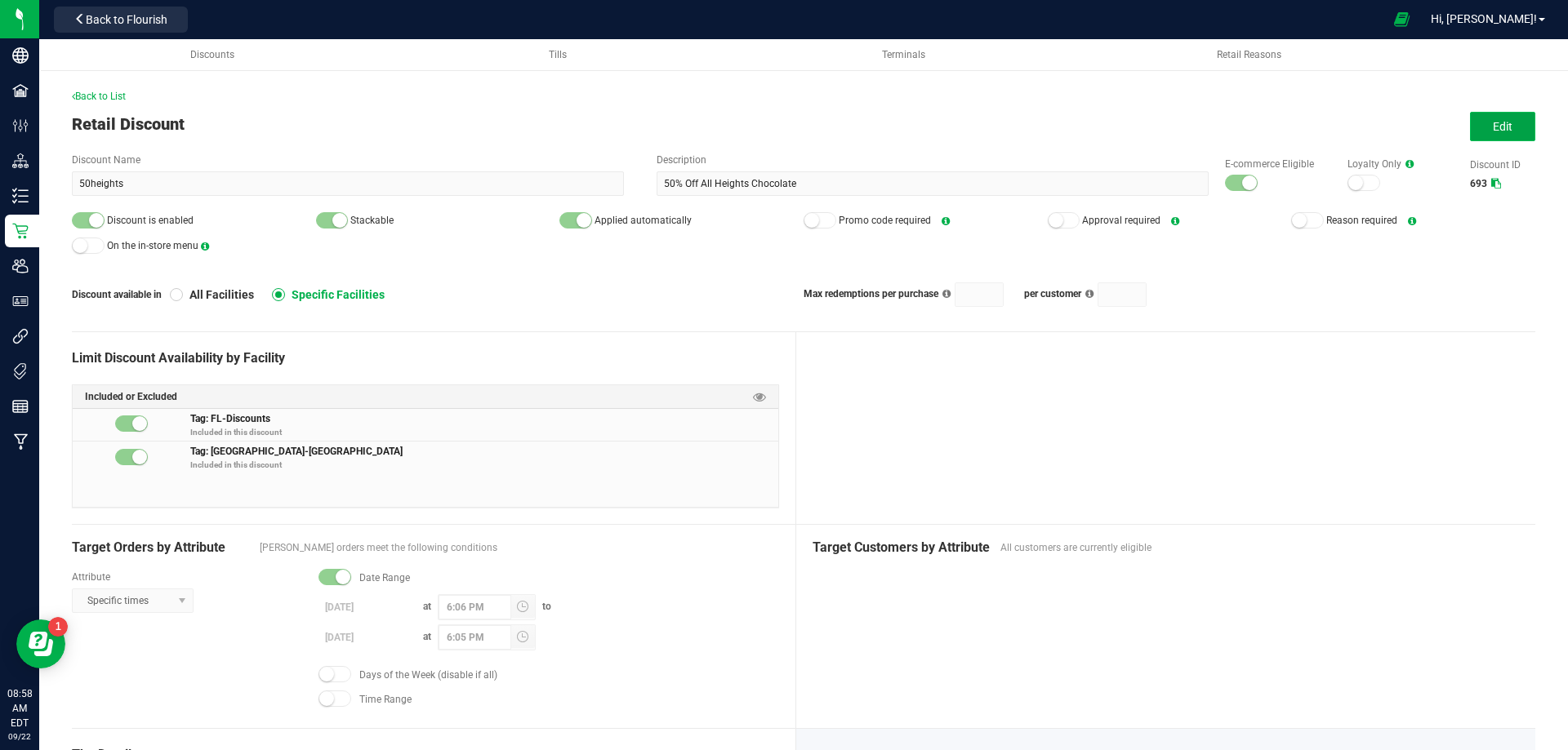
click at [1495, 126] on span "Edit" at bounding box center [1503, 125] width 20 height 13
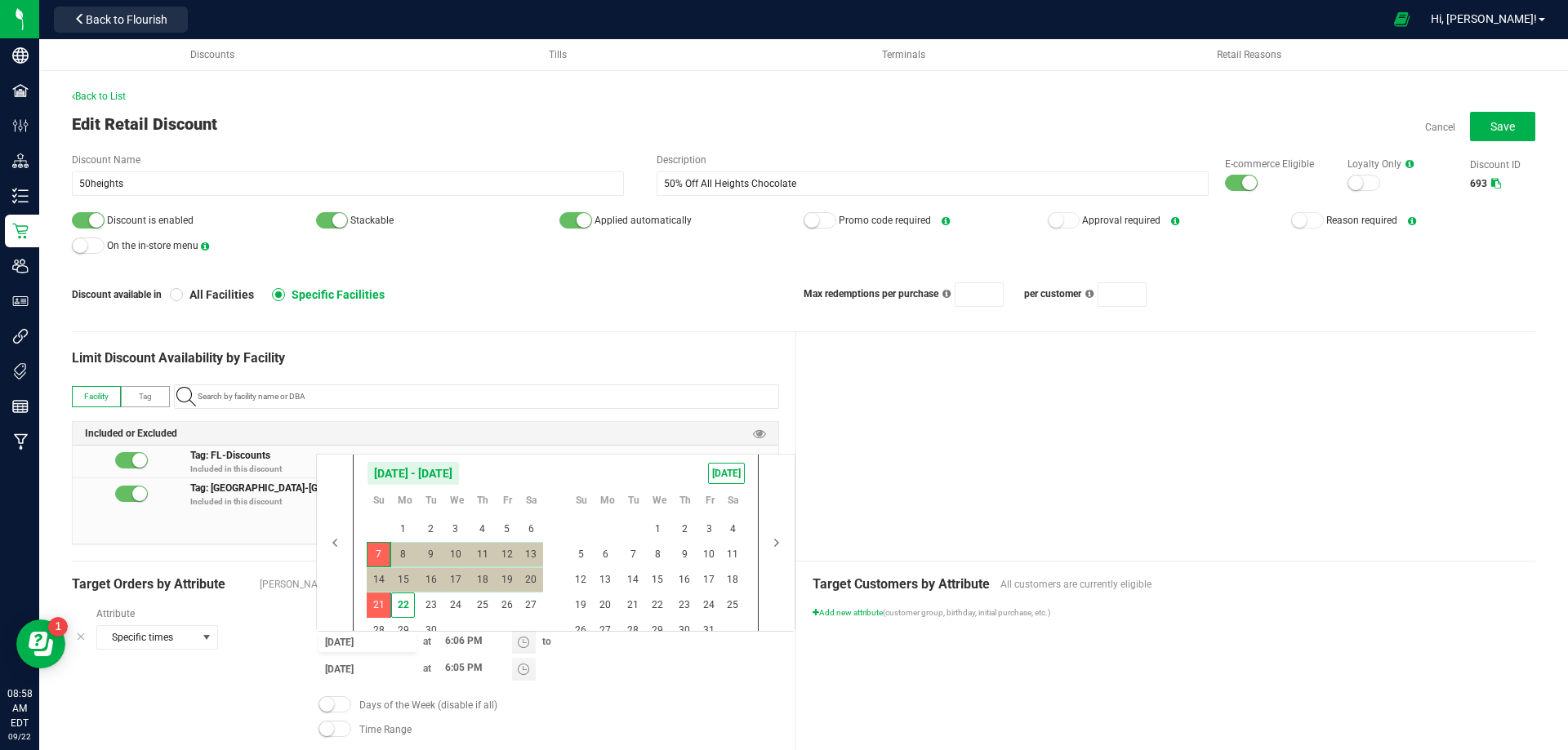
click at [326, 643] on input "[DATE]" at bounding box center [368, 642] width 98 height 21
click at [500, 602] on span "26" at bounding box center [507, 606] width 24 height 25
type input "[DATE]"
click at [500, 602] on span "26" at bounding box center [507, 606] width 24 height 25
click at [423, 629] on span "30" at bounding box center [430, 631] width 24 height 25
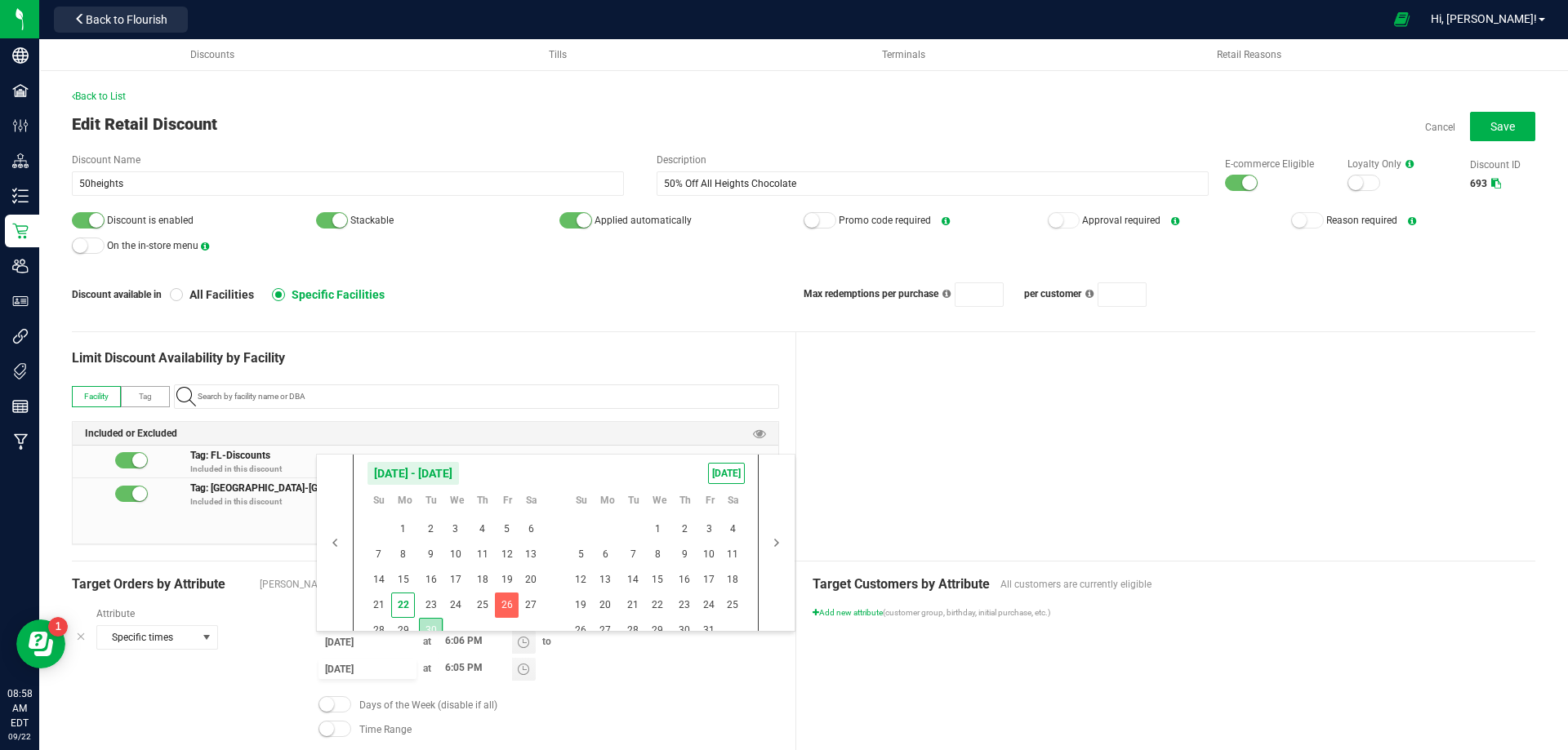
type input "[DATE]"
click at [868, 418] on div at bounding box center [1166, 446] width 740 height 228
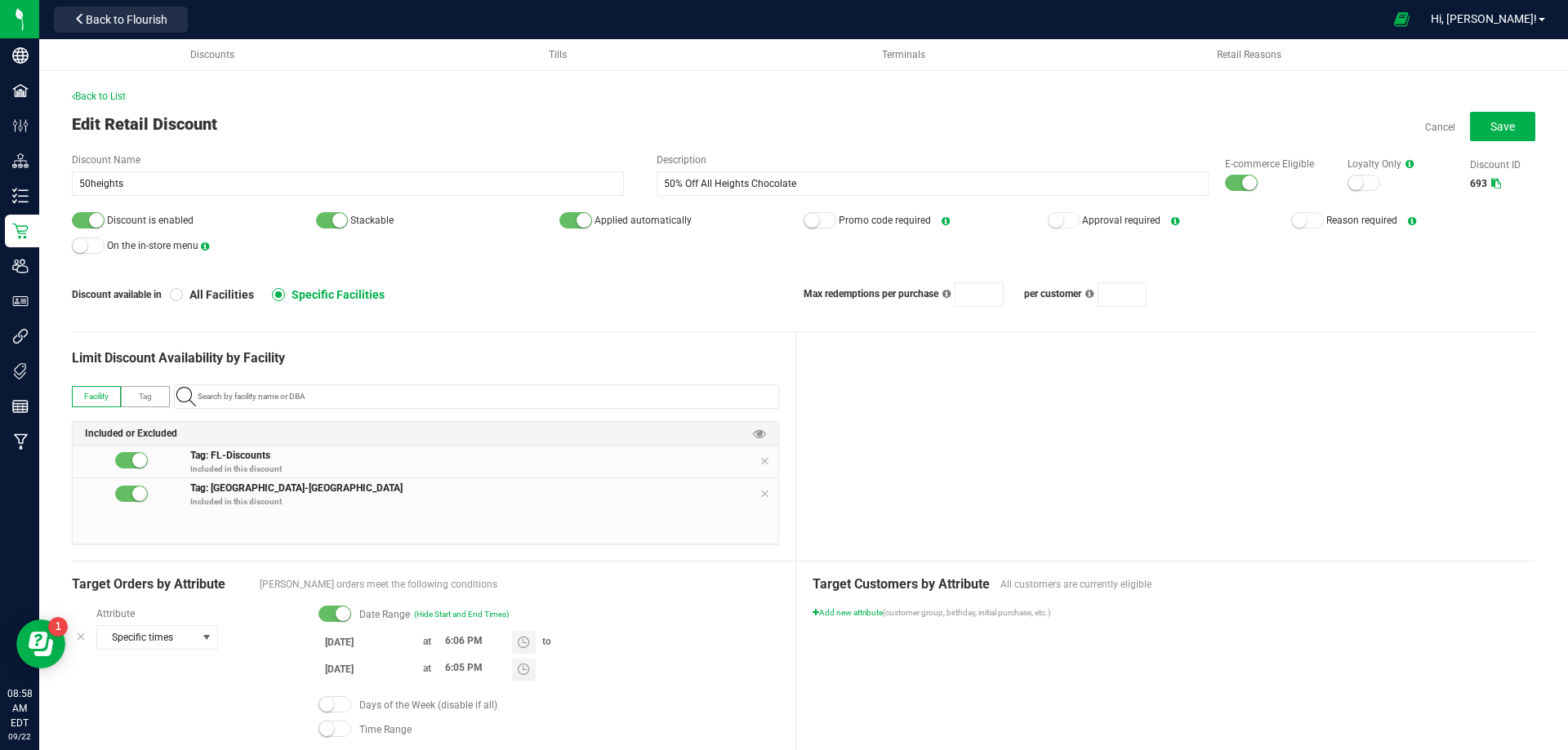
click at [868, 418] on div at bounding box center [1166, 446] width 740 height 228
click at [446, 638] on input "6:06 PM" at bounding box center [475, 641] width 75 height 21
type input "8:36 PM"
click at [1024, 237] on div "Discount is enabled Stackable Applied automatically Promo code required Approva…" at bounding box center [803, 232] width 1464 height 50
click at [446, 669] on input "6:05 PM" at bounding box center [475, 668] width 75 height 21
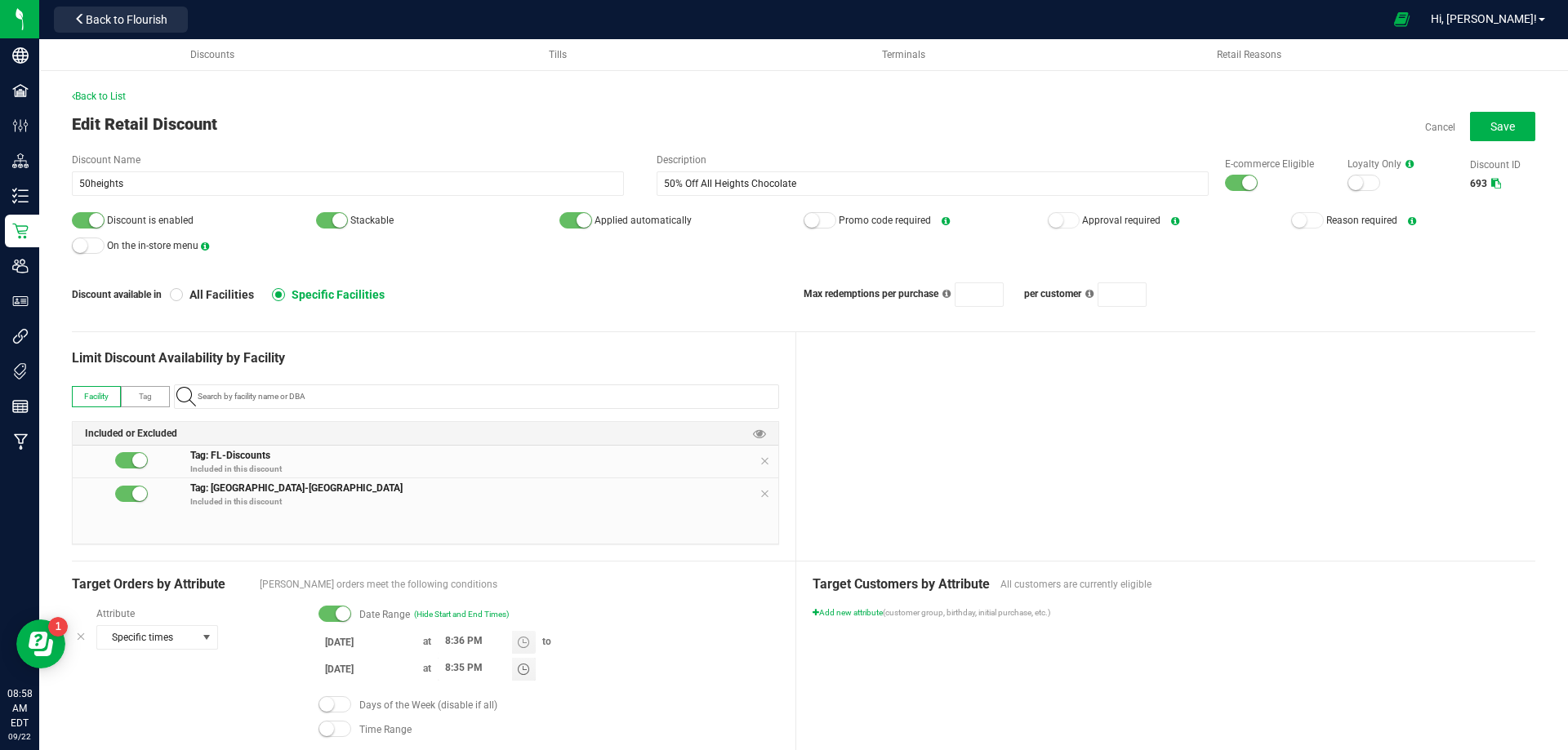
type input "8:35 PM"
drag, startPoint x: 998, startPoint y: 456, endPoint x: 971, endPoint y: 447, distance: 28.5
click at [985, 452] on div at bounding box center [1166, 446] width 740 height 228
click at [1489, 118] on button "Save" at bounding box center [1502, 126] width 66 height 29
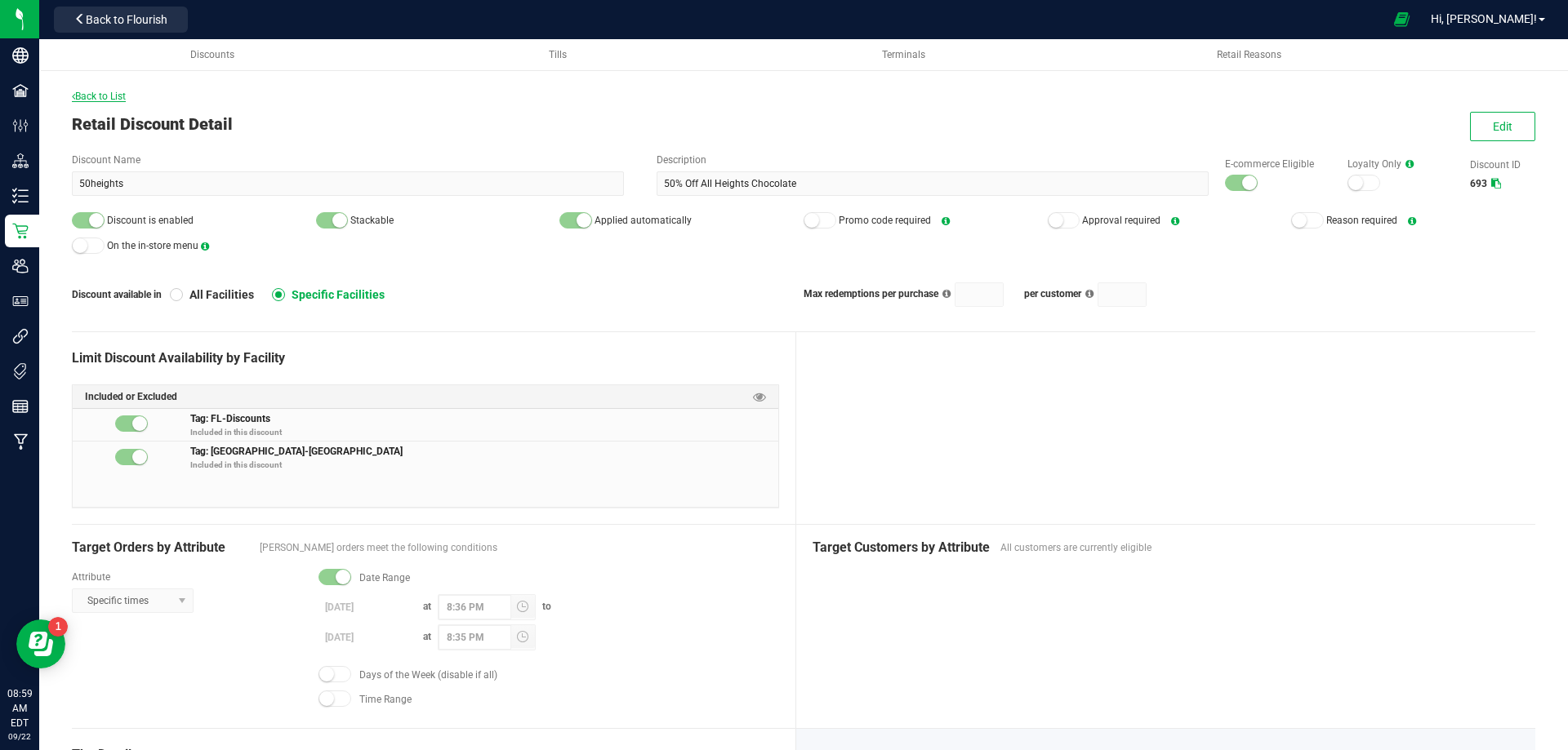
click at [101, 100] on span "Back to List" at bounding box center [98, 96] width 54 height 12
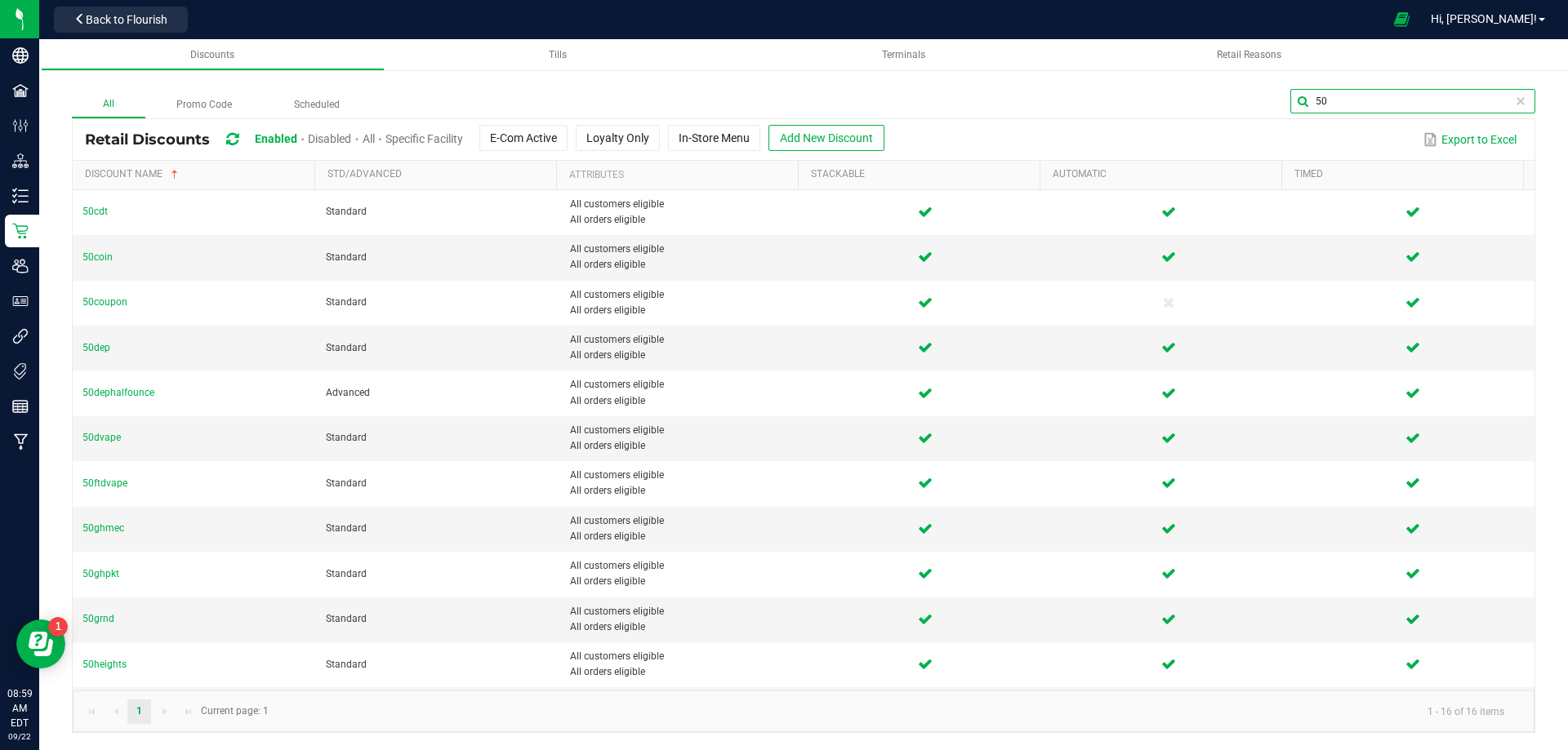
drag, startPoint x: 1502, startPoint y: 104, endPoint x: 1287, endPoint y: 103, distance: 215.0
click at [1289, 103] on div "50" at bounding box center [953, 104] width 1165 height 29
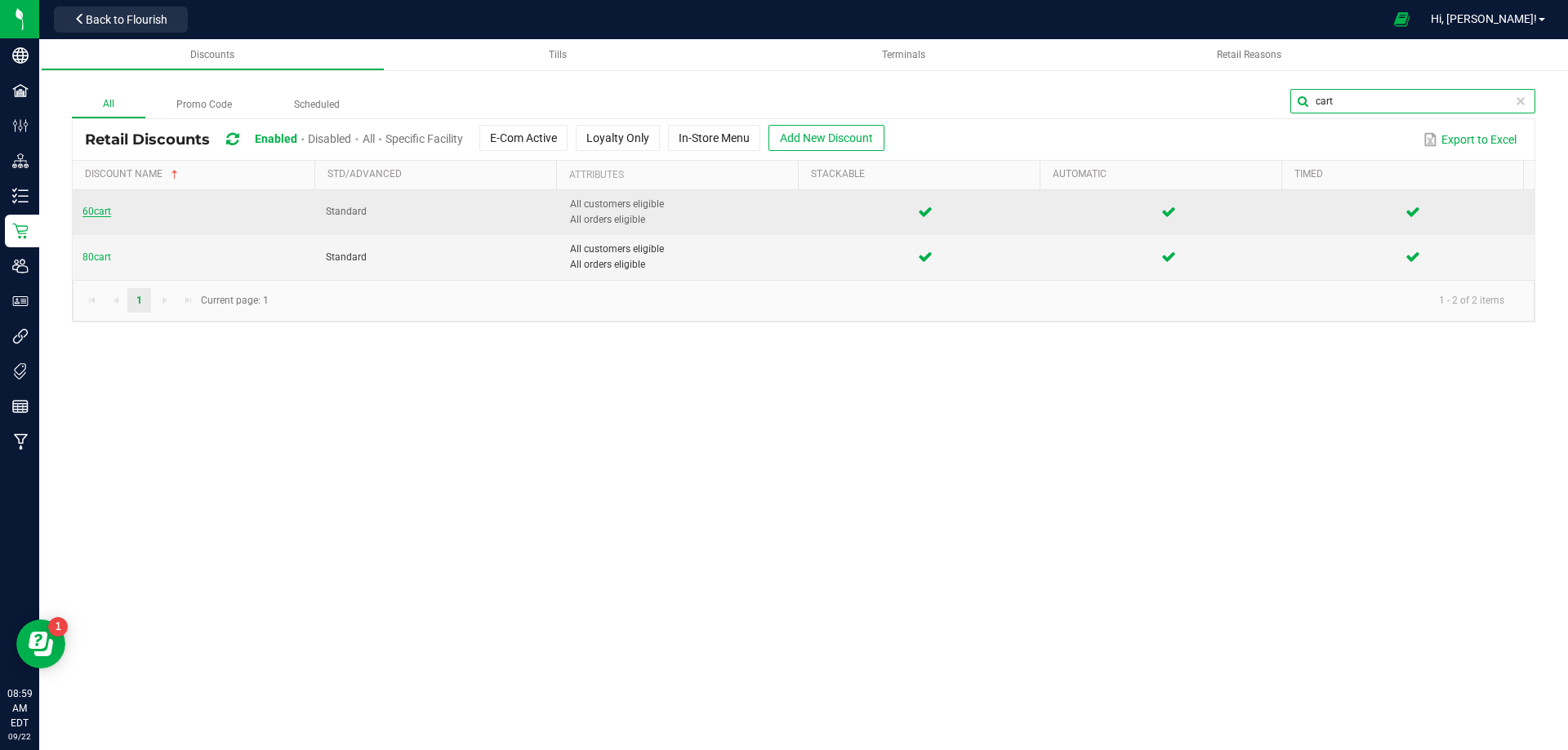
type input "cart"
click at [99, 207] on span "60cart" at bounding box center [96, 212] width 28 height 12
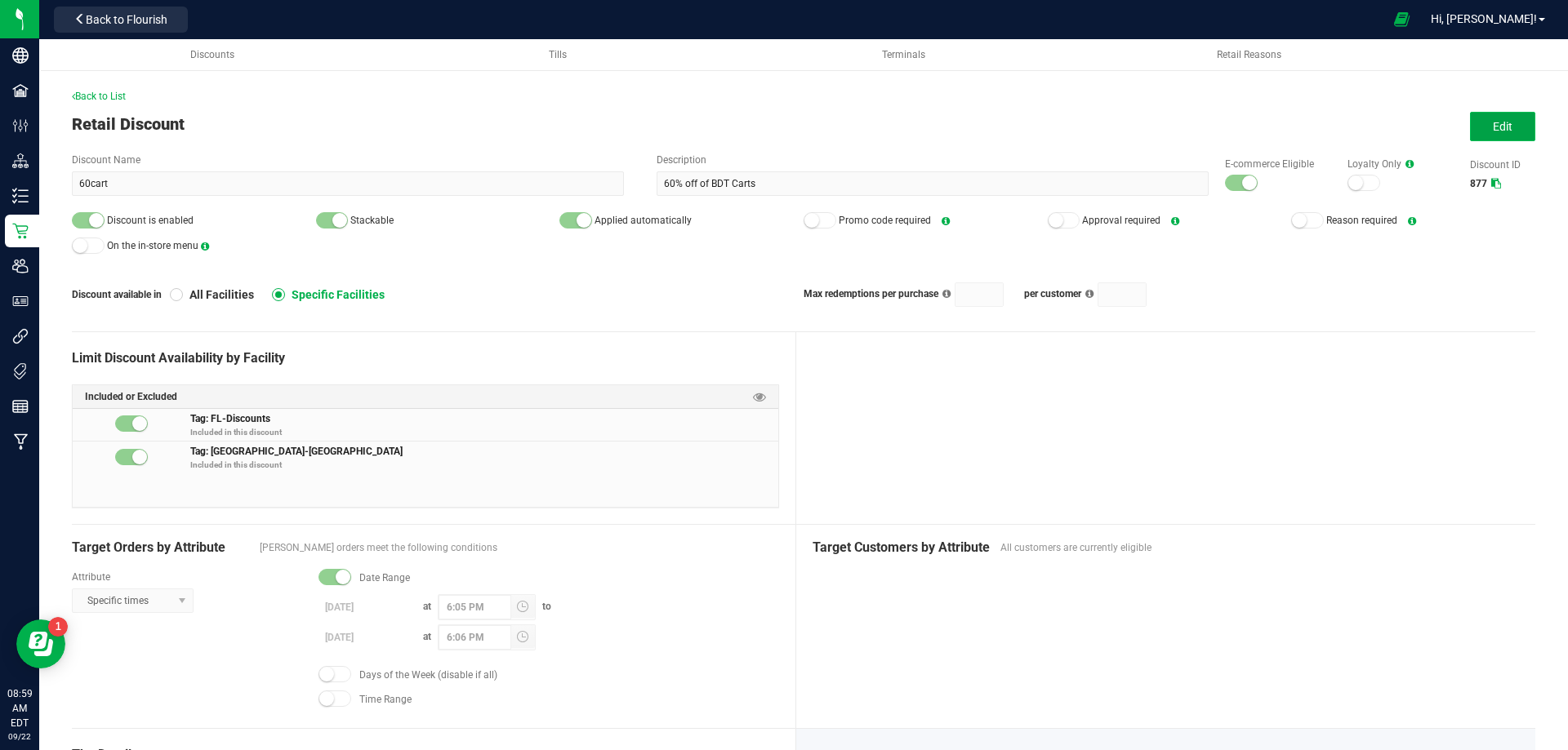
click at [1493, 133] on span "Edit" at bounding box center [1503, 125] width 20 height 13
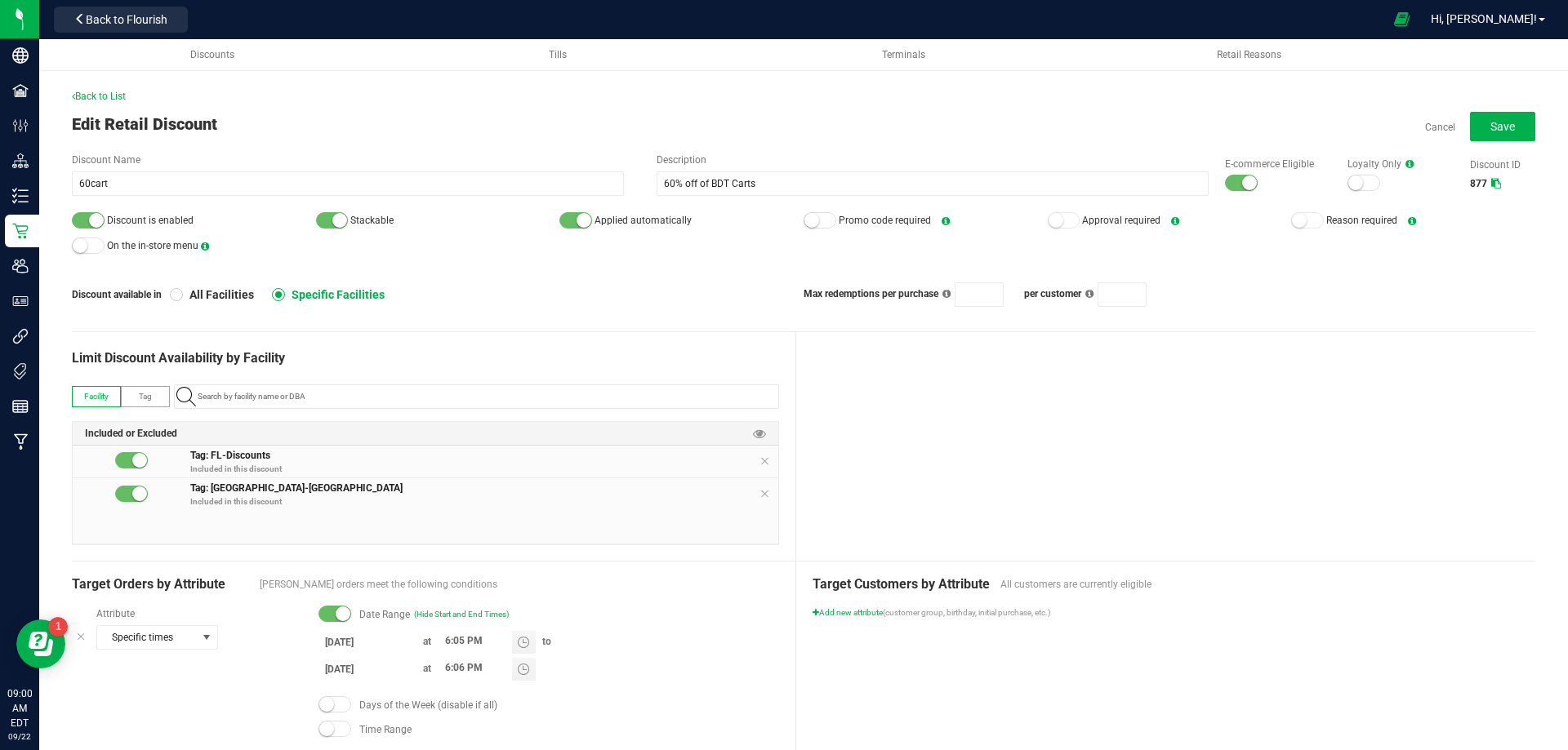
click at [328, 638] on input "9/14/2025" at bounding box center [368, 642] width 98 height 21
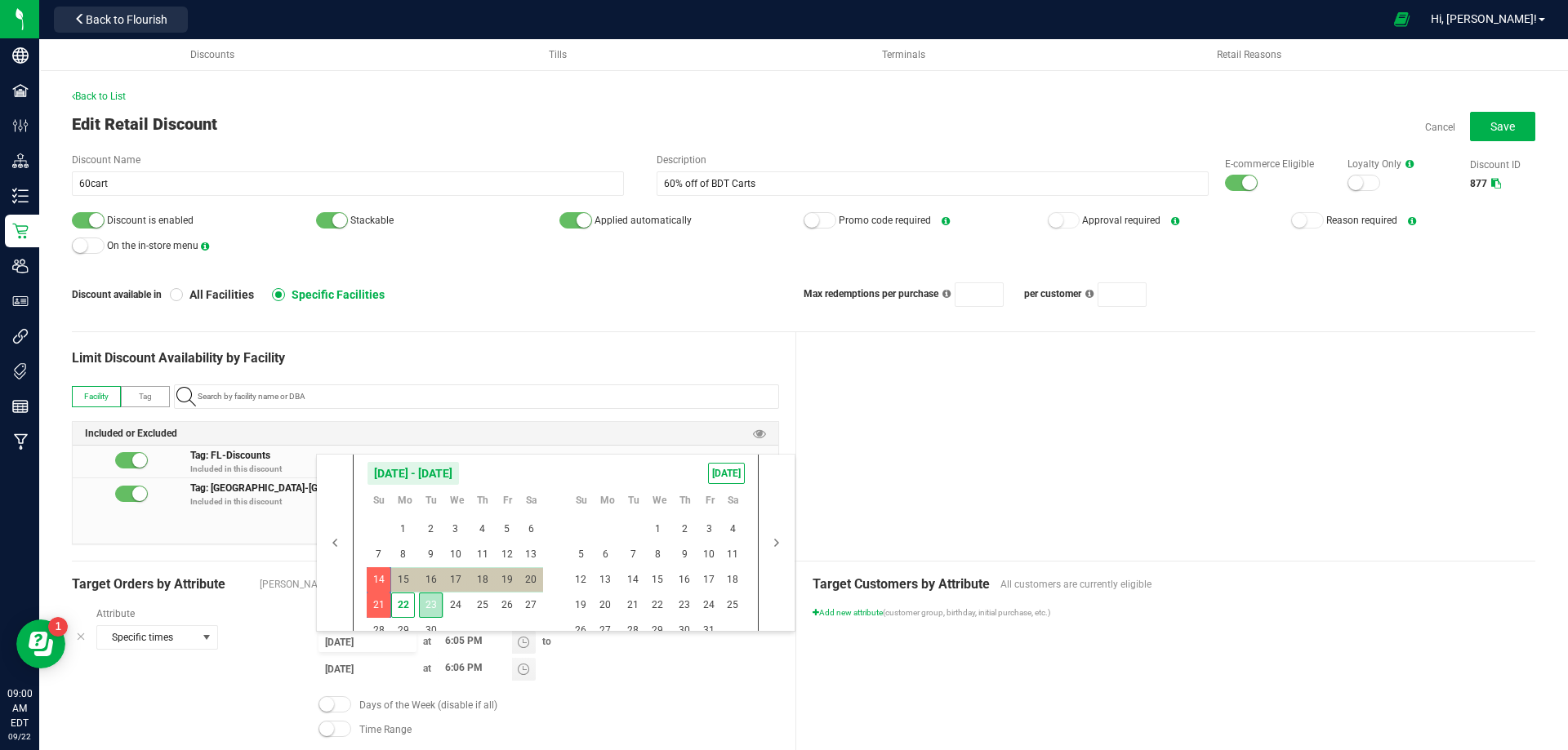
click at [437, 602] on span "23" at bounding box center [430, 606] width 24 height 25
type input "[DATE]"
click at [434, 624] on span "30" at bounding box center [430, 631] width 24 height 25
type input "[DATE]"
click at [1013, 448] on div at bounding box center [1166, 446] width 740 height 228
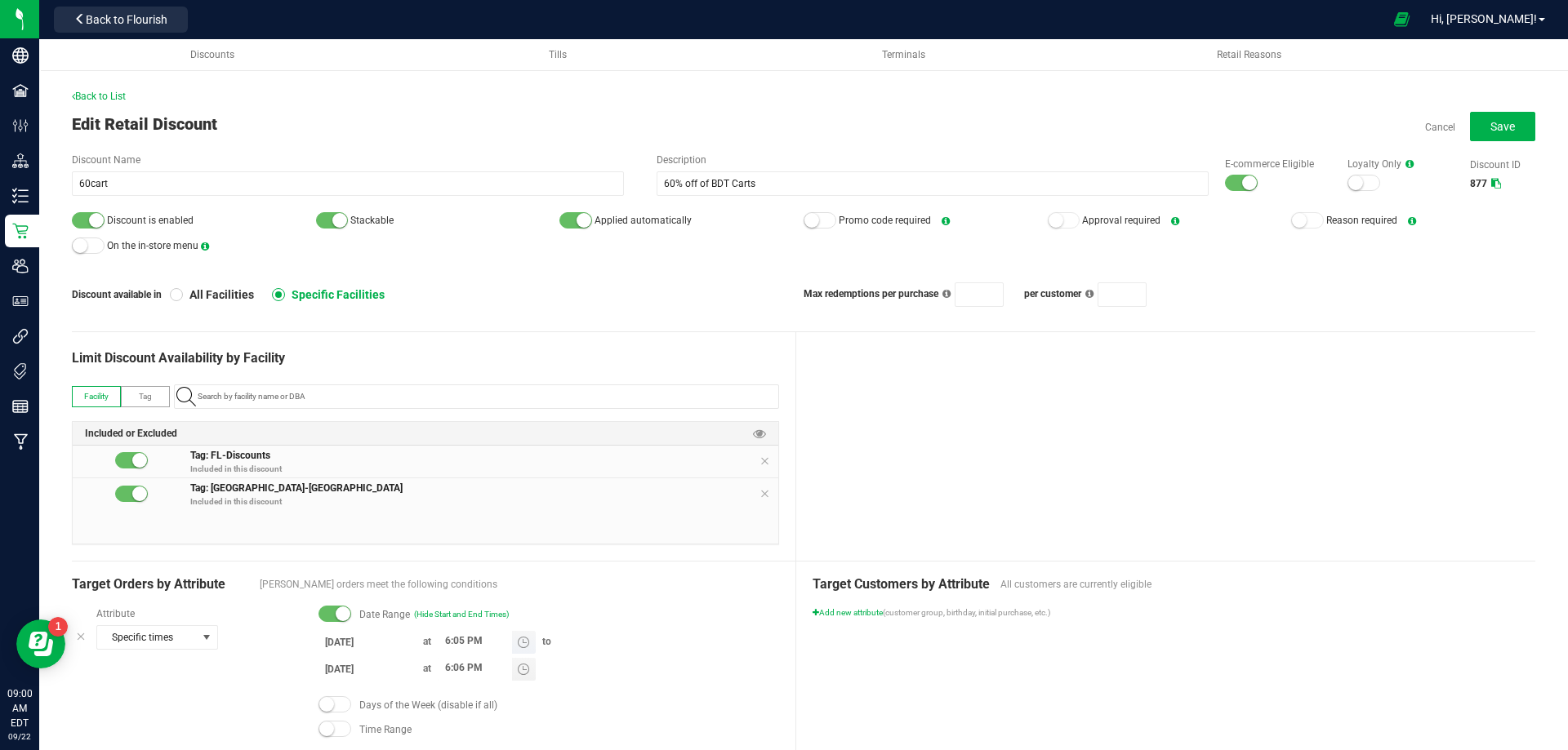
click at [447, 640] on input "6:05 PM" at bounding box center [475, 641] width 75 height 21
type input "8:36 PM"
click at [863, 462] on div at bounding box center [1166, 446] width 740 height 228
click at [445, 663] on input "6:06 PM" at bounding box center [475, 668] width 75 height 21
type input "8:35 PM"
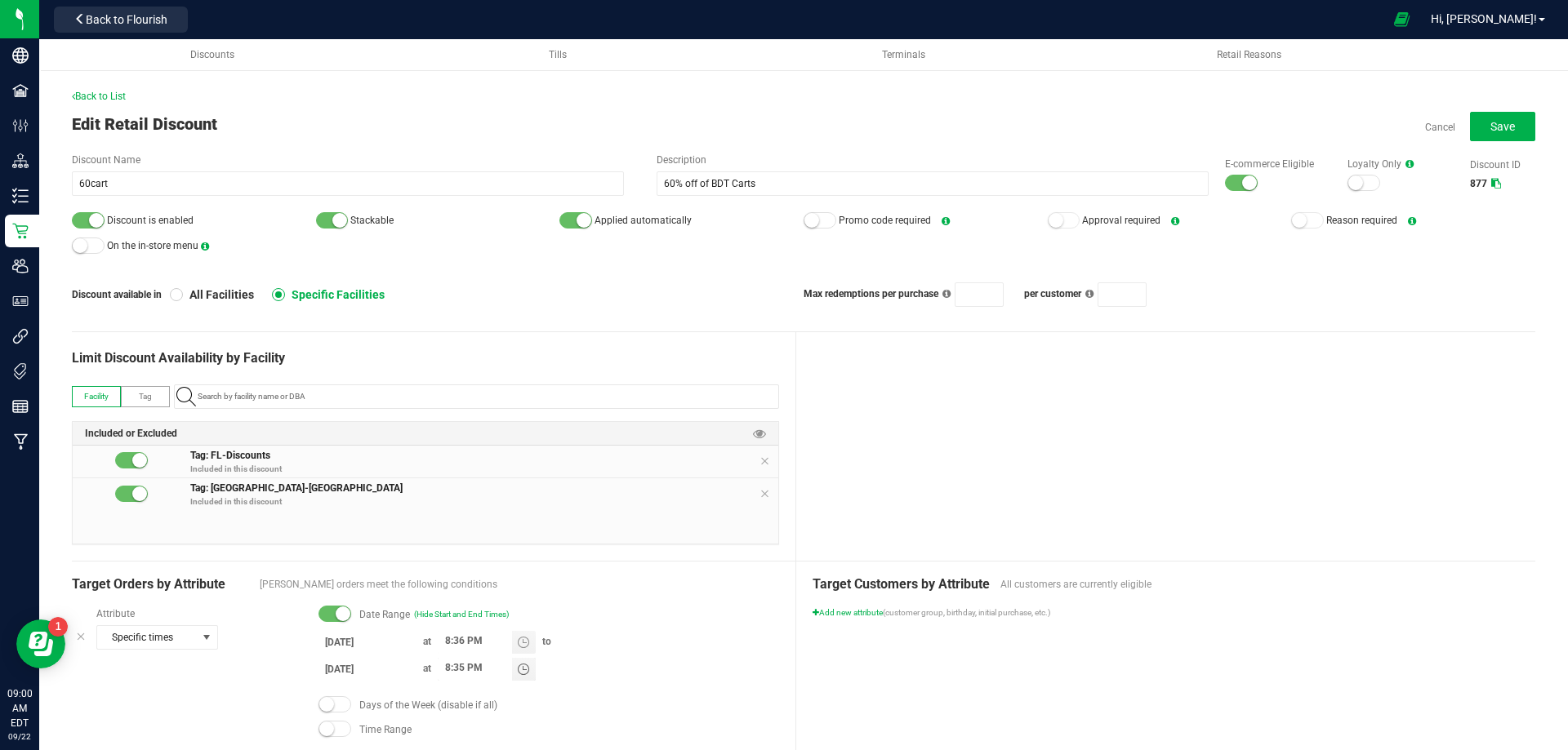
click at [1051, 388] on div at bounding box center [1166, 446] width 740 height 228
click at [1492, 125] on span "Save" at bounding box center [1502, 125] width 25 height 13
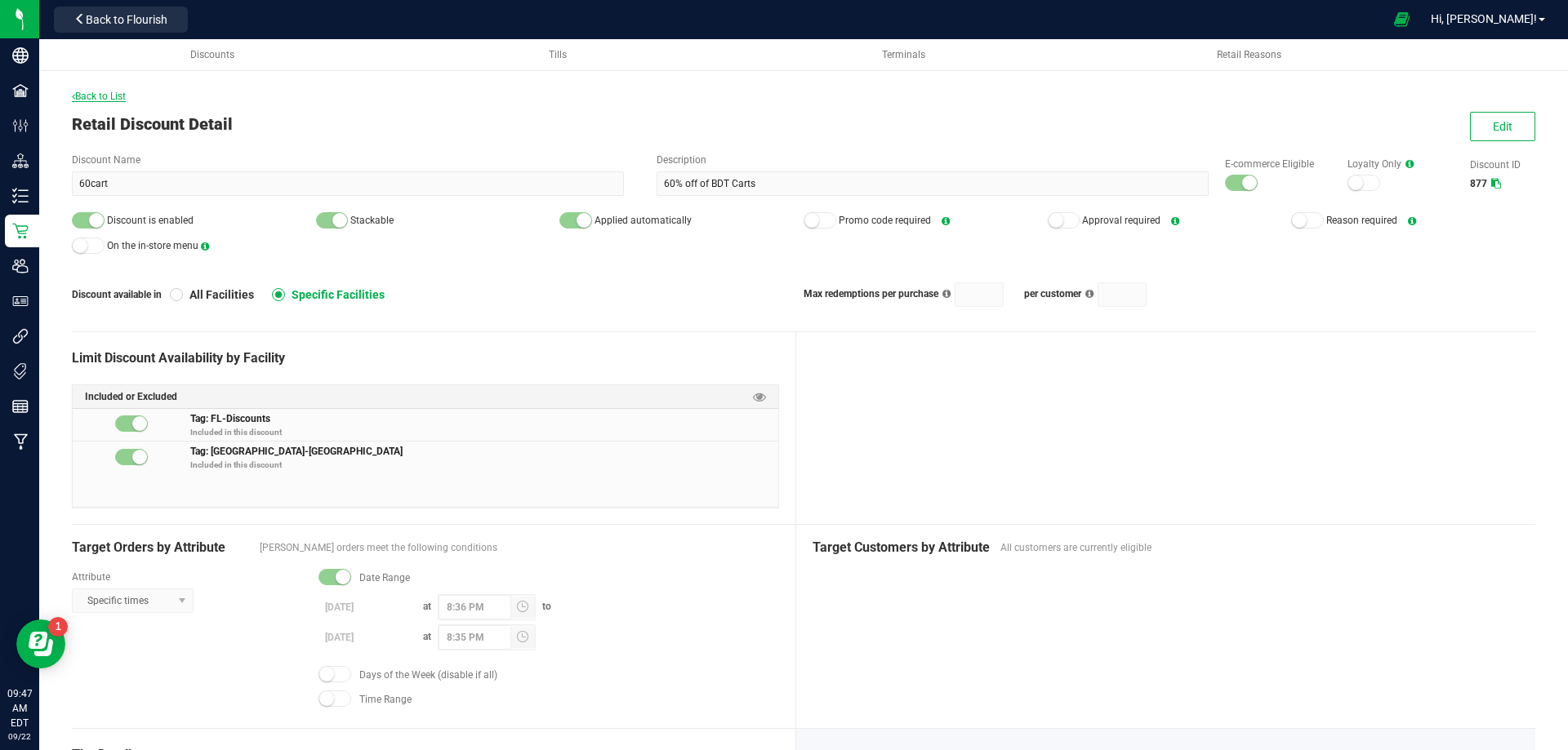
click at [116, 95] on span "Back to List" at bounding box center [98, 96] width 54 height 12
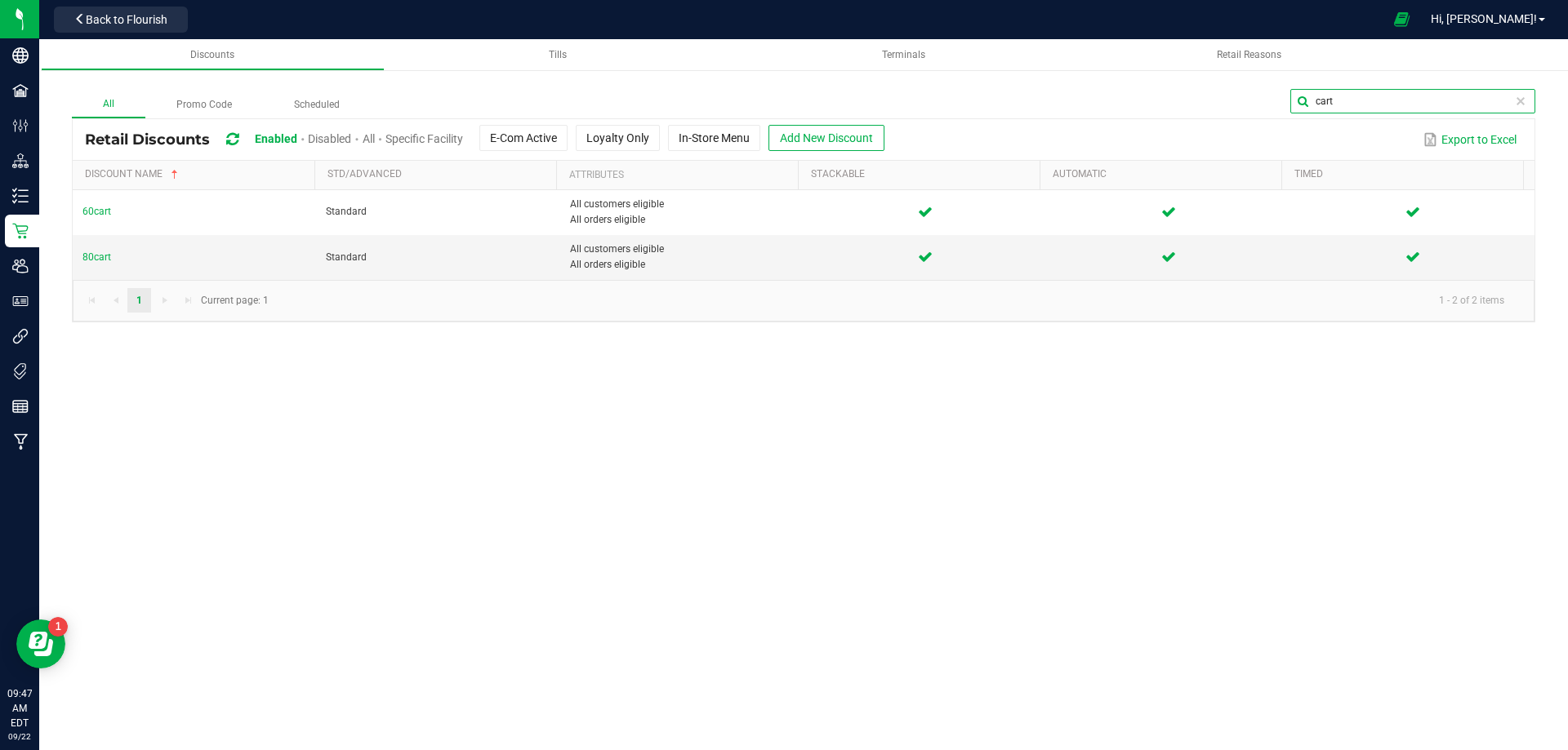
drag, startPoint x: 1507, startPoint y: 105, endPoint x: 1297, endPoint y: 107, distance: 210.0
click at [1297, 107] on input "cart" at bounding box center [1413, 101] width 245 height 25
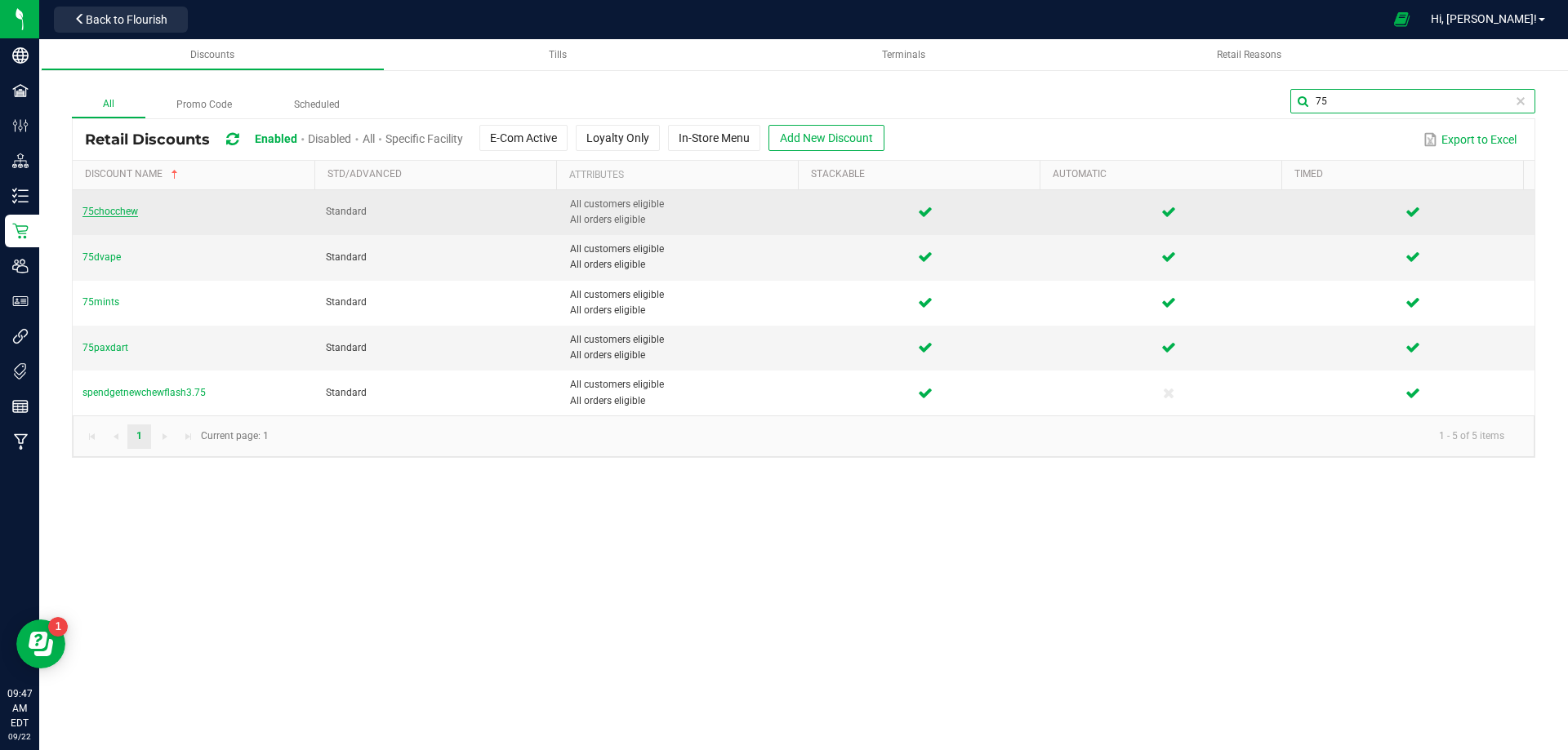
type input "75"
click at [108, 217] on span "75chocchew" at bounding box center [110, 212] width 56 height 12
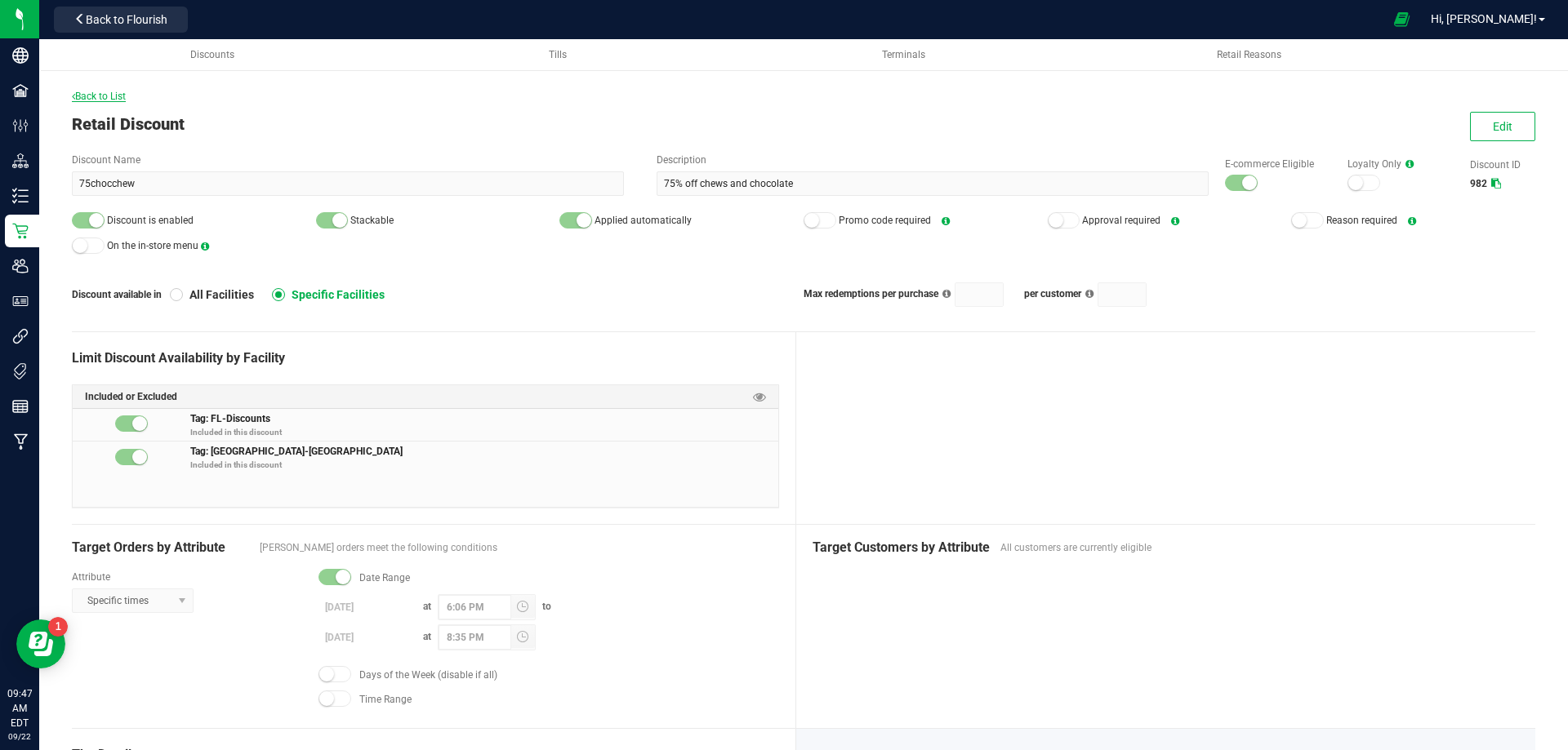
click at [88, 92] on span "Back to List" at bounding box center [98, 96] width 54 height 12
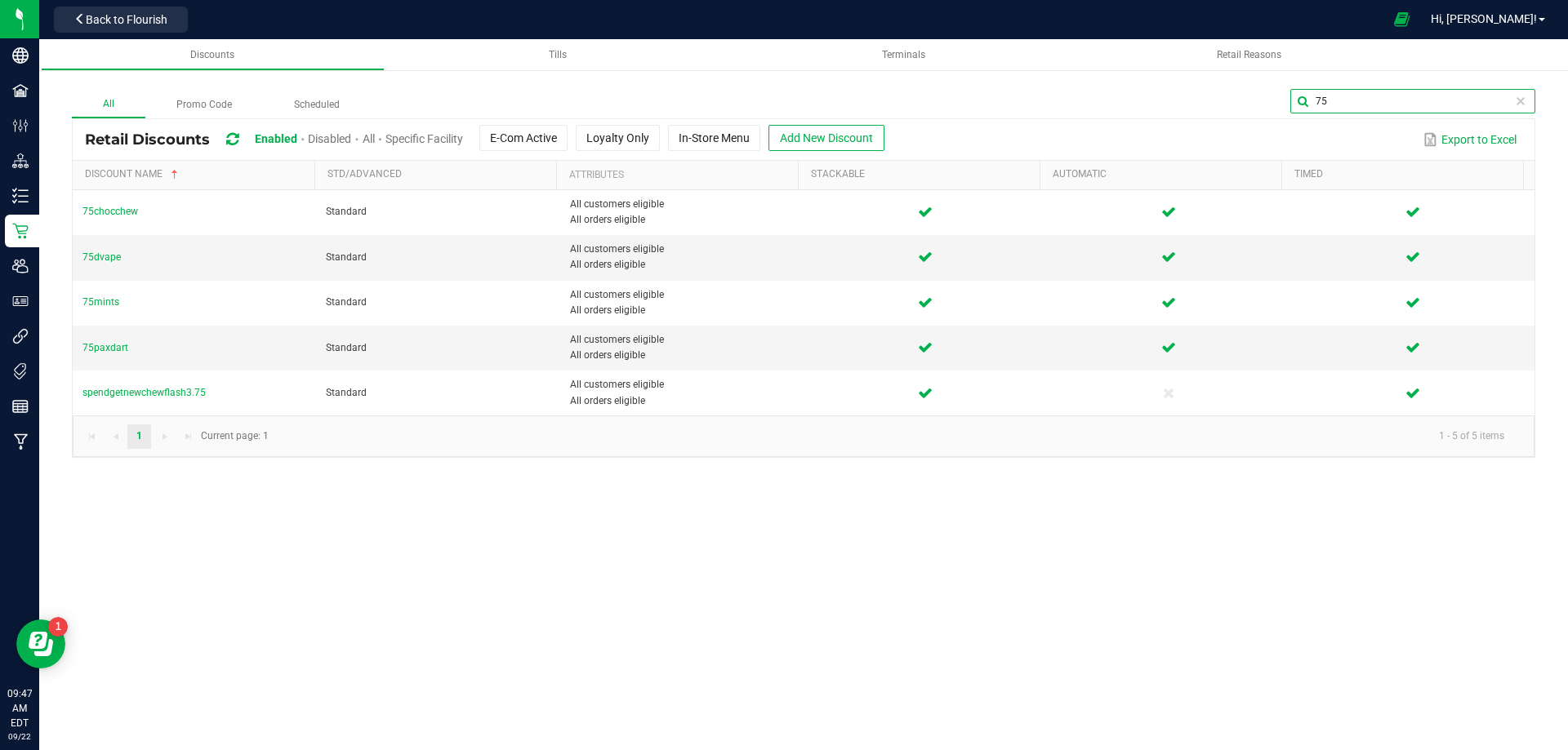
drag, startPoint x: 1460, startPoint y: 100, endPoint x: 1305, endPoint y: 99, distance: 155.0
click at [1305, 99] on input "75" at bounding box center [1413, 101] width 245 height 25
type input "c"
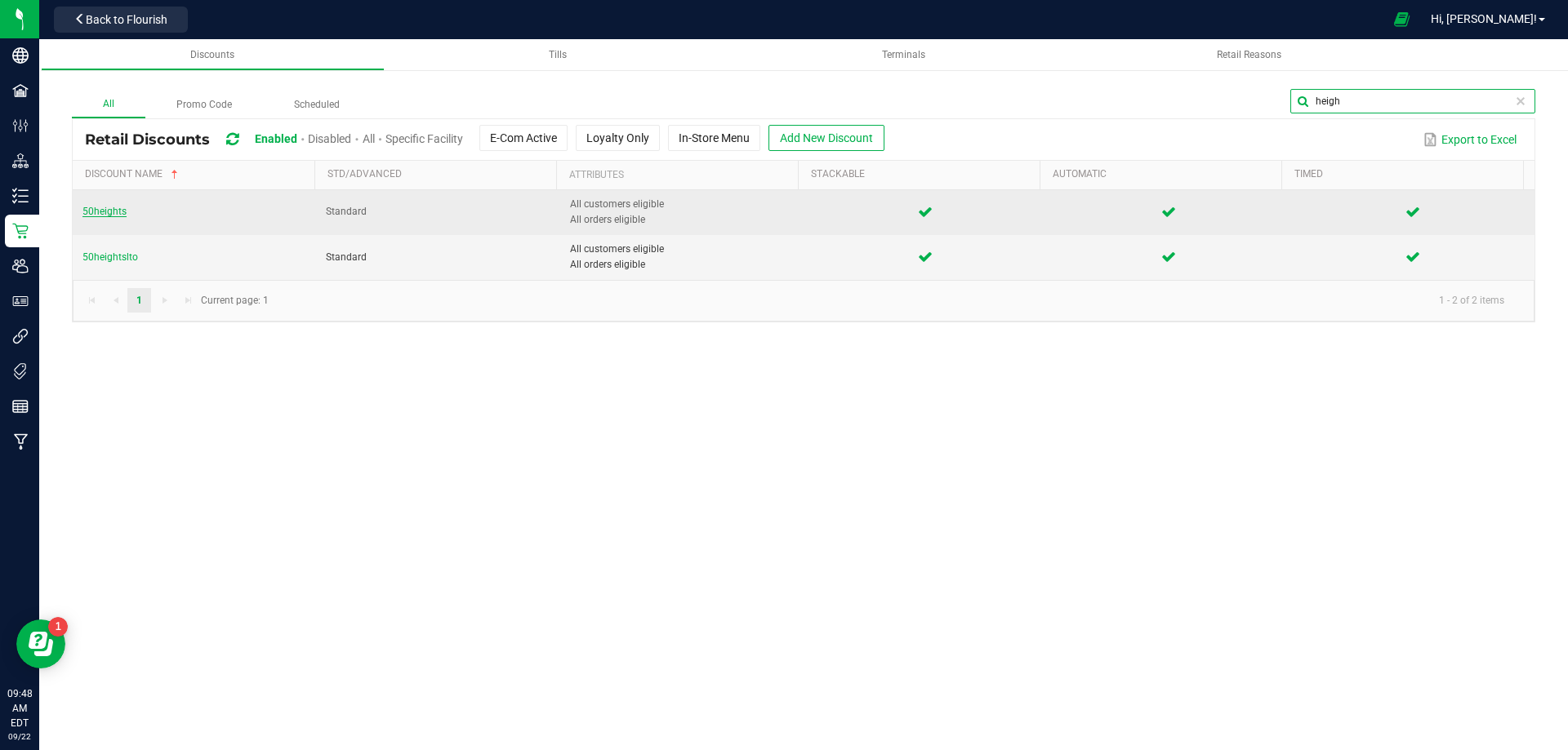
type input "heigh"
click at [106, 210] on span "50heights" at bounding box center [104, 212] width 44 height 12
